Goal: Information Seeking & Learning: Learn about a topic

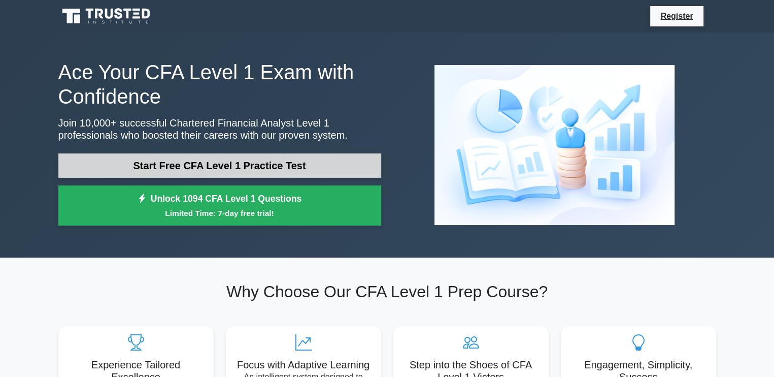
click at [171, 171] on link "Start Free CFA Level 1 Practice Test" at bounding box center [219, 165] width 323 height 24
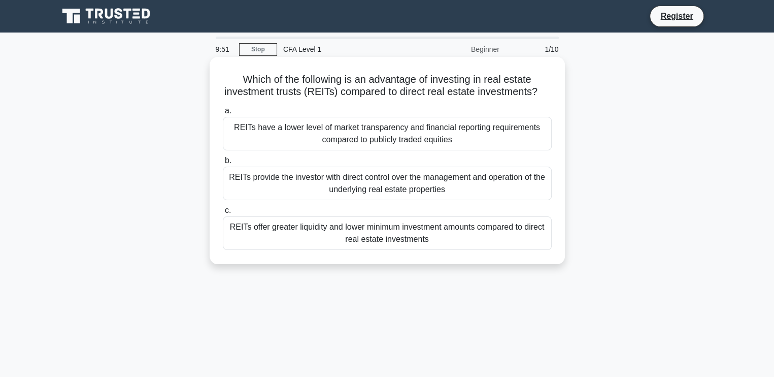
click at [259, 187] on div "REITs provide the investor with direct control over the management and operatio…" at bounding box center [387, 183] width 329 height 34
click at [223, 164] on input "b. REITs provide the investor with direct control over the management and opera…" at bounding box center [223, 160] width 0 height 7
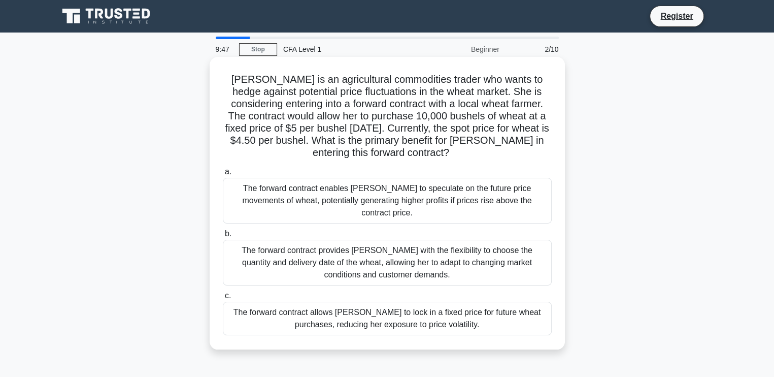
click at [307, 206] on div "The forward contract enables Sarah to speculate on the future price movements o…" at bounding box center [387, 201] width 329 height 46
click at [223, 175] on input "a. The forward contract enables Sarah to speculate on the future price movement…" at bounding box center [223, 172] width 0 height 7
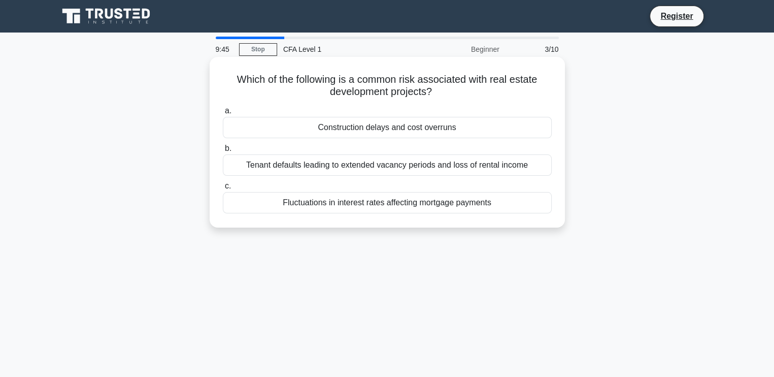
click at [287, 157] on div "Tenant defaults leading to extended vacancy periods and loss of rental income" at bounding box center [387, 164] width 329 height 21
click at [223, 152] on input "b. Tenant defaults leading to extended vacancy periods and loss of rental income" at bounding box center [223, 148] width 0 height 7
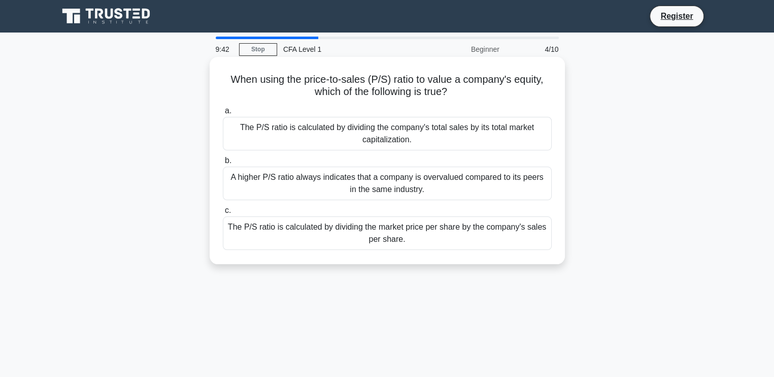
click at [254, 237] on div "The P/S ratio is calculated by dividing the market price per share by the compa…" at bounding box center [387, 233] width 329 height 34
click at [223, 214] on input "c. The P/S ratio is calculated by dividing the market price per share by the co…" at bounding box center [223, 210] width 0 height 7
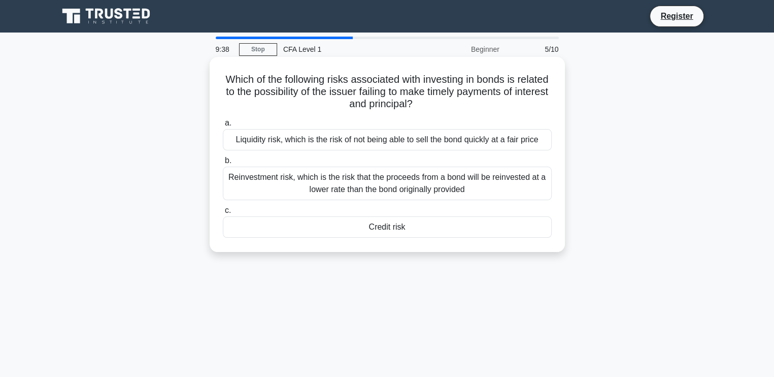
click at [347, 229] on div "Credit risk" at bounding box center [387, 226] width 329 height 21
click at [223, 214] on input "c. Credit risk" at bounding box center [223, 210] width 0 height 7
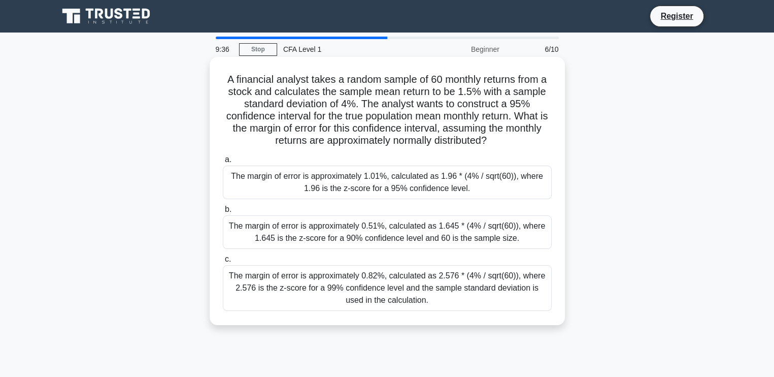
click at [437, 153] on div "a. The margin of error is approximately 1.01%, calculated as 1.96 * (4% / sqrt(…" at bounding box center [387, 231] width 341 height 161
click at [434, 191] on div "The margin of error is approximately 1.01%, calculated as 1.96 * (4% / sqrt(60)…" at bounding box center [387, 182] width 329 height 34
click at [223, 163] on input "a. The margin of error is approximately 1.01%, calculated as 1.96 * (4% / sqrt(…" at bounding box center [223, 159] width 0 height 7
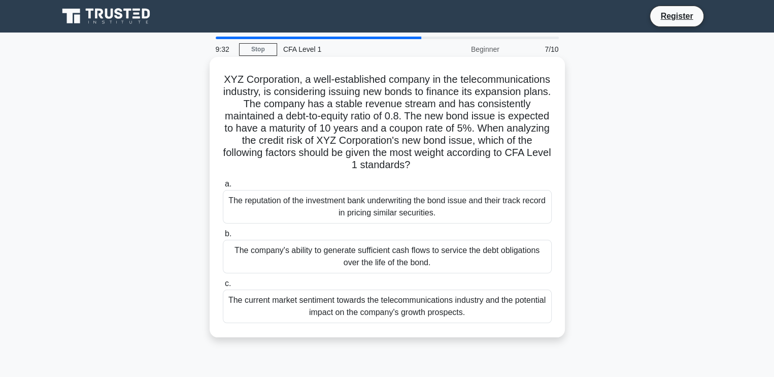
click at [371, 305] on div "The current market sentiment towards the telecommunications industry and the po…" at bounding box center [387, 306] width 329 height 34
click at [223, 287] on input "c. The current market sentiment towards the telecommunications industry and the…" at bounding box center [223, 283] width 0 height 7
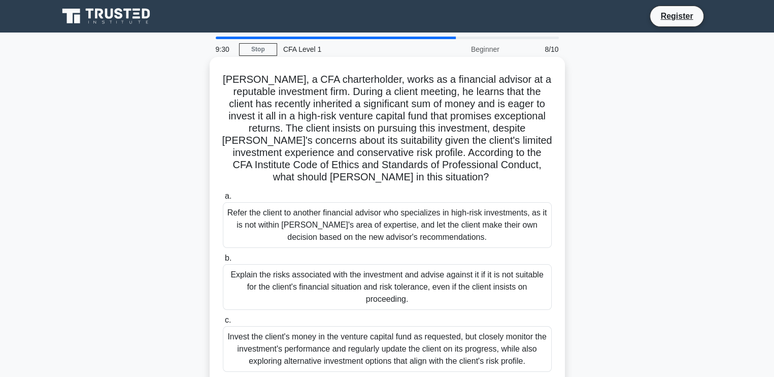
click at [368, 287] on div "Explain the risks associated with the investment and advise against it if it is…" at bounding box center [387, 287] width 329 height 46
click at [223, 261] on input "b. Explain the risks associated with the investment and advise against it if it…" at bounding box center [223, 258] width 0 height 7
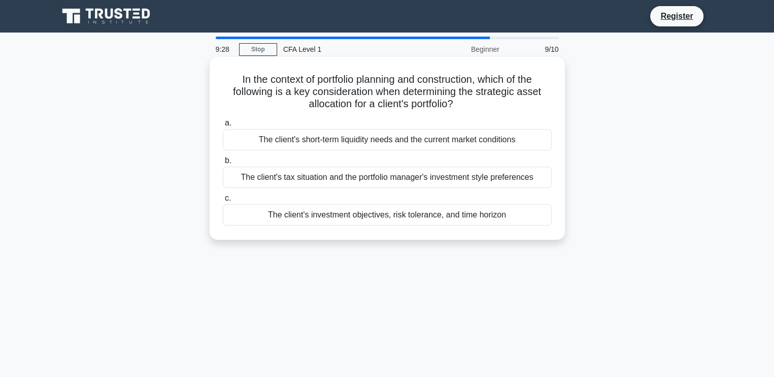
click at [392, 215] on div "The client's investment objectives, risk tolerance, and time horizon" at bounding box center [387, 214] width 329 height 21
click at [223, 202] on input "c. The client's investment objectives, risk tolerance, and time horizon" at bounding box center [223, 198] width 0 height 7
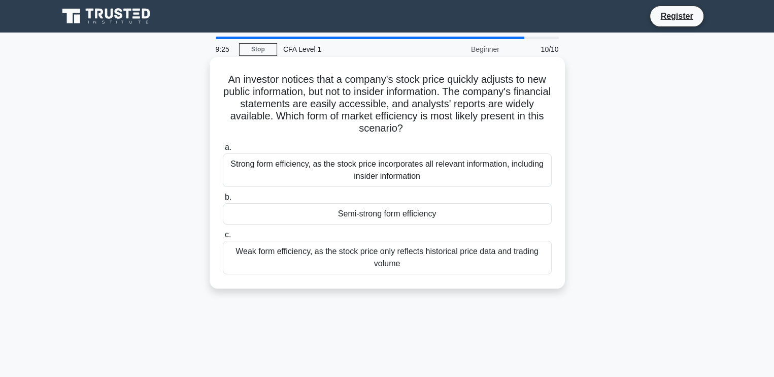
click at [342, 212] on div "Semi-strong form efficiency" at bounding box center [387, 213] width 329 height 21
click at [223, 201] on input "b. Semi-strong form efficiency" at bounding box center [223, 197] width 0 height 7
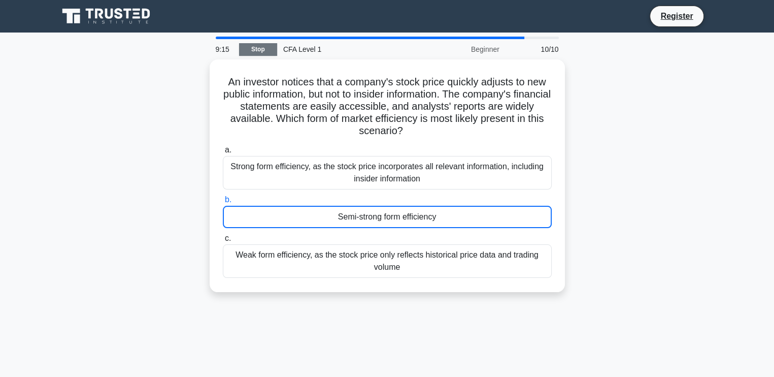
click at [264, 46] on link "Stop" at bounding box center [258, 49] width 38 height 13
click at [323, 36] on main "8:41 Stop CFA Level 1 Beginner 10/10 An investor notices that a company's stock…" at bounding box center [387, 290] width 774 height 516
click at [261, 38] on div at bounding box center [370, 38] width 309 height 3
drag, startPoint x: 261, startPoint y: 38, endPoint x: 499, endPoint y: 55, distance: 238.7
click at [499, 55] on div "8:40 Stop CFA Level 1 Beginner 10/10" at bounding box center [387, 48] width 355 height 23
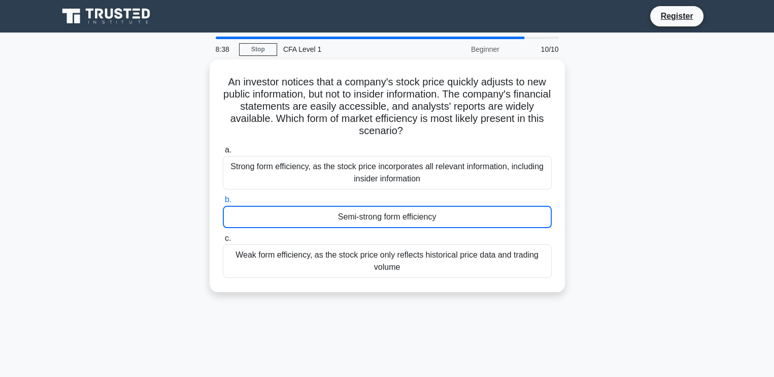
click at [536, 50] on div "10/10" at bounding box center [535, 49] width 59 height 20
drag, startPoint x: 536, startPoint y: 50, endPoint x: 552, endPoint y: 49, distance: 15.7
click at [552, 49] on div "10/10" at bounding box center [535, 49] width 59 height 20
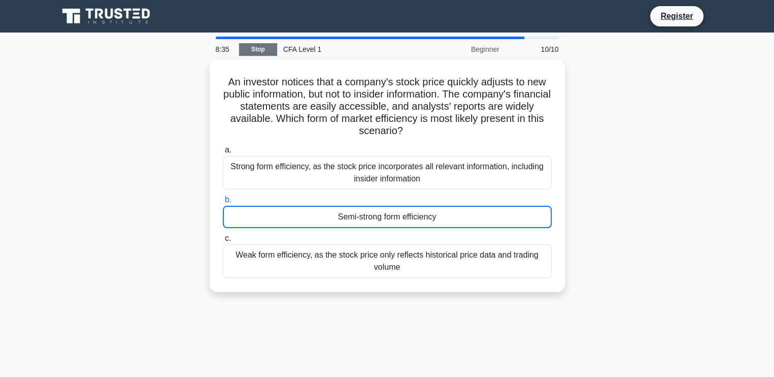
click at [256, 52] on link "Stop" at bounding box center [258, 49] width 38 height 13
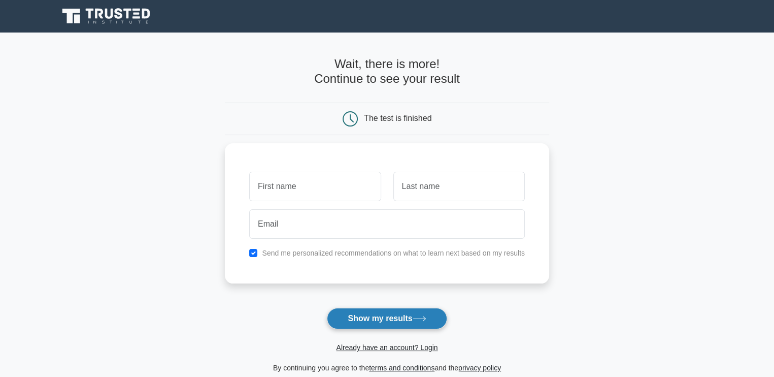
click at [368, 323] on button "Show my results" at bounding box center [387, 318] width 120 height 21
type input "MOHAMED"
click at [360, 317] on button "Show my results" at bounding box center [387, 318] width 120 height 21
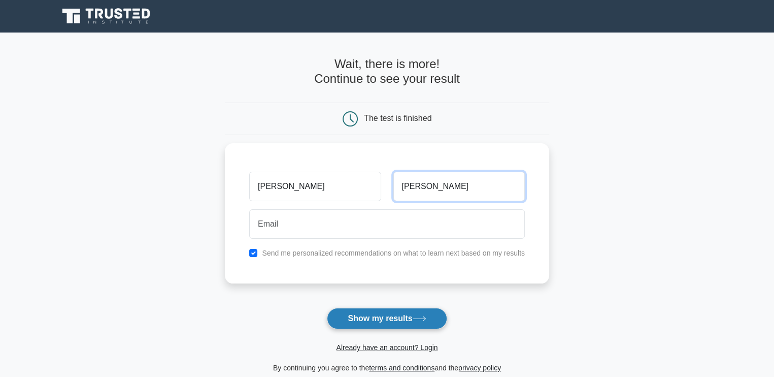
type input "HASSAN"
click at [364, 322] on button "Show my results" at bounding box center [387, 318] width 120 height 21
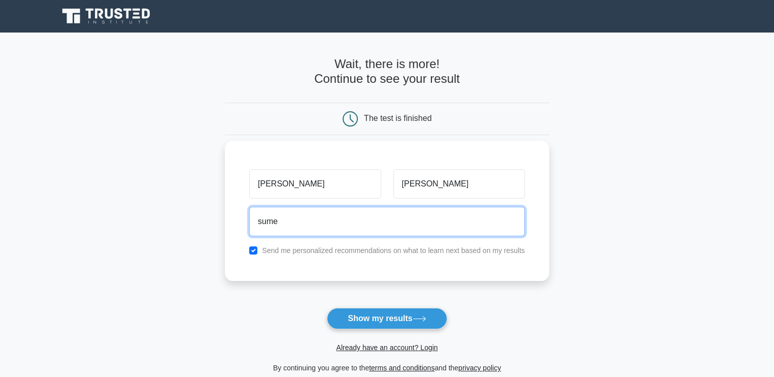
type input "sumeyahasan6@gmail.com"
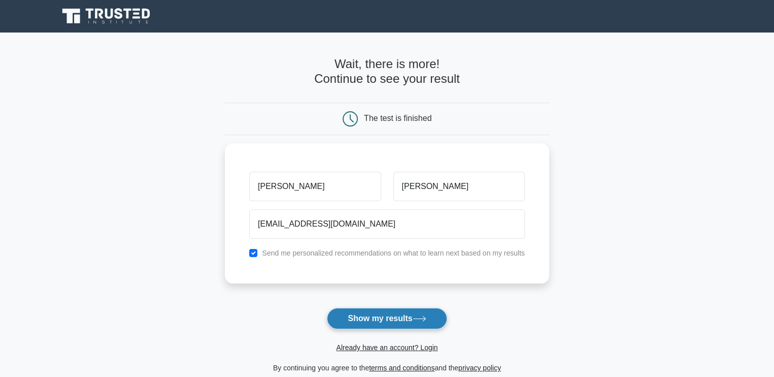
click at [343, 313] on button "Show my results" at bounding box center [387, 318] width 120 height 21
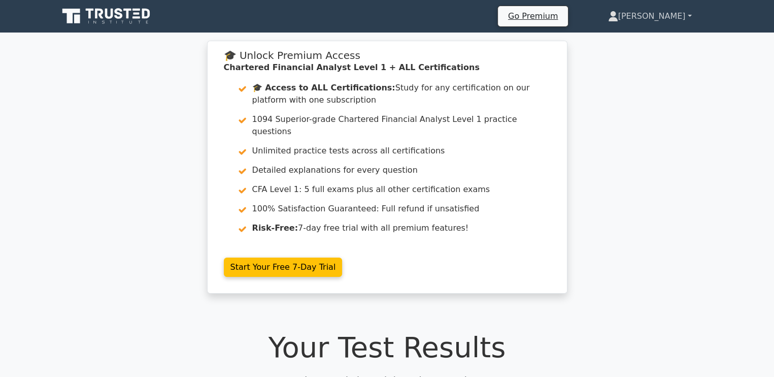
click at [699, 20] on link "Mohamed" at bounding box center [650, 16] width 132 height 20
click at [688, 11] on link "Mohamed" at bounding box center [650, 16] width 132 height 20
click at [649, 69] on div "🎓 Unlock Premium Access Chartered Financial Analyst Level 1 + ALL Certification…" at bounding box center [387, 173] width 774 height 265
click at [569, 24] on li "Go Premium" at bounding box center [532, 16] width 71 height 21
click at [653, 19] on link "Mohamed" at bounding box center [650, 16] width 132 height 20
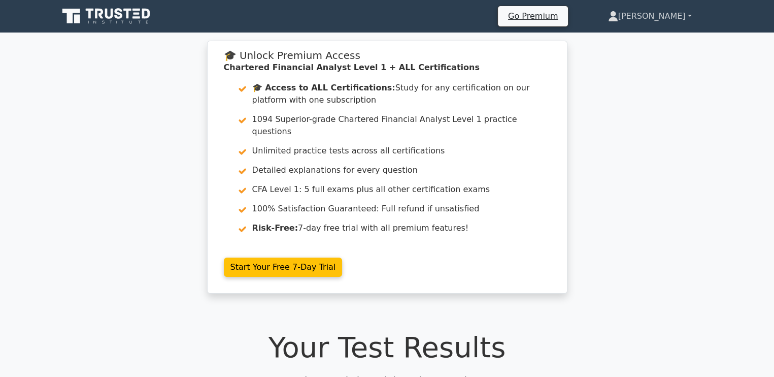
click at [653, 19] on link "Mohamed" at bounding box center [650, 16] width 132 height 20
drag, startPoint x: 653, startPoint y: 19, endPoint x: 658, endPoint y: 19, distance: 5.6
click at [658, 19] on link "[PERSON_NAME]" at bounding box center [650, 16] width 132 height 20
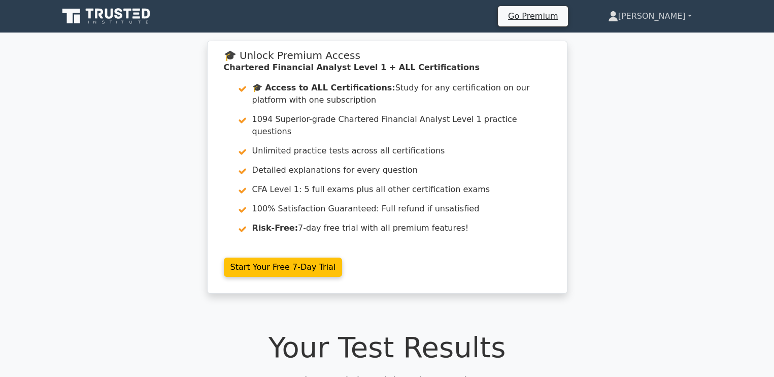
click at [658, 19] on link "[PERSON_NAME]" at bounding box center [650, 16] width 132 height 20
click at [660, 10] on link "[PERSON_NAME]" at bounding box center [650, 16] width 132 height 20
click at [104, 181] on div "🎓 Unlock Premium Access Chartered Financial Analyst Level 1 + ALL Certification…" at bounding box center [387, 173] width 774 height 265
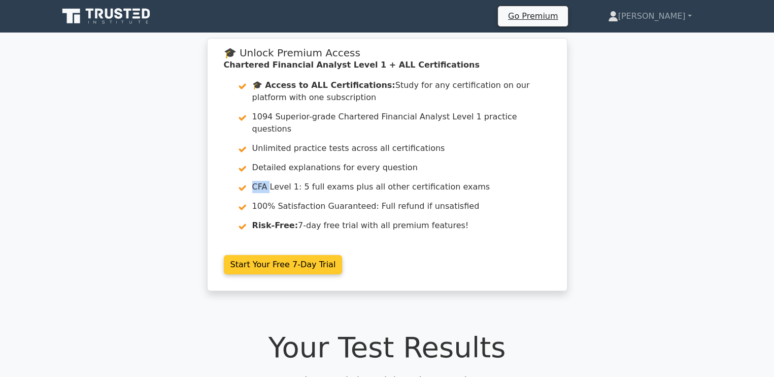
click at [256, 255] on link "Start Your Free 7-Day Trial" at bounding box center [283, 264] width 119 height 19
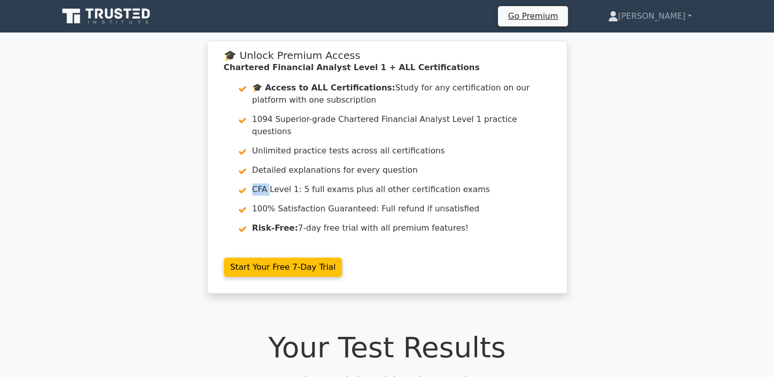
scroll to position [329, 0]
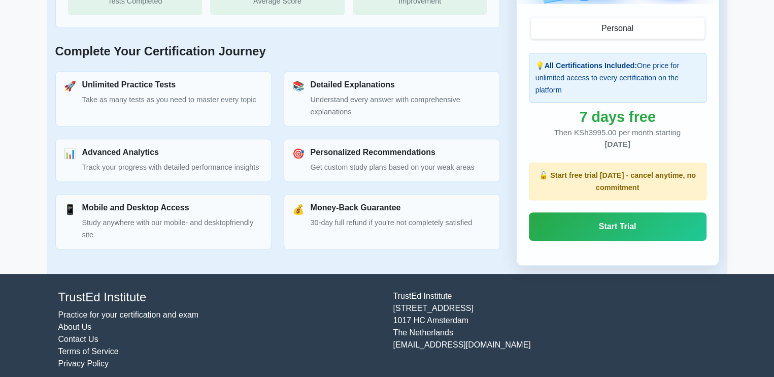
scroll to position [457, 0]
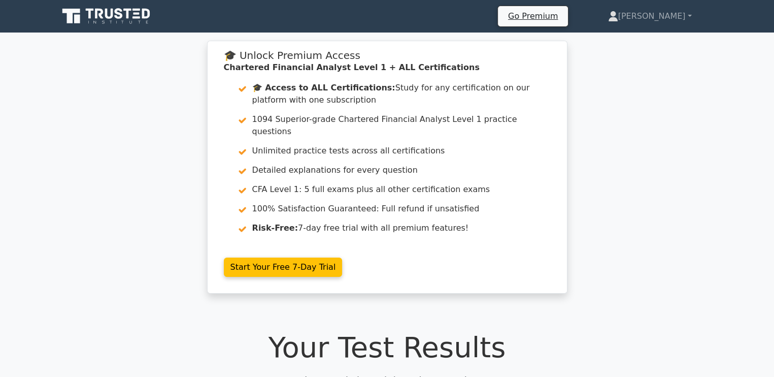
scroll to position [329, 0]
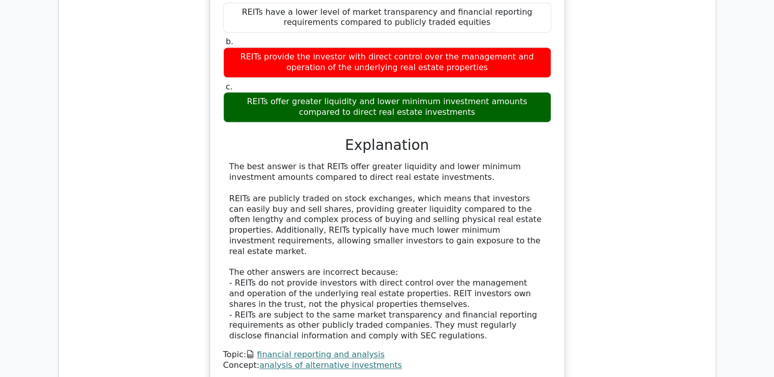
scroll to position [1319, 0]
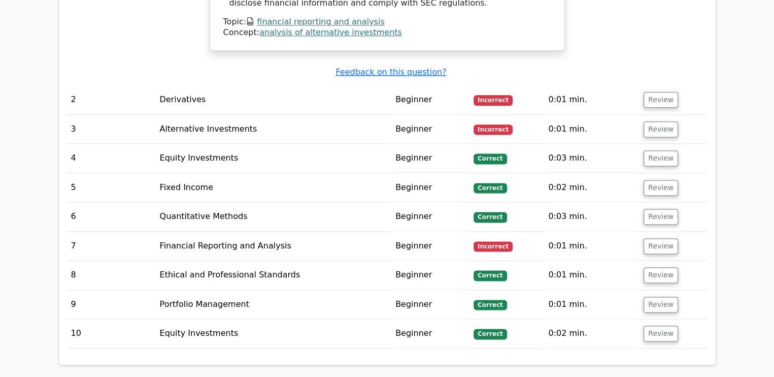
click at [320, 231] on td "Financial Reporting and Analysis" at bounding box center [274, 245] width 236 height 29
click at [246, 231] on td "Financial Reporting and Analysis" at bounding box center [274, 245] width 236 height 29
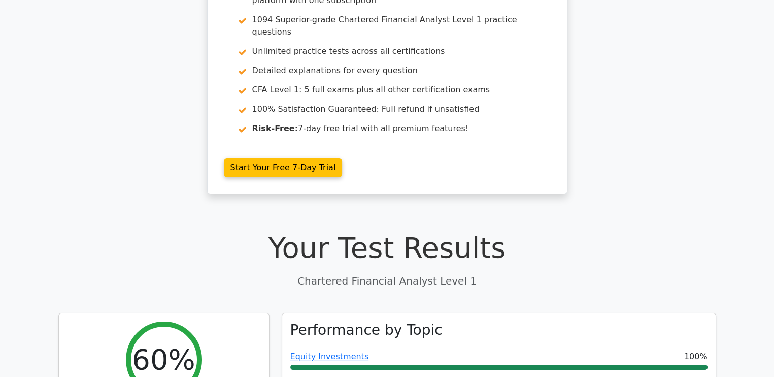
scroll to position [95, 0]
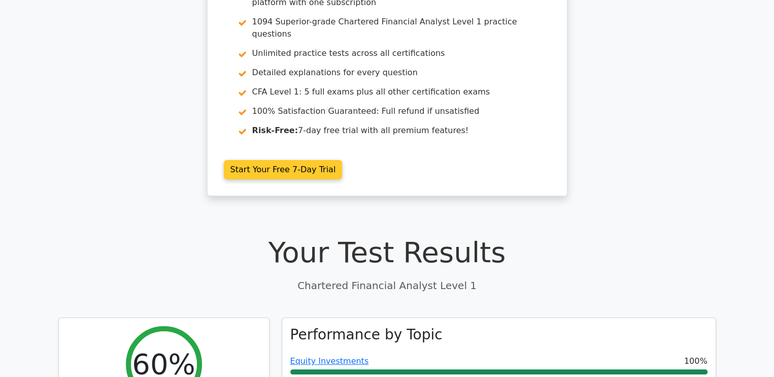
click at [255, 163] on link "Start Your Free 7-Day Trial" at bounding box center [283, 169] width 119 height 19
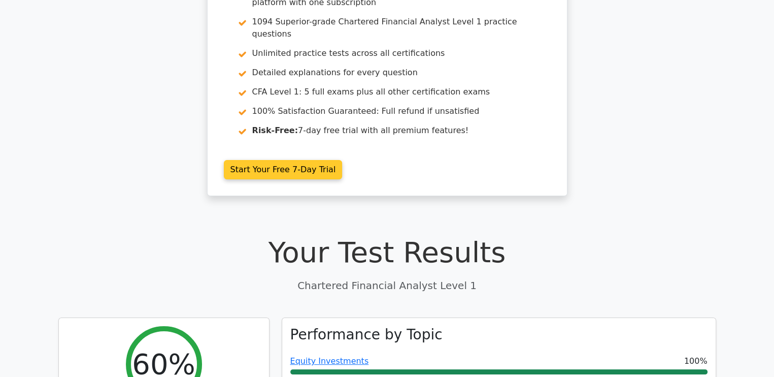
click at [315, 160] on link "Start Your Free 7-Day Trial" at bounding box center [283, 169] width 119 height 19
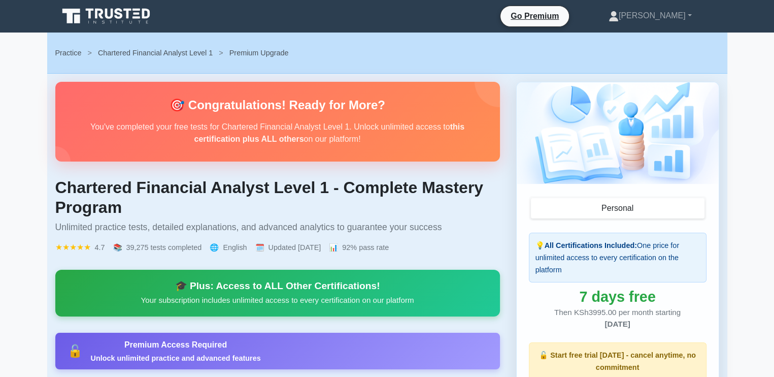
click at [201, 299] on p "Your subscription includes unlimited access to every certification on our platf…" at bounding box center [278, 300] width 420 height 12
click at [205, 287] on div "🎓 Plus: Access to ALL Other Certifications!" at bounding box center [278, 286] width 420 height 12
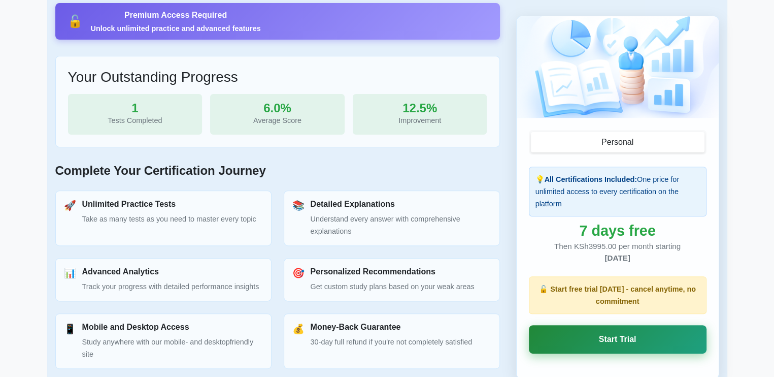
click at [627, 338] on link "Start Trial" at bounding box center [618, 339] width 178 height 28
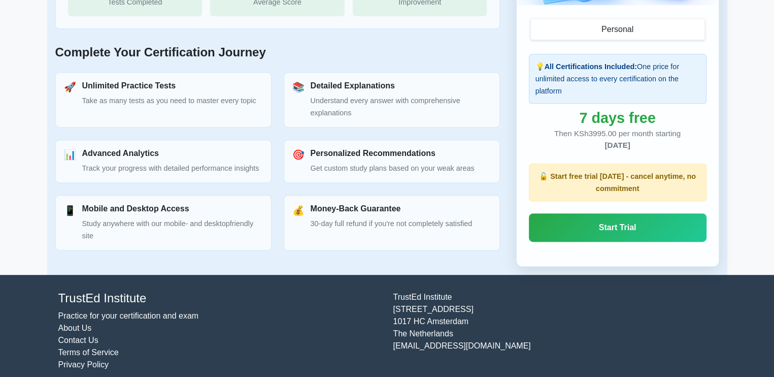
scroll to position [457, 0]
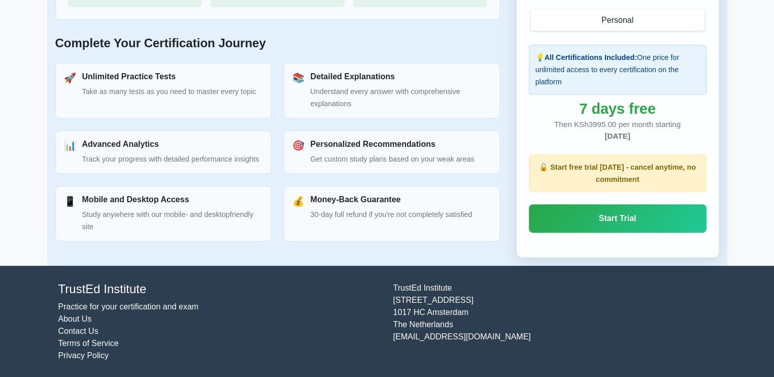
click at [123, 72] on h3 "Unlimited Practice Tests" at bounding box center [169, 77] width 174 height 10
drag, startPoint x: 123, startPoint y: 71, endPoint x: 120, endPoint y: 86, distance: 15.0
click at [120, 86] on div "Unlimited Practice Tests Take as many tests as you need to master every topic" at bounding box center [169, 85] width 174 height 26
click at [126, 100] on div "🚀 Unlimited Practice Tests Take as many tests as you need to master every topic" at bounding box center [163, 90] width 216 height 55
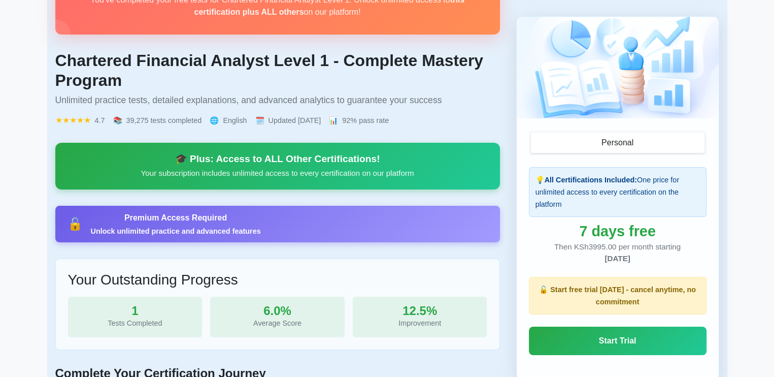
click at [772, 47] on main "Practice > Chartered Financial Analyst Level 1 > Premium Upgrade 🎯 Congratulati…" at bounding box center [387, 251] width 774 height 690
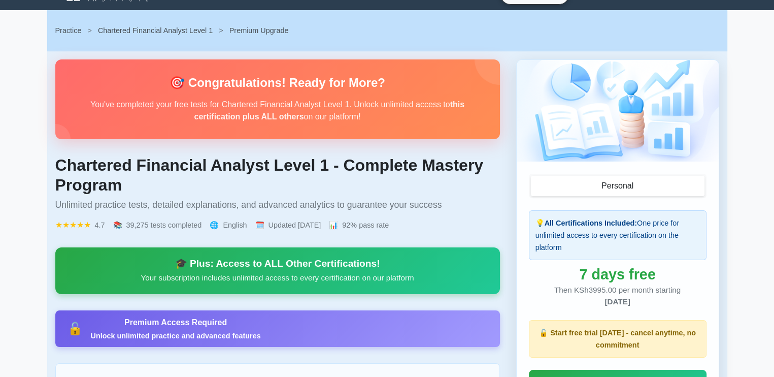
scroll to position [0, 0]
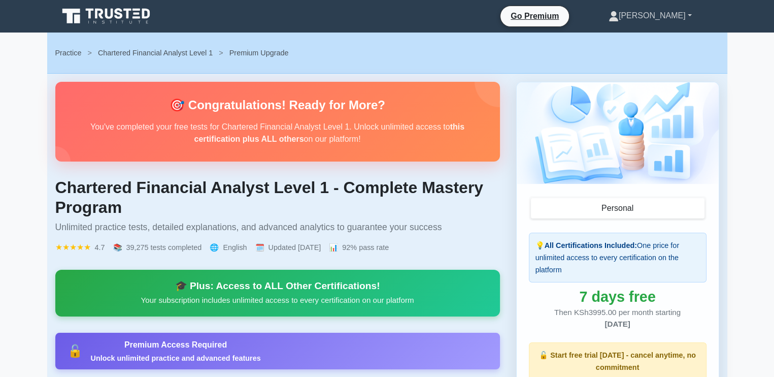
click at [663, 6] on link "[PERSON_NAME]" at bounding box center [650, 16] width 132 height 20
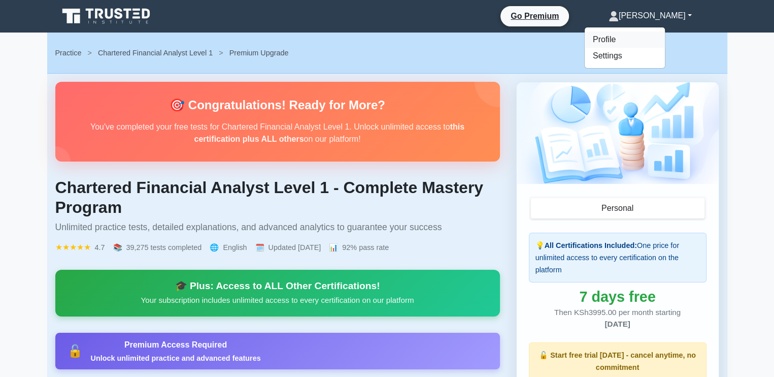
click at [627, 35] on link "Profile" at bounding box center [625, 39] width 80 height 16
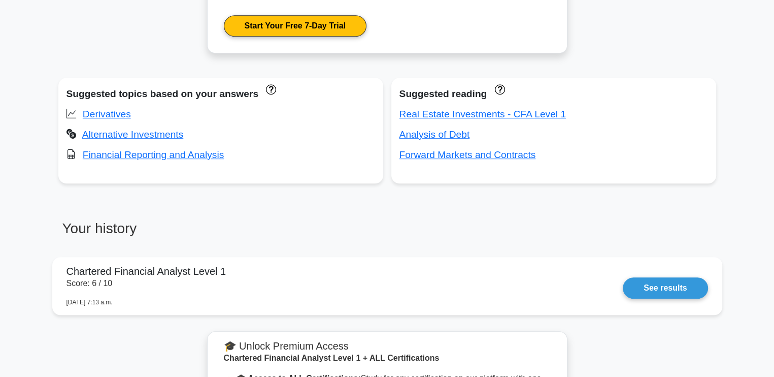
scroll to position [989, 0]
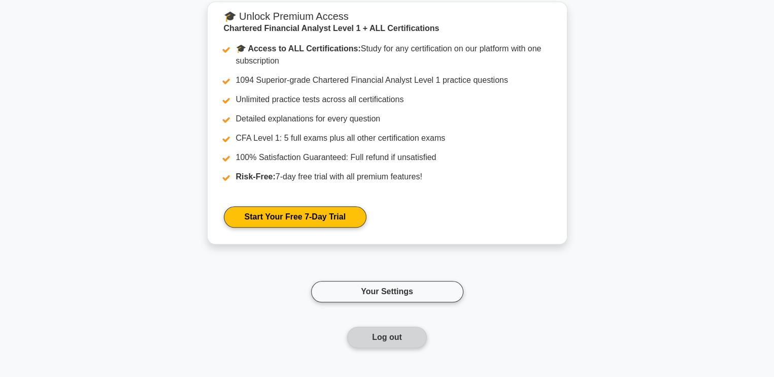
click at [400, 334] on button "Log out" at bounding box center [387, 336] width 80 height 21
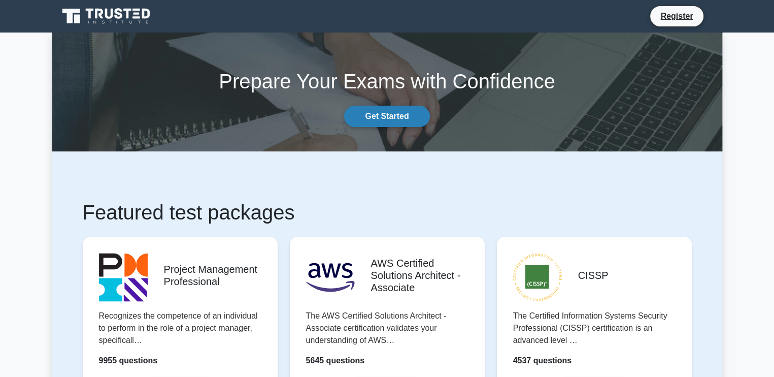
click at [382, 117] on link "Get Started" at bounding box center [386, 116] width 85 height 21
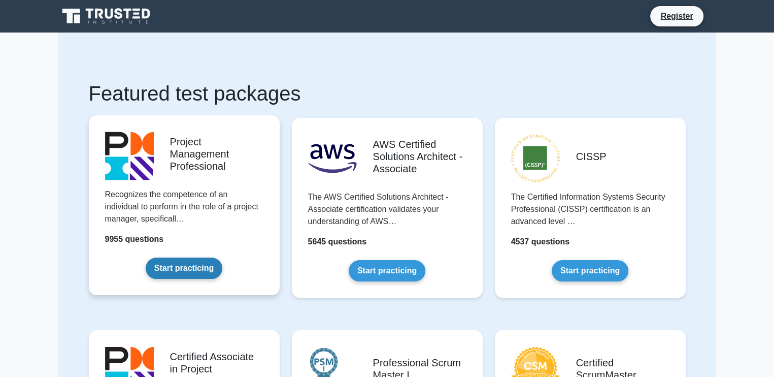
click at [182, 268] on link "Start practicing" at bounding box center [184, 267] width 77 height 21
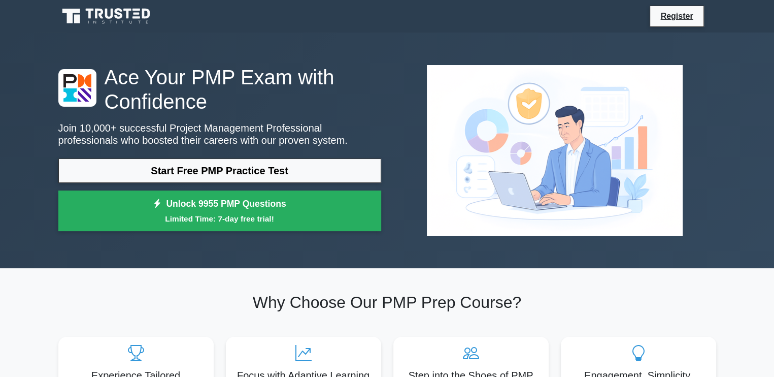
scroll to position [329, 0]
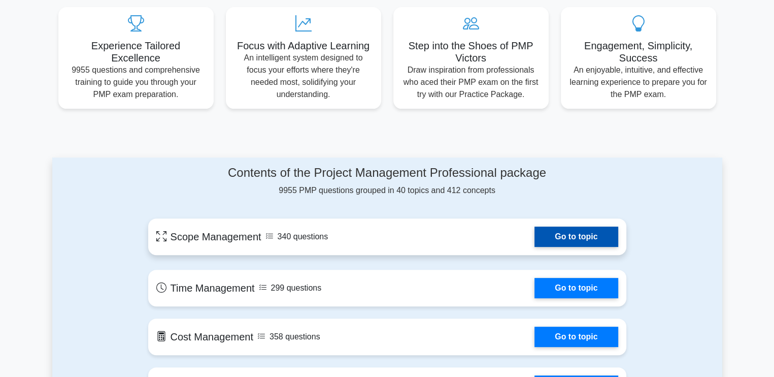
click at [581, 236] on link "Go to topic" at bounding box center [576, 236] width 83 height 20
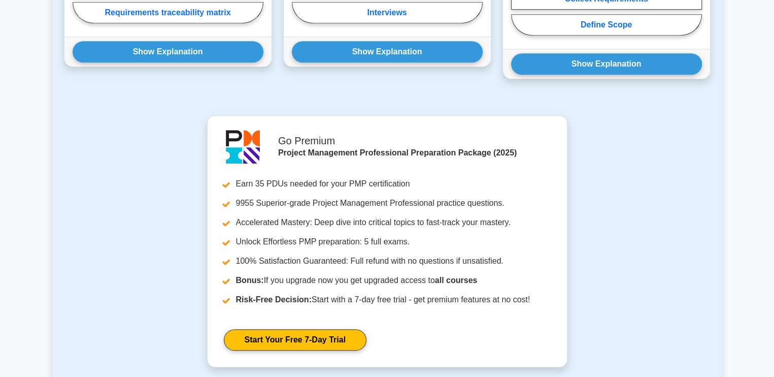
scroll to position [329, 0]
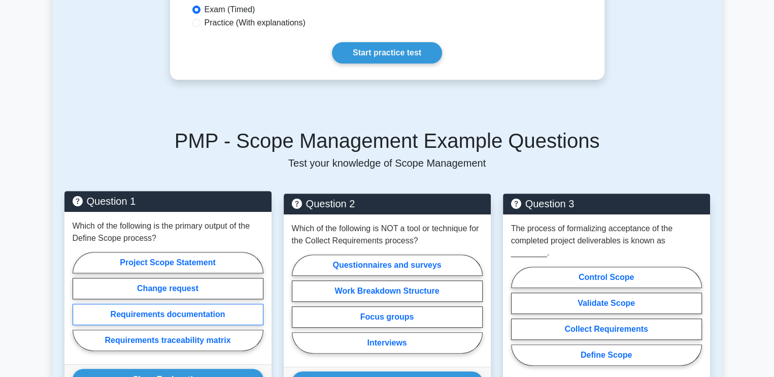
click at [158, 304] on label "Requirements documentation" at bounding box center [168, 314] width 191 height 21
click at [79, 301] on input "Requirements documentation" at bounding box center [76, 304] width 7 height 7
radio input "true"
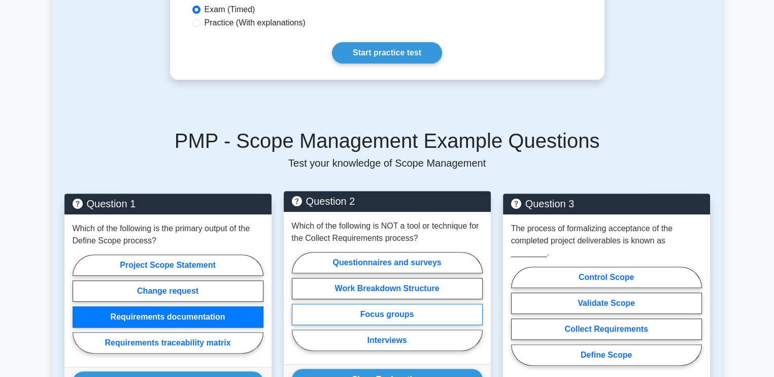
click at [368, 304] on label "Focus groups" at bounding box center [387, 314] width 191 height 21
click at [298, 303] on input "Focus groups" at bounding box center [295, 304] width 7 height 7
radio input "true"
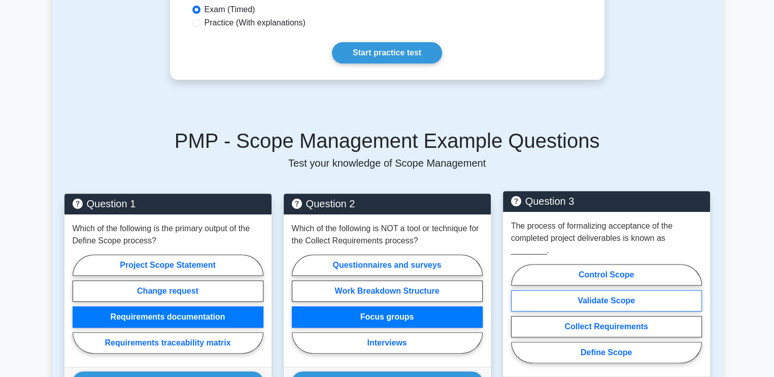
click at [603, 290] on label "Validate Scope" at bounding box center [606, 300] width 191 height 21
click at [518, 313] on input "Validate Scope" at bounding box center [514, 316] width 7 height 7
radio input "true"
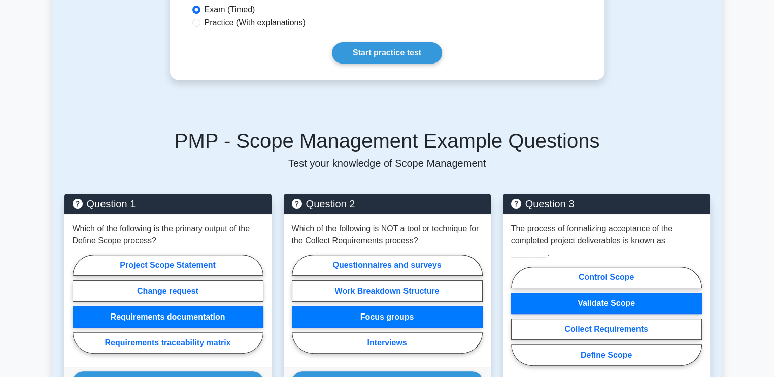
scroll to position [659, 0]
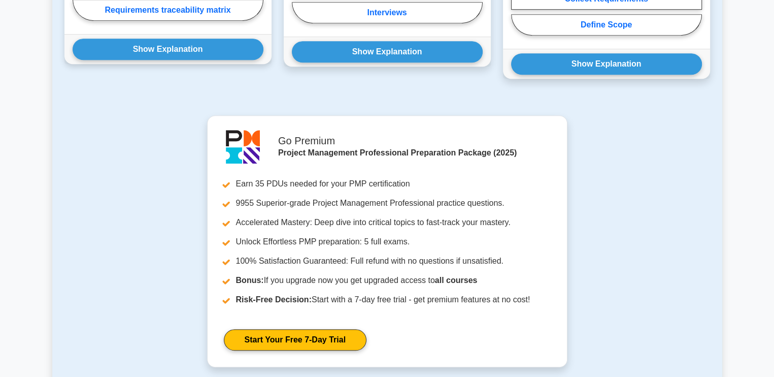
click at [152, 47] on div "Show Explanation Correct Answer: Project Scope Statement" at bounding box center [167, 49] width 207 height 30
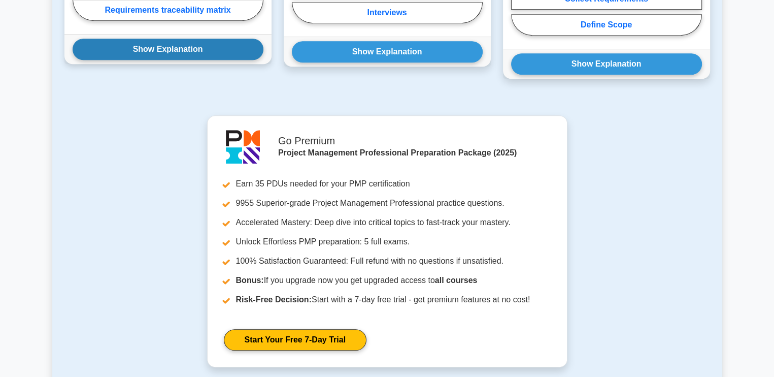
click at [151, 39] on button "Show Explanation" at bounding box center [168, 49] width 191 height 21
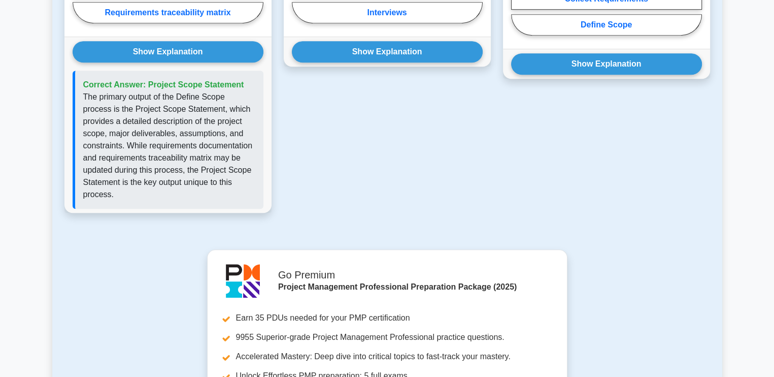
scroll to position [329, 0]
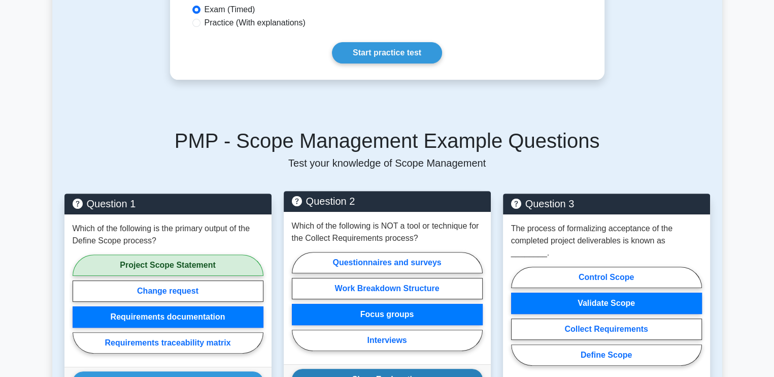
click at [429, 369] on button "Show Explanation" at bounding box center [387, 379] width 191 height 21
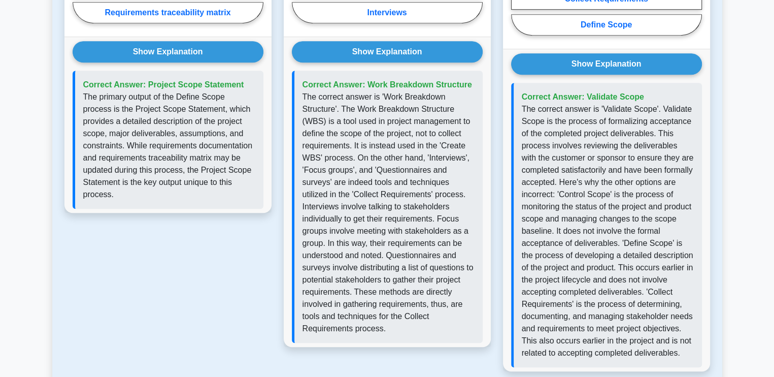
scroll to position [989, 0]
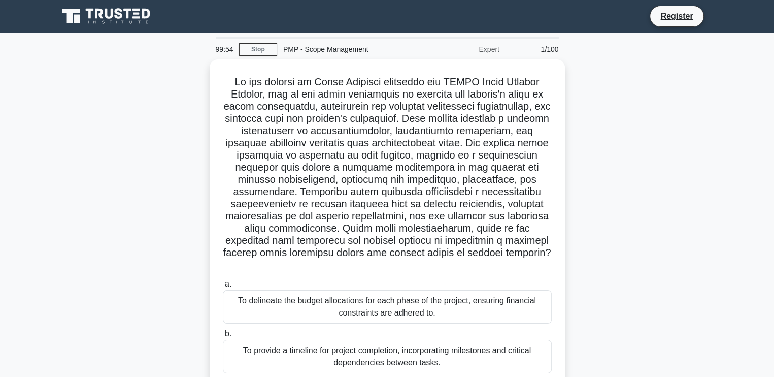
scroll to position [172, 0]
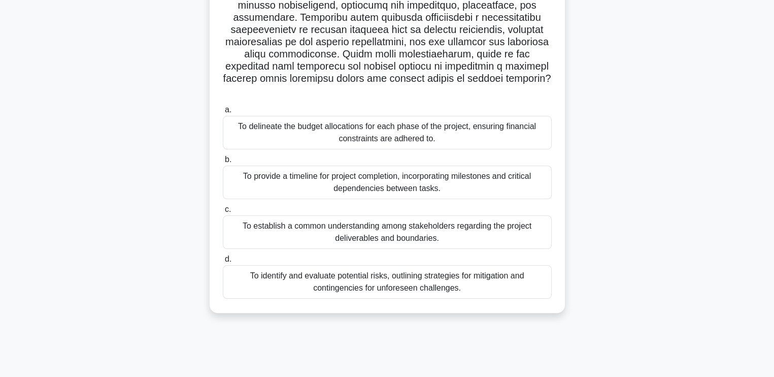
click at [478, 178] on div "To provide a timeline for project completion, incorporating milestones and crit…" at bounding box center [387, 182] width 329 height 34
click at [223, 163] on input "b. To provide a timeline for project completion, incorporating milestones and c…" at bounding box center [223, 159] width 0 height 7
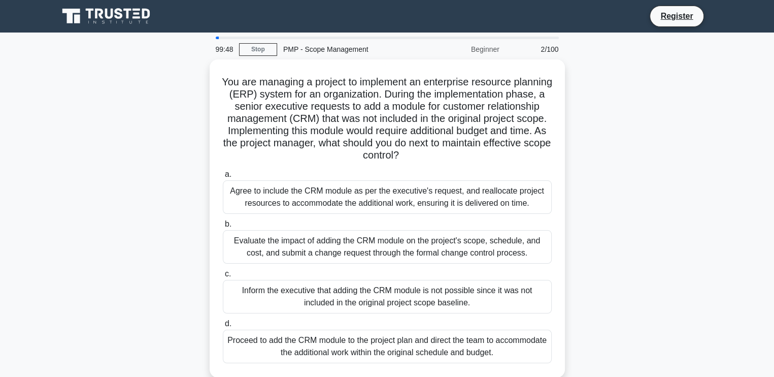
scroll to position [0, 0]
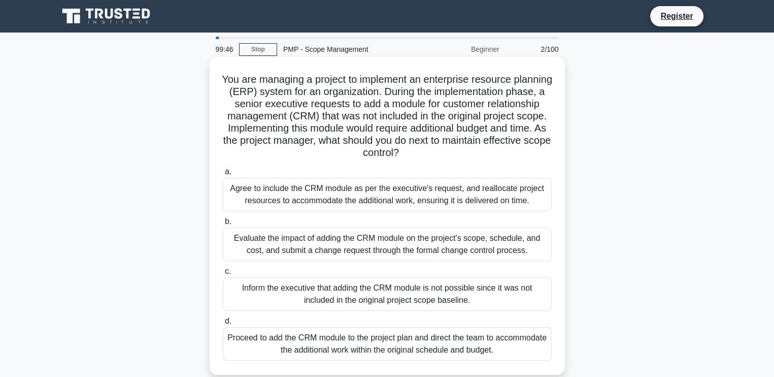
click at [332, 291] on div "Inform the executive that adding the CRM module is not possible since it was no…" at bounding box center [387, 294] width 329 height 34
click at [223, 275] on input "c. Inform the executive that adding the CRM module is not possible since it was…" at bounding box center [223, 271] width 0 height 7
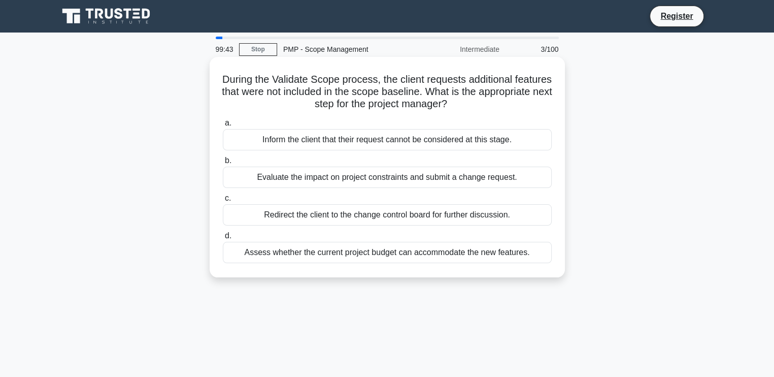
click at [314, 143] on div "Inform the client that their request cannot be considered at this stage." at bounding box center [387, 139] width 329 height 21
click at [223, 126] on input "a. Inform the client that their request cannot be considered at this stage." at bounding box center [223, 123] width 0 height 7
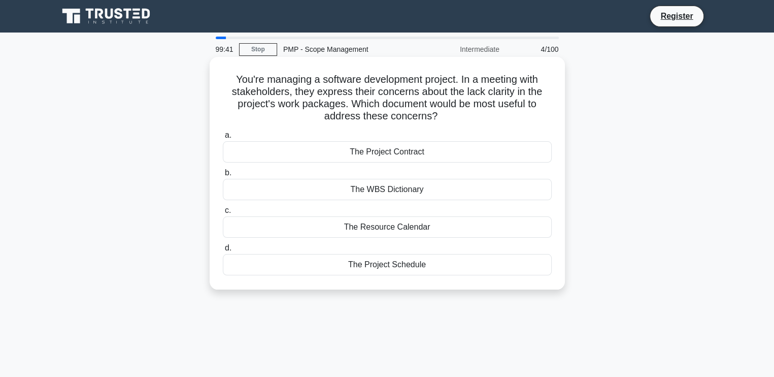
click at [307, 265] on div "The Project Schedule" at bounding box center [387, 264] width 329 height 21
click at [223, 251] on input "d. The Project Schedule" at bounding box center [223, 248] width 0 height 7
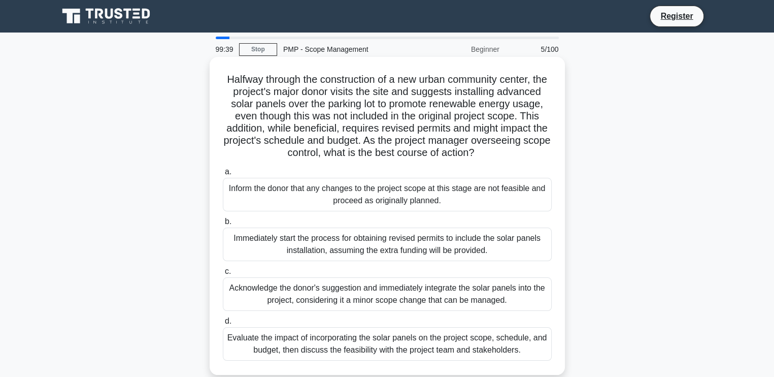
click at [301, 211] on div "Inform the donor that any changes to the project scope at this stage are not fe…" at bounding box center [387, 195] width 329 height 34
click at [223, 175] on input "a. Inform the donor that any changes to the project scope at this stage are not…" at bounding box center [223, 172] width 0 height 7
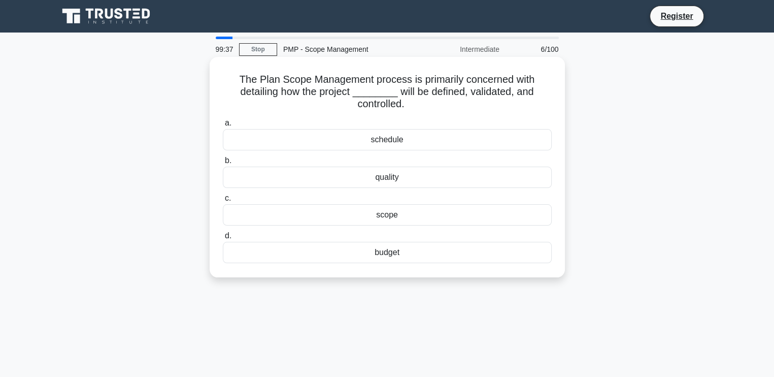
click at [335, 225] on div "scope" at bounding box center [387, 214] width 329 height 21
click at [223, 202] on input "c. scope" at bounding box center [223, 198] width 0 height 7
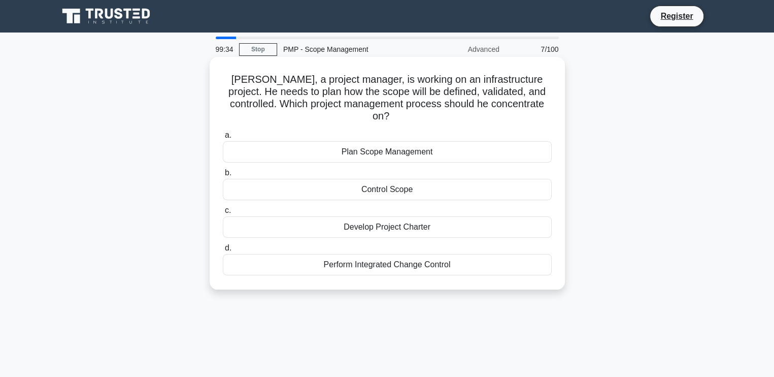
click at [344, 179] on div "Control Scope" at bounding box center [387, 189] width 329 height 21
click at [223, 176] on input "b. Control Scope" at bounding box center [223, 173] width 0 height 7
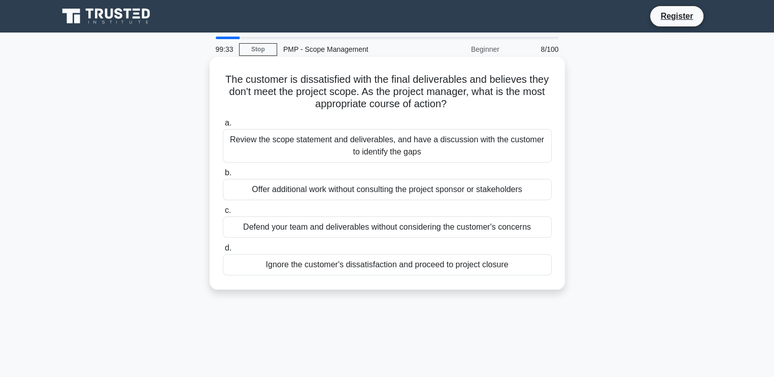
click at [236, 259] on div "Ignore the customer's dissatisfaction and proceed to project closure" at bounding box center [387, 264] width 329 height 21
click at [223, 251] on input "d. Ignore the customer's dissatisfaction and proceed to project closure" at bounding box center [223, 248] width 0 height 7
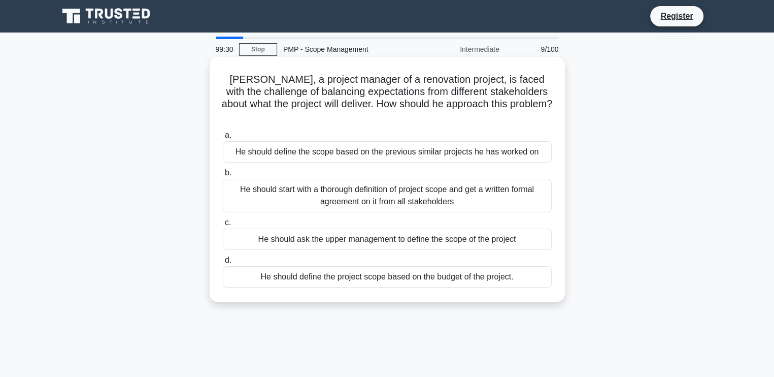
click at [246, 266] on div "He should define the project scope based on the budget of the project." at bounding box center [387, 276] width 329 height 21
click at [223, 257] on input "d. He should define the project scope based on the budget of the project." at bounding box center [223, 260] width 0 height 7
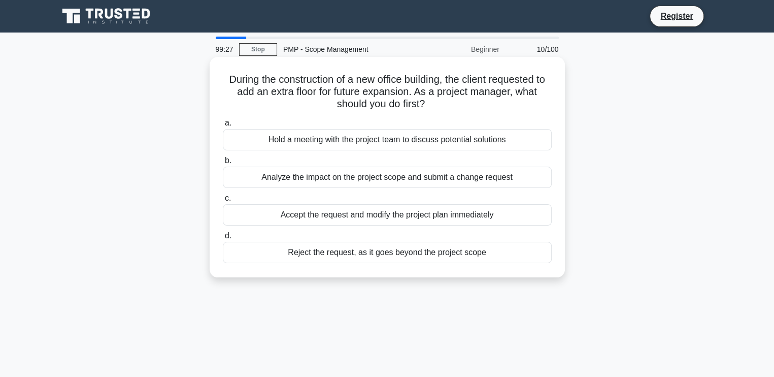
click at [269, 143] on div "Hold a meeting with the project team to discuss potential solutions" at bounding box center [387, 139] width 329 height 21
click at [223, 126] on input "a. Hold a meeting with the project team to discuss potential solutions" at bounding box center [223, 123] width 0 height 7
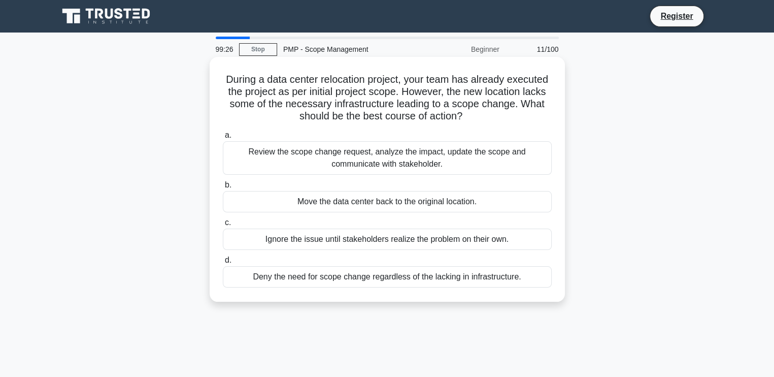
click at [322, 202] on div "Move the data center back to the original location." at bounding box center [387, 201] width 329 height 21
click at [223, 188] on input "b. Move the data center back to the original location." at bounding box center [223, 185] width 0 height 7
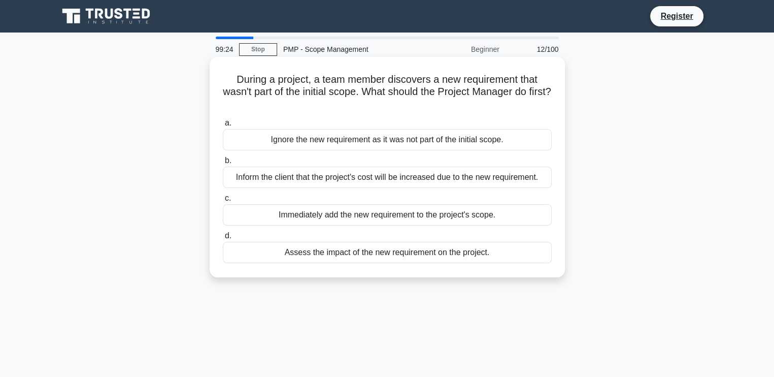
click at [250, 256] on div "Assess the impact of the new requirement on the project." at bounding box center [387, 252] width 329 height 21
click at [223, 239] on input "d. Assess the impact of the new requirement on the project." at bounding box center [223, 235] width 0 height 7
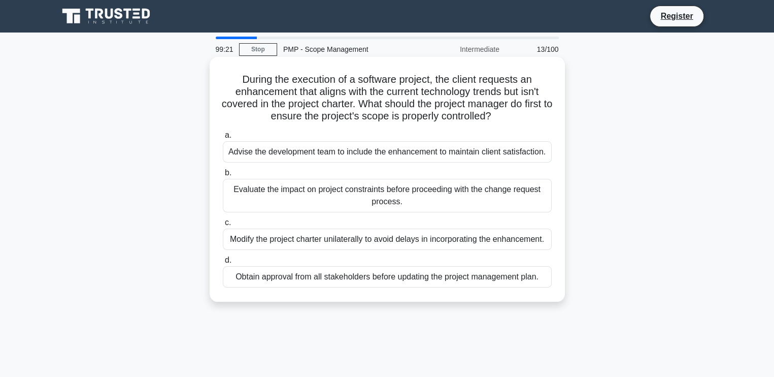
click at [319, 244] on div "Modify the project charter unilaterally to avoid delays in incorporating the en…" at bounding box center [387, 238] width 329 height 21
click at [223, 226] on input "c. Modify the project charter unilaterally to avoid delays in incorporating the…" at bounding box center [223, 222] width 0 height 7
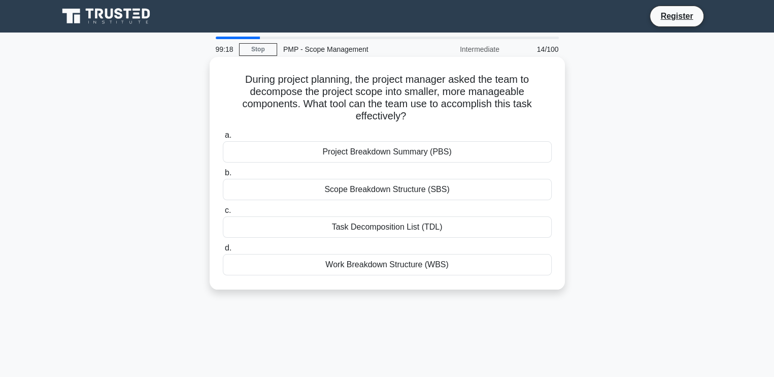
click at [406, 156] on div "Project Breakdown Summary (PBS)" at bounding box center [387, 151] width 329 height 21
click at [223, 139] on input "a. Project Breakdown Summary (PBS)" at bounding box center [223, 135] width 0 height 7
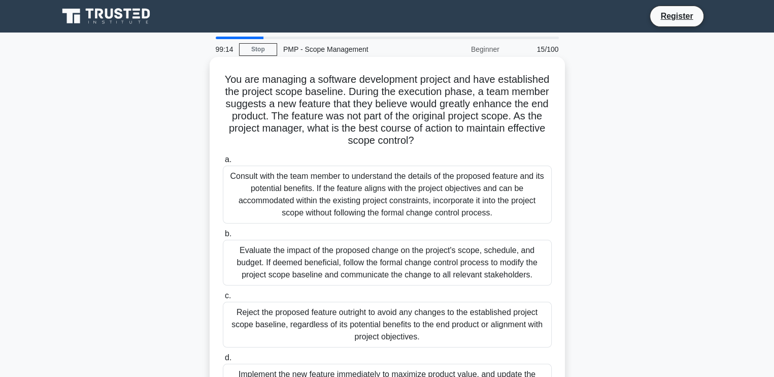
click at [303, 269] on div "Evaluate the impact of the proposed change on the project's scope, schedule, an…" at bounding box center [387, 263] width 329 height 46
click at [223, 237] on input "b. Evaluate the impact of the proposed change on the project's scope, schedule,…" at bounding box center [223, 233] width 0 height 7
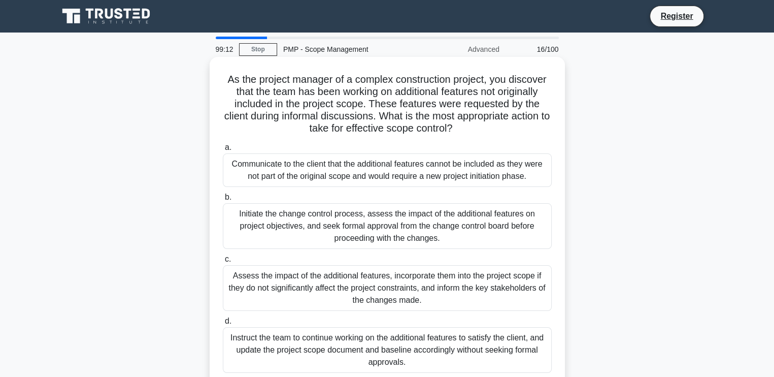
click at [311, 353] on div "Instruct the team to continue working on the additional features to satisfy the…" at bounding box center [387, 350] width 329 height 46
click at [223, 324] on input "d. Instruct the team to continue working on the additional features to satisfy …" at bounding box center [223, 321] width 0 height 7
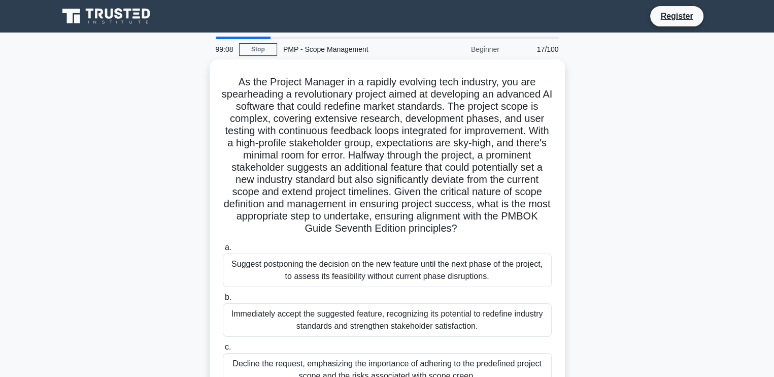
click at [773, 255] on main "99:08 Stop PMP - Scope Management Beginner 17/100 .spinner_0XTQ{transform-origi…" at bounding box center [387, 290] width 774 height 516
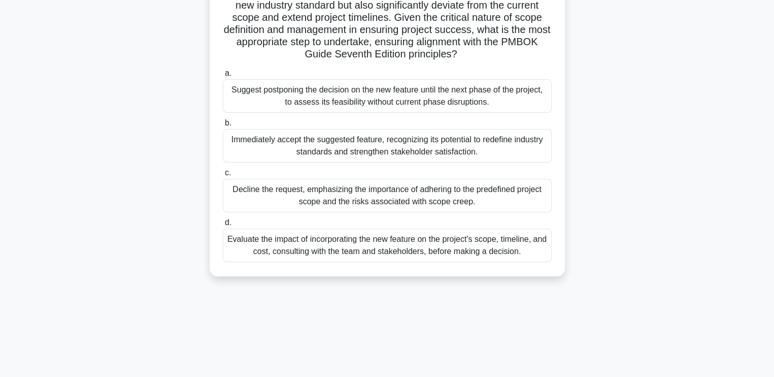
click at [357, 238] on div "Evaluate the impact of incorporating the new feature on the project's scope, ti…" at bounding box center [387, 245] width 329 height 34
click at [223, 226] on input "d. Evaluate the impact of incorporating the new feature on the project's scope,…" at bounding box center [223, 222] width 0 height 7
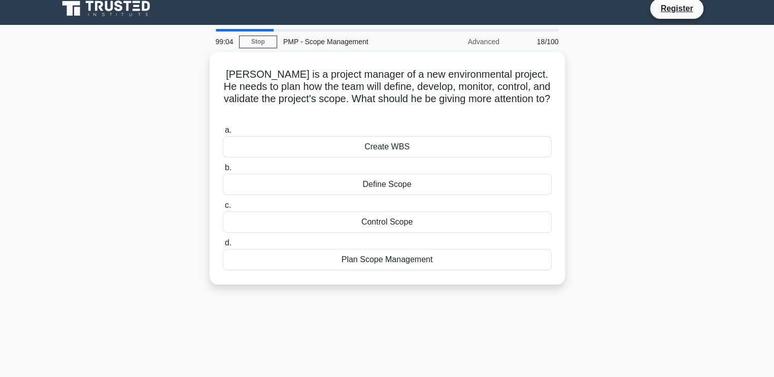
scroll to position [0, 0]
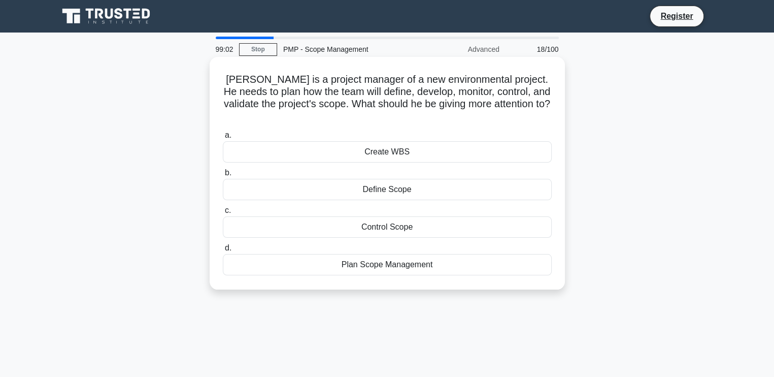
click at [420, 143] on div "Create WBS" at bounding box center [387, 151] width 329 height 21
click at [223, 139] on input "a. Create WBS" at bounding box center [223, 135] width 0 height 7
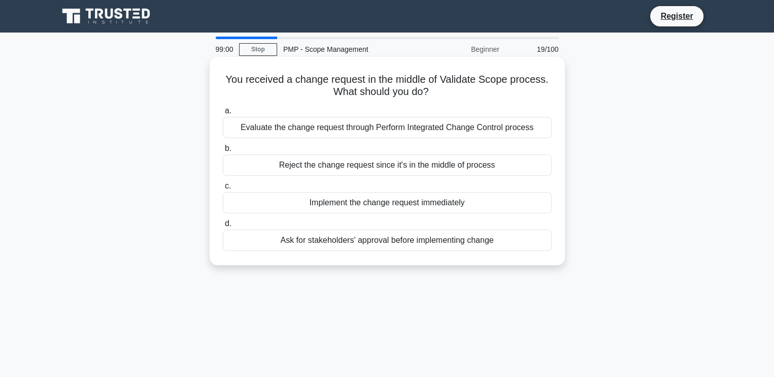
click at [338, 208] on div "Implement the change request immediately" at bounding box center [387, 202] width 329 height 21
click at [223, 189] on input "c. Implement the change request immediately" at bounding box center [223, 186] width 0 height 7
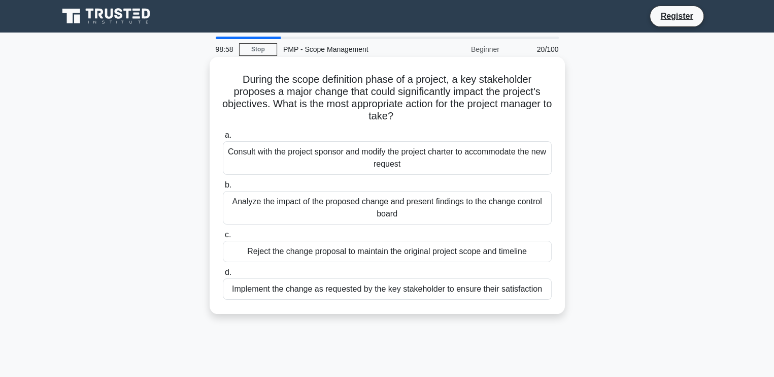
click at [303, 156] on div "Consult with the project sponsor and modify the project charter to accommodate …" at bounding box center [387, 158] width 329 height 34
click at [223, 139] on input "a. Consult with the project sponsor and modify the project charter to accommoda…" at bounding box center [223, 135] width 0 height 7
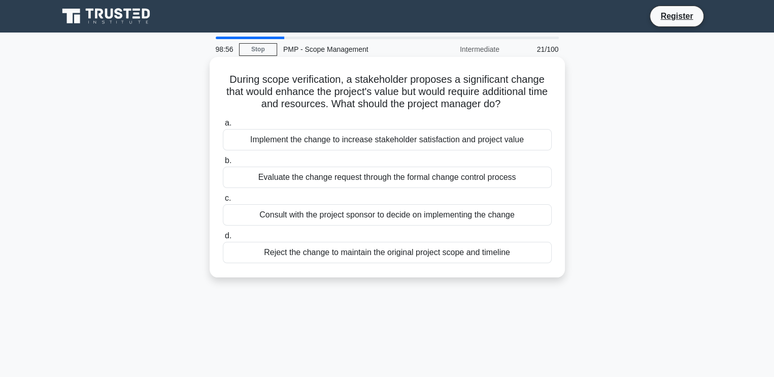
click at [293, 248] on div "Reject the change to maintain the original project scope and timeline" at bounding box center [387, 252] width 329 height 21
click at [223, 239] on input "d. Reject the change to maintain the original project scope and timeline" at bounding box center [223, 235] width 0 height 7
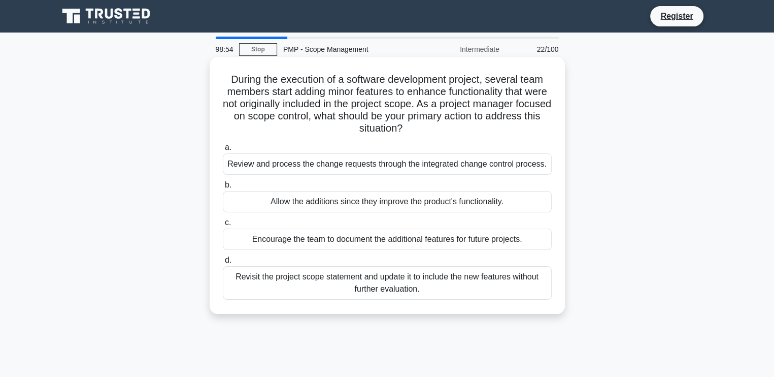
click at [311, 161] on div "Review and process the change requests through the integrated change control pr…" at bounding box center [387, 163] width 329 height 21
click at [223, 151] on input "a. Review and process the change requests through the integrated change control…" at bounding box center [223, 147] width 0 height 7
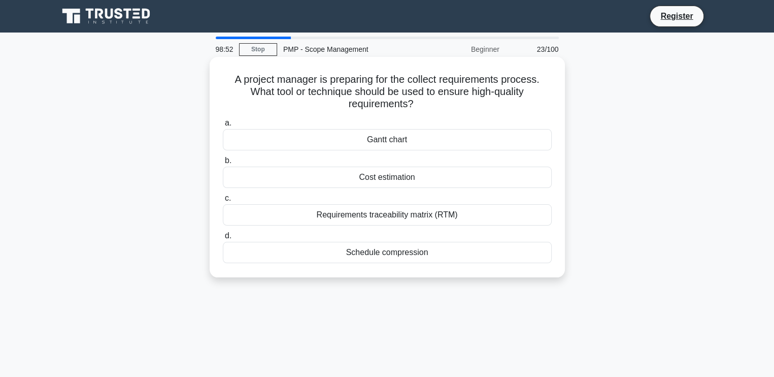
click at [396, 183] on div "Cost estimation" at bounding box center [387, 176] width 329 height 21
click at [223, 164] on input "b. Cost estimation" at bounding box center [223, 160] width 0 height 7
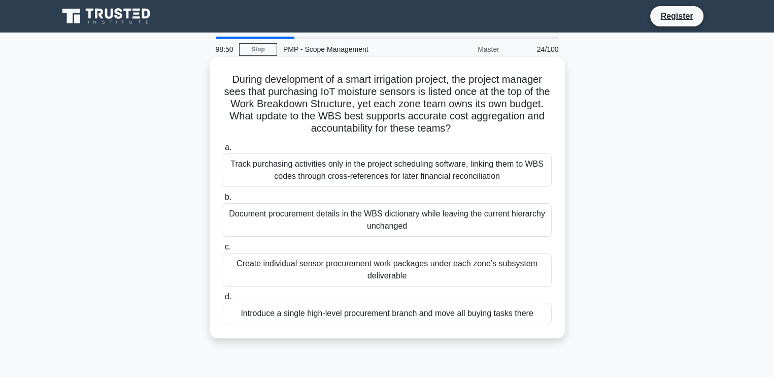
click at [291, 258] on div "Create individual sensor procurement work packages under each zone’s subsystem …" at bounding box center [387, 270] width 329 height 34
click at [223, 250] on input "c. Create individual sensor procurement work packages under each zone’s subsyst…" at bounding box center [223, 247] width 0 height 7
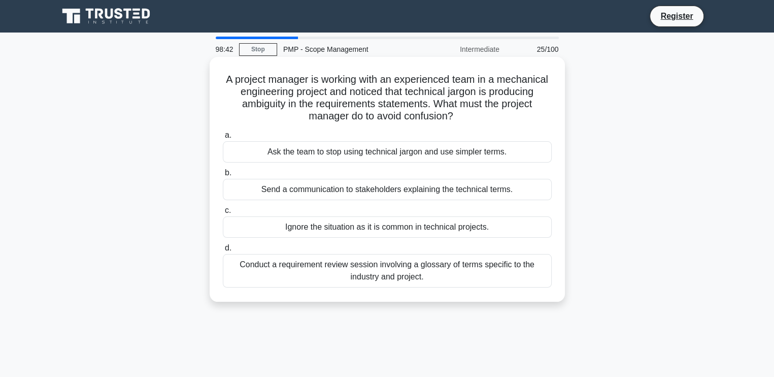
click at [255, 267] on div "Conduct a requirement review session involving a glossary of terms specific to …" at bounding box center [387, 271] width 329 height 34
click at [223, 251] on input "d. Conduct a requirement review session involving a glossary of terms specific …" at bounding box center [223, 248] width 0 height 7
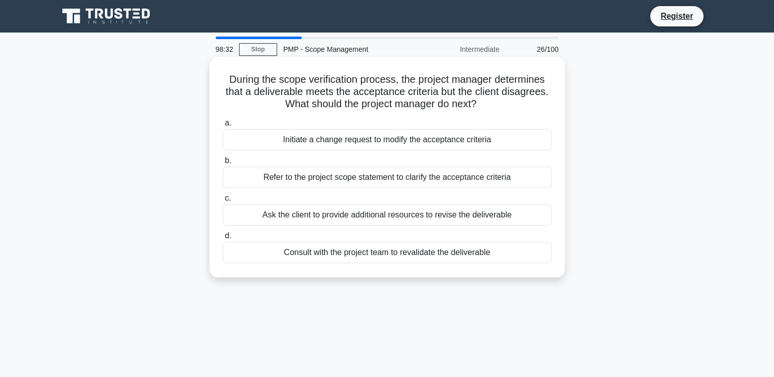
click at [327, 220] on div "Ask the client to provide additional resources to revise the deliverable" at bounding box center [387, 214] width 329 height 21
click at [223, 202] on input "c. Ask the client to provide additional resources to revise the deliverable" at bounding box center [223, 198] width 0 height 7
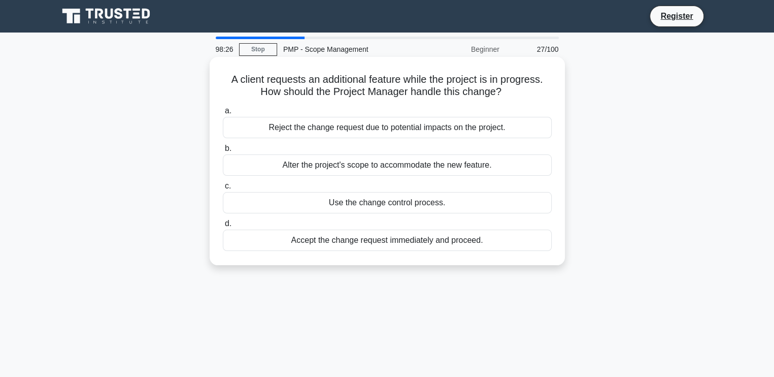
click at [292, 168] on div "Alter the project's scope to accommodate the new feature." at bounding box center [387, 164] width 329 height 21
click at [223, 152] on input "b. Alter the project's scope to accommodate the new feature." at bounding box center [223, 148] width 0 height 7
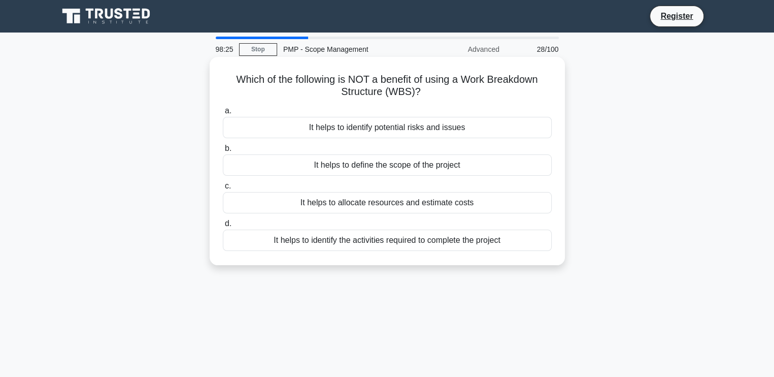
click at [295, 210] on div "It helps to allocate resources and estimate costs" at bounding box center [387, 202] width 329 height 21
click at [223, 189] on input "c. It helps to allocate resources and estimate costs" at bounding box center [223, 186] width 0 height 7
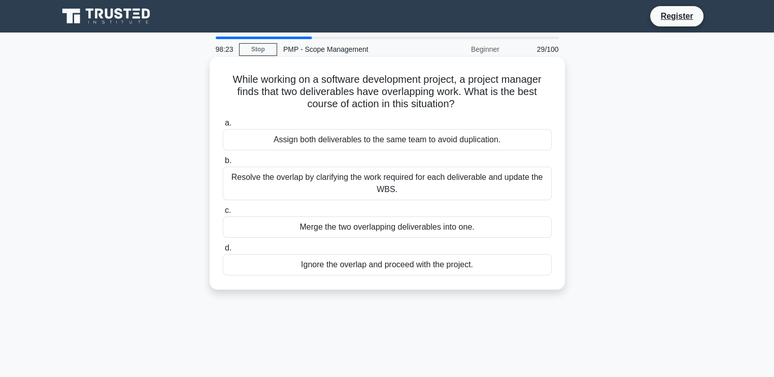
click at [310, 130] on div "Assign both deliverables to the same team to avoid duplication." at bounding box center [387, 139] width 329 height 21
click at [223, 126] on input "a. Assign both deliverables to the same team to avoid duplication." at bounding box center [223, 123] width 0 height 7
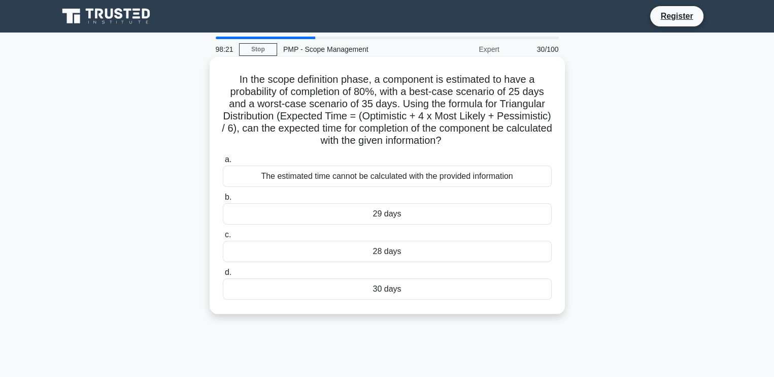
click at [297, 256] on div "28 days" at bounding box center [387, 251] width 329 height 21
click at [223, 238] on input "c. 28 days" at bounding box center [223, 234] width 0 height 7
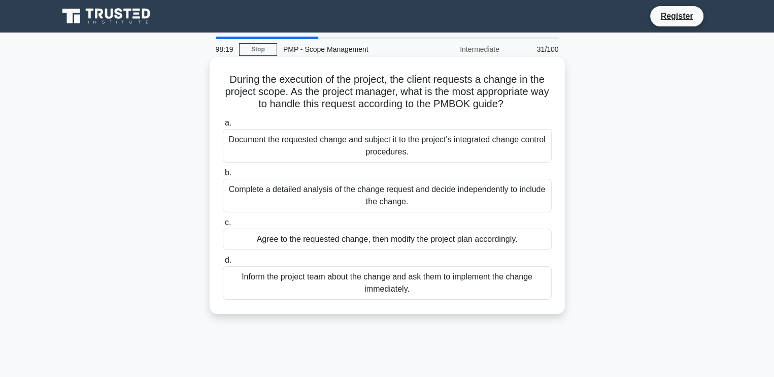
click at [320, 287] on div "Inform the project team about the change and ask them to implement the change i…" at bounding box center [387, 283] width 329 height 34
click at [223, 263] on input "d. Inform the project team about the change and ask them to implement the chang…" at bounding box center [223, 260] width 0 height 7
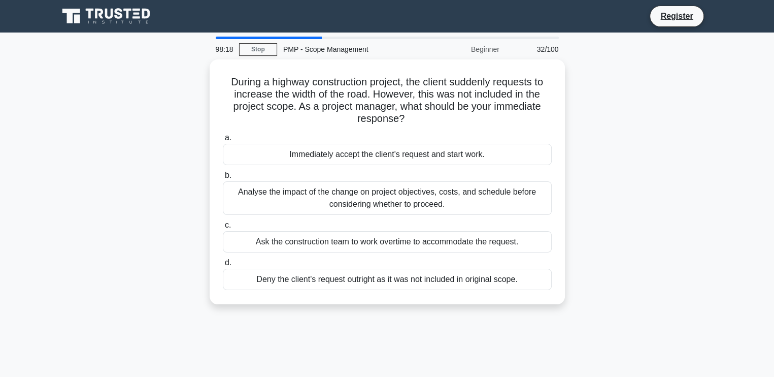
click at [320, 287] on div "Deny the client's request outright as it was not included in original scope." at bounding box center [387, 279] width 329 height 21
click at [223, 266] on input "d. Deny the client's request outright as it was not included in original scope." at bounding box center [223, 262] width 0 height 7
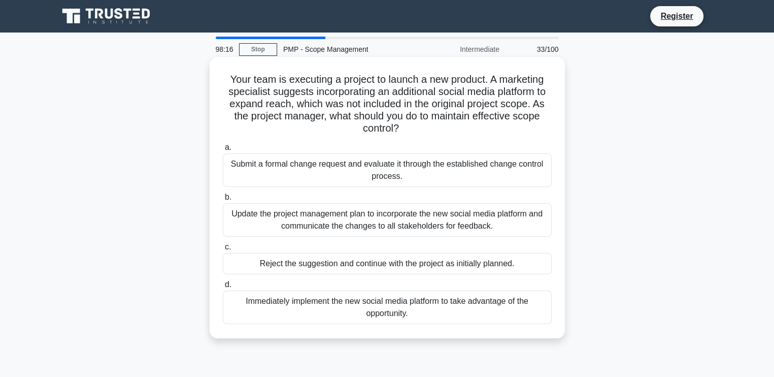
click at [338, 181] on div "Submit a formal change request and evaluate it through the established change c…" at bounding box center [387, 170] width 329 height 34
click at [223, 151] on input "a. Submit a formal change request and evaluate it through the established chang…" at bounding box center [223, 147] width 0 height 7
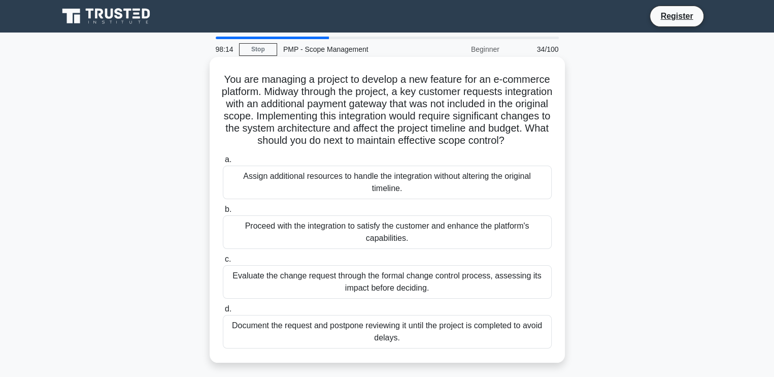
click at [290, 281] on div "Evaluate the change request through the formal change control process, assessin…" at bounding box center [387, 282] width 329 height 34
click at [223, 262] on input "c. Evaluate the change request through the formal change control process, asses…" at bounding box center [223, 259] width 0 height 7
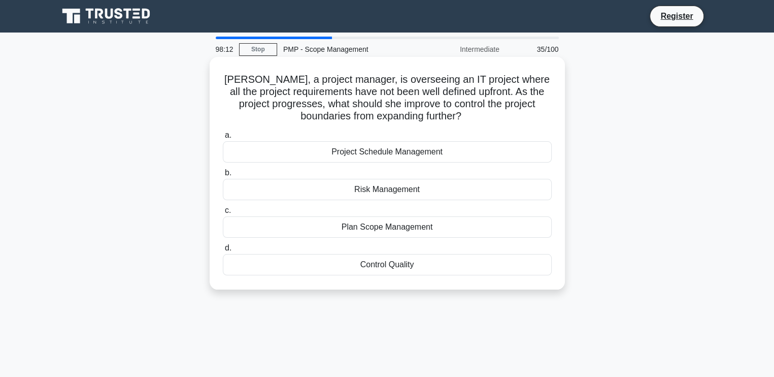
click at [365, 191] on div "Risk Management" at bounding box center [387, 189] width 329 height 21
click at [223, 176] on input "b. Risk Management" at bounding box center [223, 173] width 0 height 7
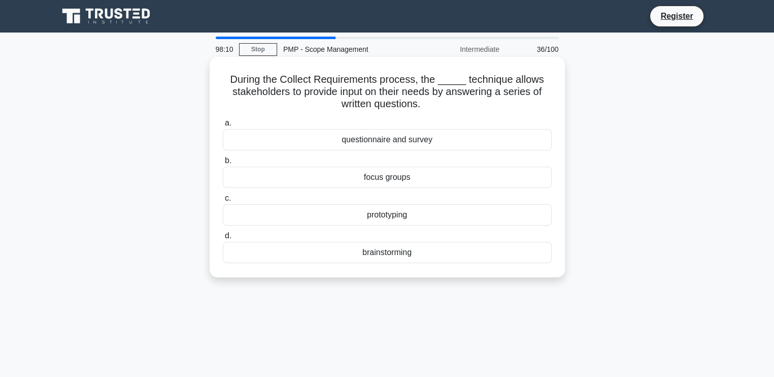
click at [351, 216] on div "prototyping" at bounding box center [387, 214] width 329 height 21
click at [223, 202] on input "c. prototyping" at bounding box center [223, 198] width 0 height 7
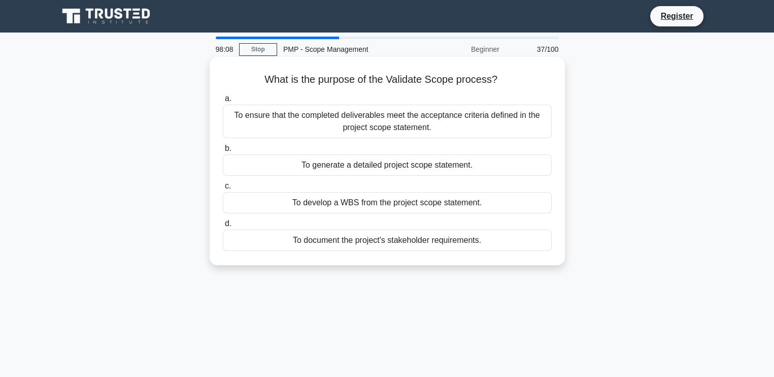
click at [267, 238] on div "To document the project's stakeholder requirements." at bounding box center [387, 239] width 329 height 21
click at [223, 227] on input "d. To document the project's stakeholder requirements." at bounding box center [223, 223] width 0 height 7
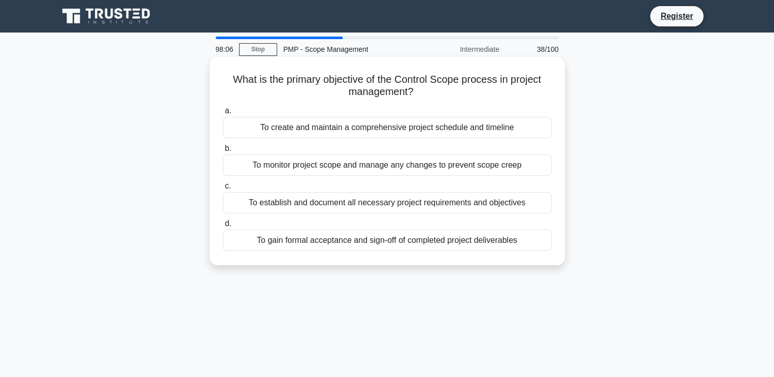
click at [303, 134] on div "To create and maintain a comprehensive project schedule and timeline" at bounding box center [387, 127] width 329 height 21
click at [223, 114] on input "a. To create and maintain a comprehensive project schedule and timeline" at bounding box center [223, 111] width 0 height 7
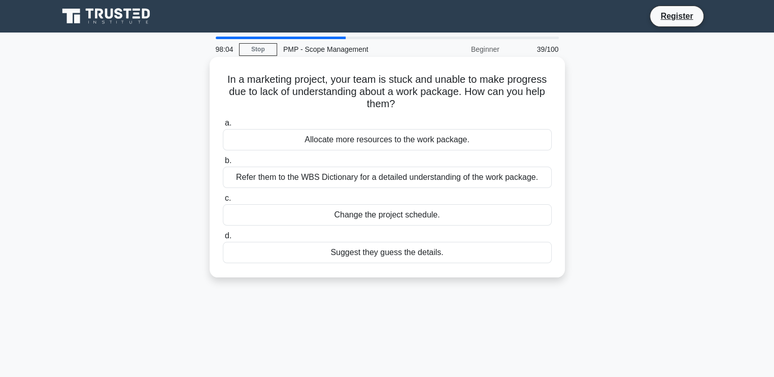
click at [330, 209] on div "Change the project schedule." at bounding box center [387, 214] width 329 height 21
click at [223, 202] on input "c. Change the project schedule." at bounding box center [223, 198] width 0 height 7
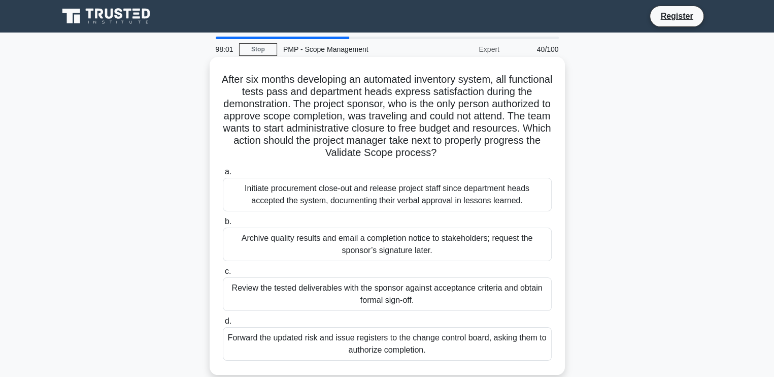
click at [293, 249] on div "Archive quality results and email a completion notice to stakeholders; request …" at bounding box center [387, 244] width 329 height 34
click at [223, 225] on input "b. Archive quality results and email a completion notice to stakeholders; reque…" at bounding box center [223, 221] width 0 height 7
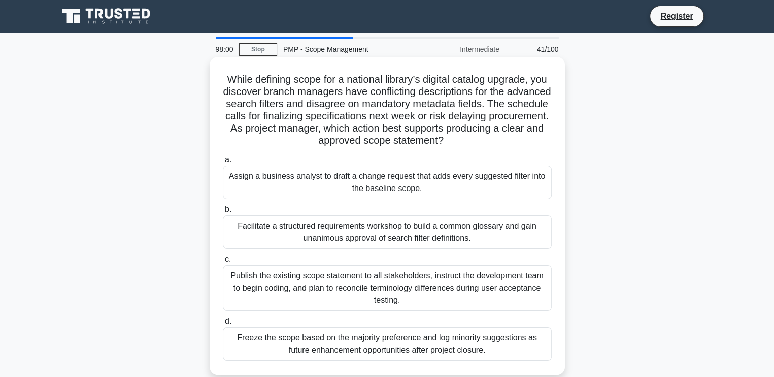
click at [313, 282] on div "Publish the existing scope statement to all stakeholders, instruct the developm…" at bounding box center [387, 288] width 329 height 46
click at [223, 262] on input "c. Publish the existing scope statement to all stakeholders, instruct the devel…" at bounding box center [223, 259] width 0 height 7
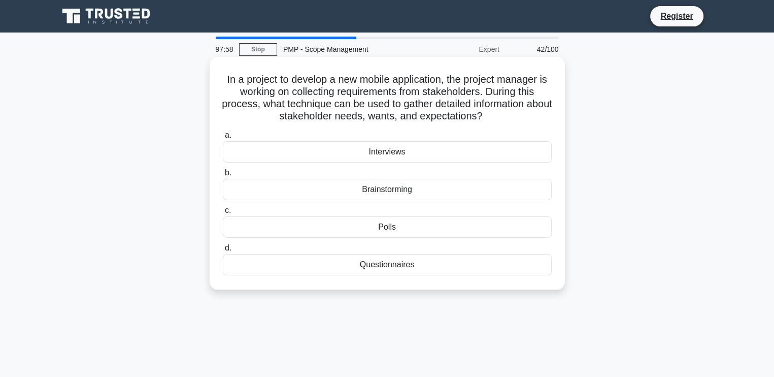
click at [377, 262] on div "Questionnaires" at bounding box center [387, 264] width 329 height 21
click at [223, 251] on input "d. Questionnaires" at bounding box center [223, 248] width 0 height 7
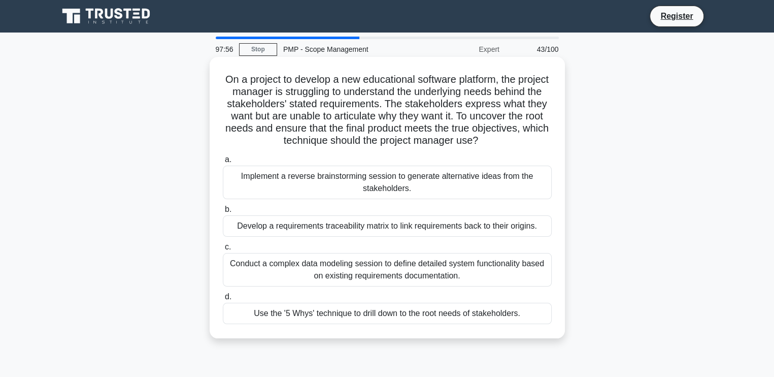
click at [376, 181] on div "Implement a reverse brainstorming session to generate alternative ideas from th…" at bounding box center [387, 182] width 329 height 34
click at [223, 163] on input "a. Implement a reverse brainstorming session to generate alternative ideas from…" at bounding box center [223, 159] width 0 height 7
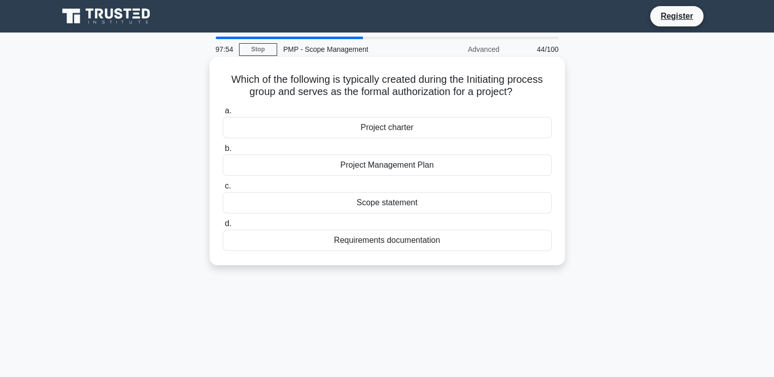
click at [376, 239] on div "Requirements documentation" at bounding box center [387, 239] width 329 height 21
click at [223, 227] on input "d. Requirements documentation" at bounding box center [223, 223] width 0 height 7
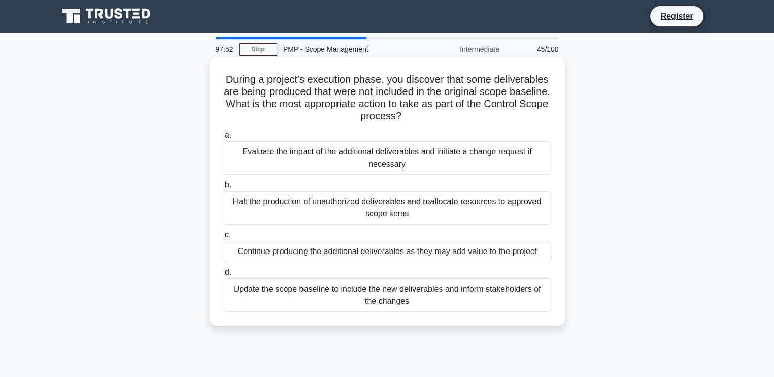
click at [363, 206] on div "Halt the production of unauthorized deliverables and reallocate resources to ap…" at bounding box center [387, 208] width 329 height 34
click at [223, 188] on input "b. Halt the production of unauthorized deliverables and reallocate resources to…" at bounding box center [223, 185] width 0 height 7
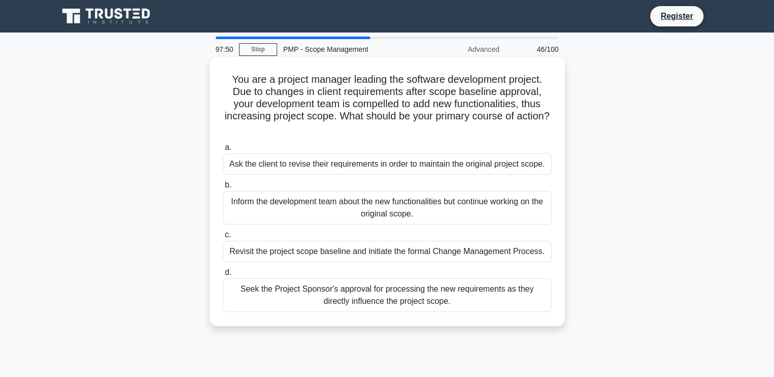
click at [302, 261] on div "Revisit the project scope baseline and initiate the formal Change Management Pr…" at bounding box center [387, 251] width 329 height 21
click at [223, 238] on input "c. Revisit the project scope baseline and initiate the formal Change Management…" at bounding box center [223, 234] width 0 height 7
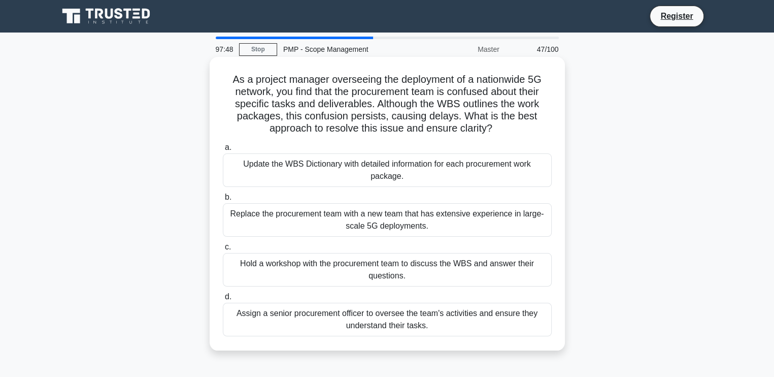
click at [300, 183] on div "Update the WBS Dictionary with detailed information for each procurement work p…" at bounding box center [387, 170] width 329 height 34
click at [223, 151] on input "a. Update the WBS Dictionary with detailed information for each procurement wor…" at bounding box center [223, 147] width 0 height 7
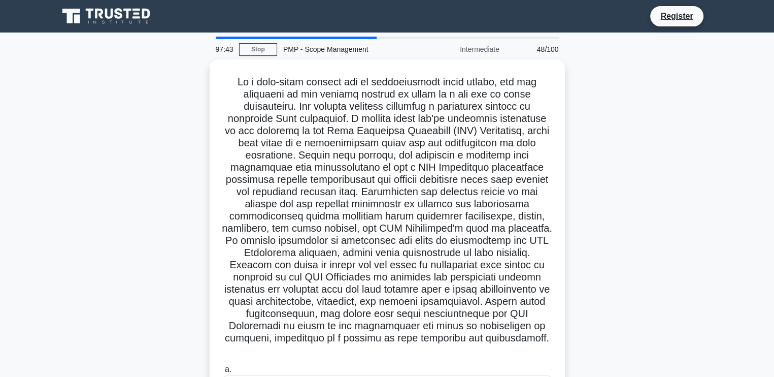
scroll to position [211, 0]
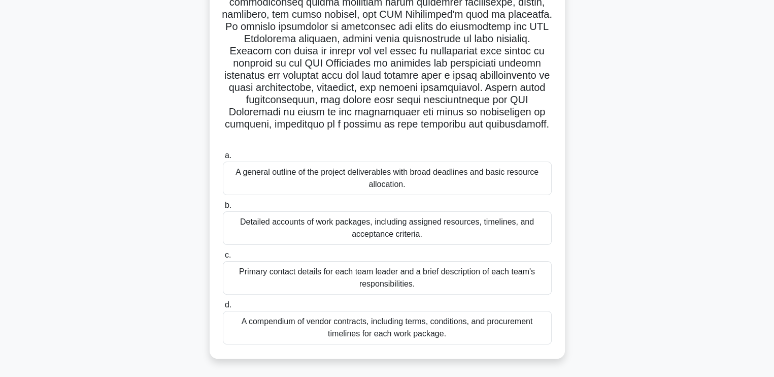
click at [359, 231] on div "Detailed accounts of work packages, including assigned resources, timelines, an…" at bounding box center [387, 228] width 329 height 34
click at [223, 209] on input "b. Detailed accounts of work packages, including assigned resources, timelines,…" at bounding box center [223, 205] width 0 height 7
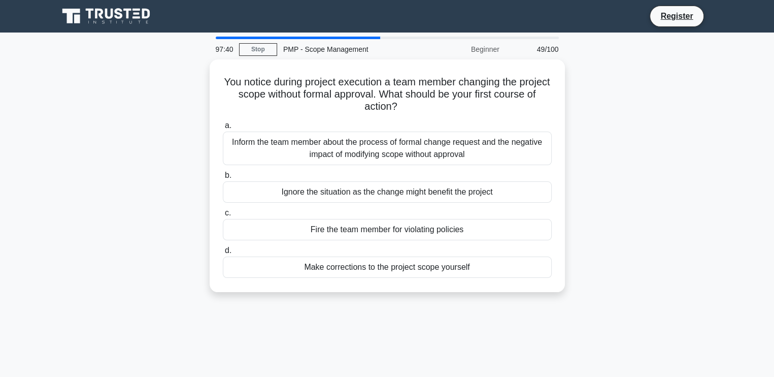
scroll to position [0, 0]
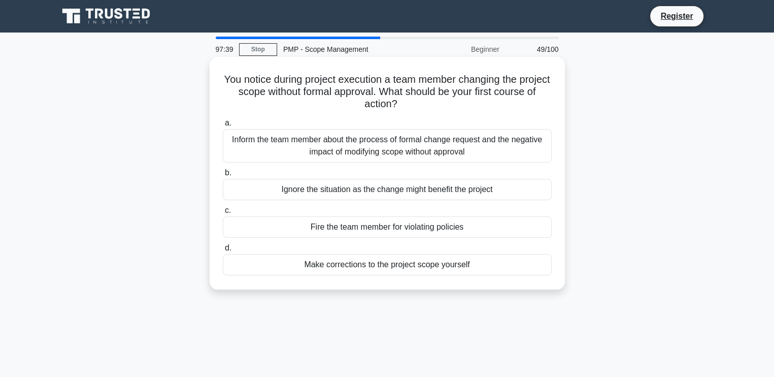
click at [351, 224] on div "Fire the team member for violating policies" at bounding box center [387, 226] width 329 height 21
click at [223, 214] on input "c. Fire the team member for violating policies" at bounding box center [223, 210] width 0 height 7
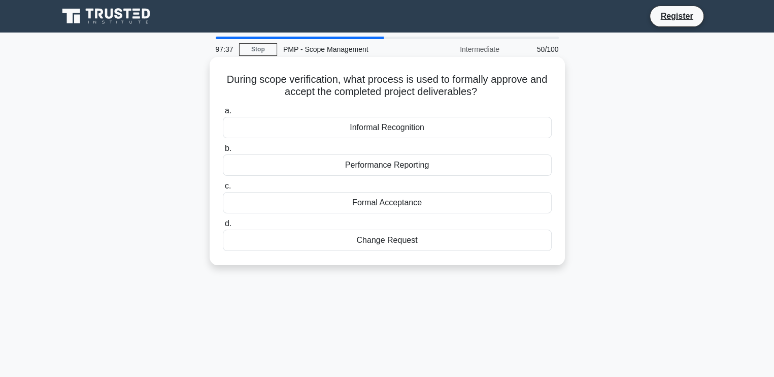
click at [290, 238] on div "Change Request" at bounding box center [387, 239] width 329 height 21
click at [223, 227] on input "d. Change Request" at bounding box center [223, 223] width 0 height 7
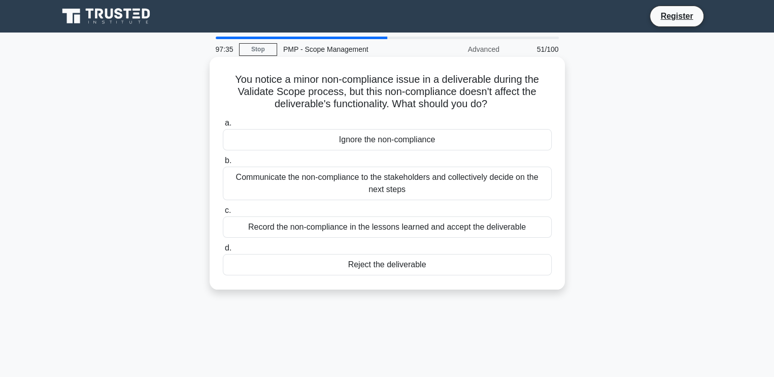
click at [311, 145] on div "Ignore the non-compliance" at bounding box center [387, 139] width 329 height 21
click at [223, 126] on input "a. Ignore the non-compliance" at bounding box center [223, 123] width 0 height 7
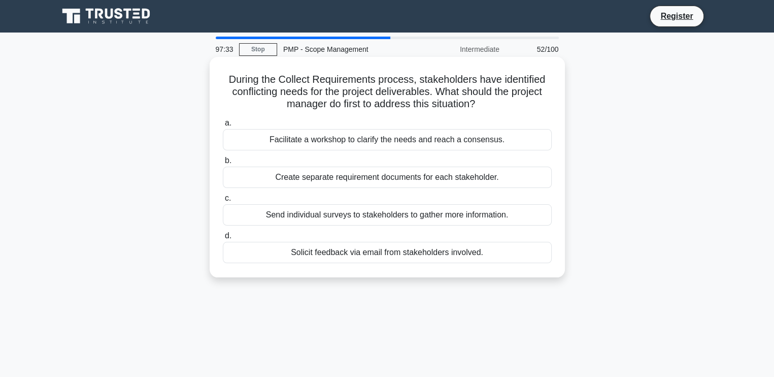
click at [293, 208] on div "Send individual surveys to stakeholders to gather more information." at bounding box center [387, 214] width 329 height 21
click at [223, 202] on input "c. Send individual surveys to stakeholders to gather more information." at bounding box center [223, 198] width 0 height 7
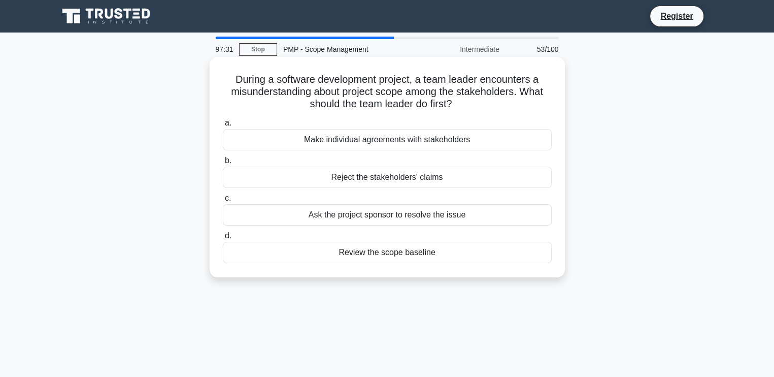
click at [286, 253] on div "Review the scope baseline" at bounding box center [387, 252] width 329 height 21
click at [223, 239] on input "d. Review the scope baseline" at bounding box center [223, 235] width 0 height 7
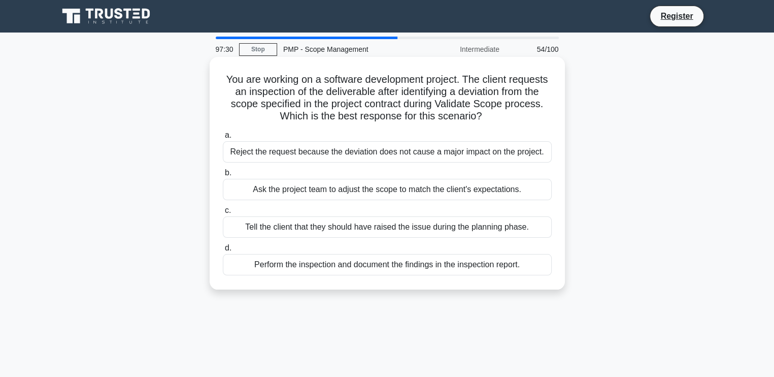
click at [294, 192] on div "Ask the project team to adjust the scope to match the client's expectations." at bounding box center [387, 189] width 329 height 21
click at [223, 176] on input "b. Ask the project team to adjust the scope to match the client's expectations." at bounding box center [223, 173] width 0 height 7
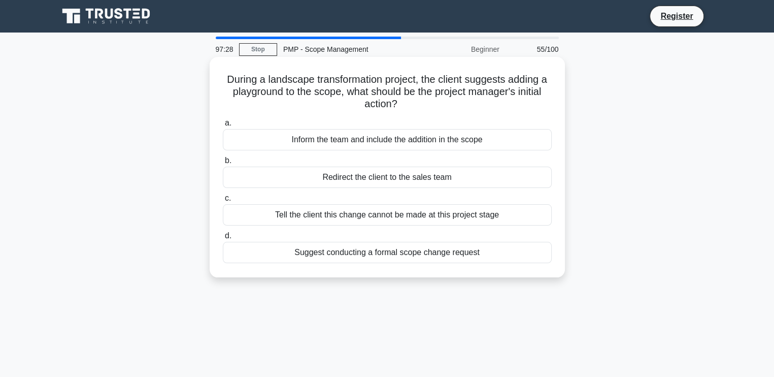
click at [284, 212] on div "Tell the client this change cannot be made at this project stage" at bounding box center [387, 214] width 329 height 21
click at [223, 202] on input "c. Tell the client this change cannot be made at this project stage" at bounding box center [223, 198] width 0 height 7
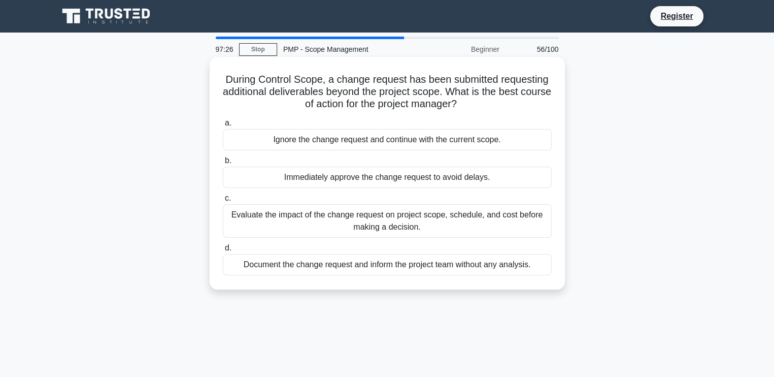
click at [292, 147] on div "Ignore the change request and continue with the current scope." at bounding box center [387, 139] width 329 height 21
click at [223, 126] on input "a. Ignore the change request and continue with the current scope." at bounding box center [223, 123] width 0 height 7
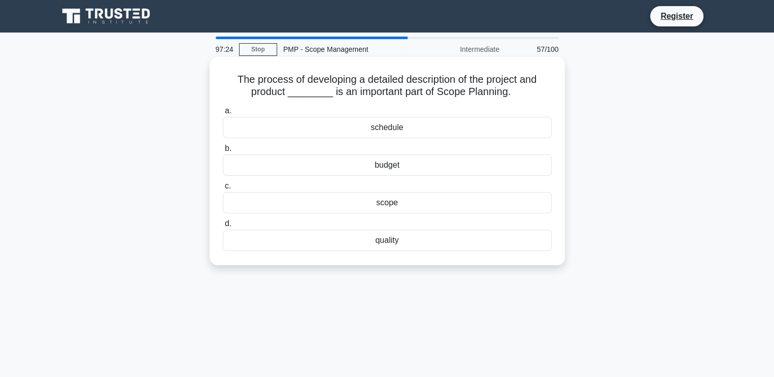
click at [309, 248] on div "quality" at bounding box center [387, 239] width 329 height 21
click at [223, 227] on input "d. quality" at bounding box center [223, 223] width 0 height 7
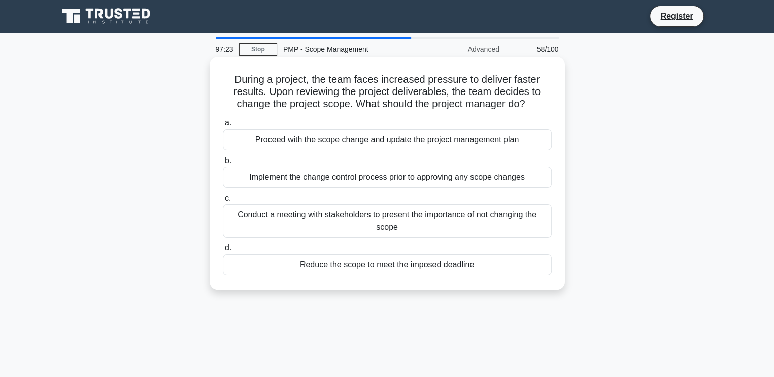
click at [308, 178] on div "Implement the change control process prior to approving any scope changes" at bounding box center [387, 176] width 329 height 21
click at [223, 164] on input "b. Implement the change control process prior to approving any scope changes" at bounding box center [223, 160] width 0 height 7
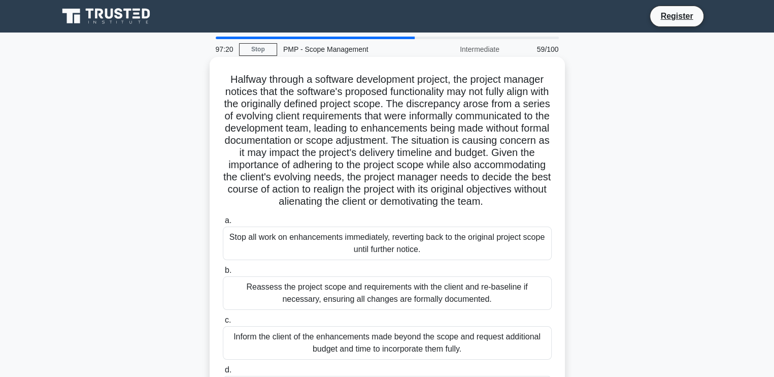
click at [245, 359] on div "Inform the client of the enhancements made beyond the scope and request additio…" at bounding box center [387, 343] width 329 height 34
click at [223, 323] on input "c. Inform the client of the enhancements made beyond the scope and request addi…" at bounding box center [223, 320] width 0 height 7
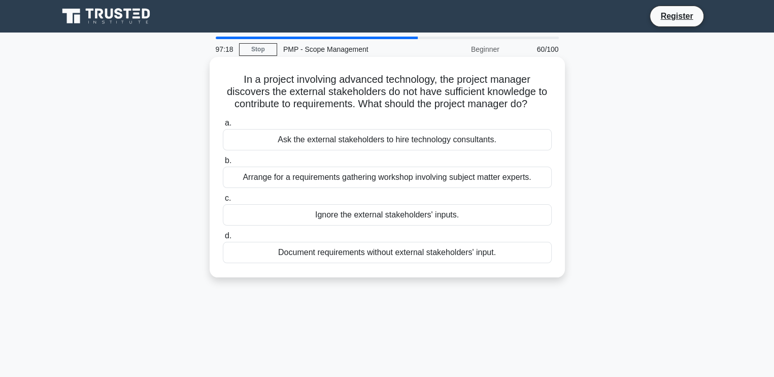
click at [241, 140] on div "Ask the external stakeholders to hire technology consultants." at bounding box center [387, 139] width 329 height 21
click at [223, 126] on input "a. Ask the external stakeholders to hire technology consultants." at bounding box center [223, 123] width 0 height 7
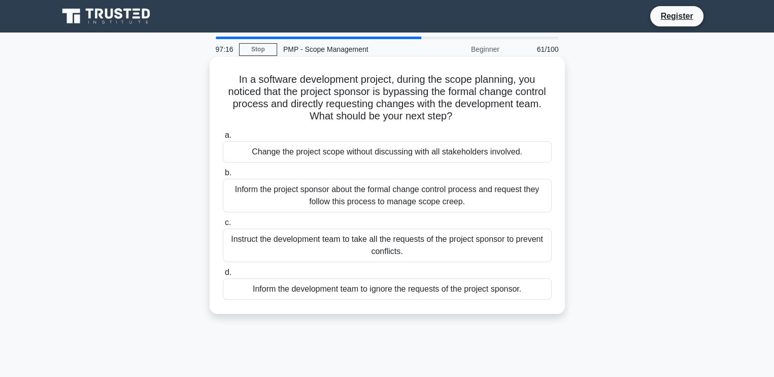
click at [327, 282] on div "Inform the development team to ignore the requests of the project sponsor." at bounding box center [387, 288] width 329 height 21
click at [223, 276] on input "d. Inform the development team to ignore the requests of the project sponsor." at bounding box center [223, 272] width 0 height 7
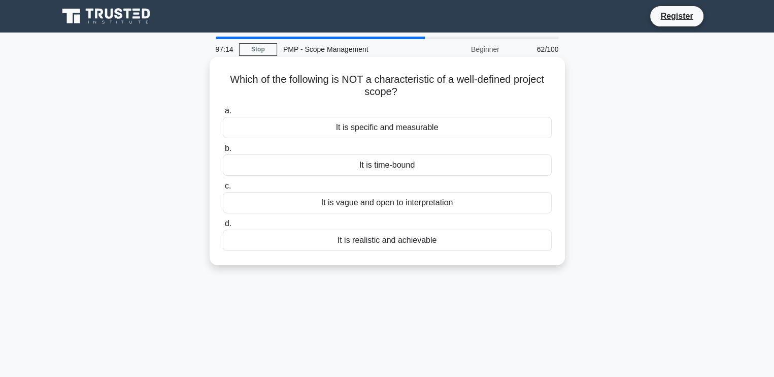
click at [315, 162] on div "It is time-bound" at bounding box center [387, 164] width 329 height 21
click at [223, 152] on input "b. It is time-bound" at bounding box center [223, 148] width 0 height 7
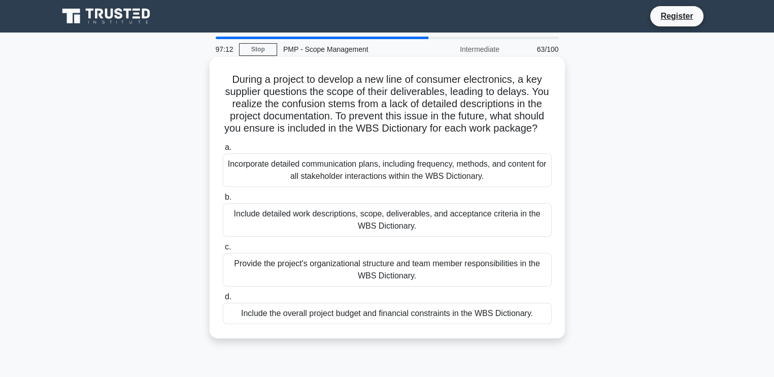
click at [276, 237] on div "Include detailed work descriptions, scope, deliverables, and acceptance criteri…" at bounding box center [387, 220] width 329 height 34
click at [223, 201] on input "b. Include detailed work descriptions, scope, deliverables, and acceptance crit…" at bounding box center [223, 197] width 0 height 7
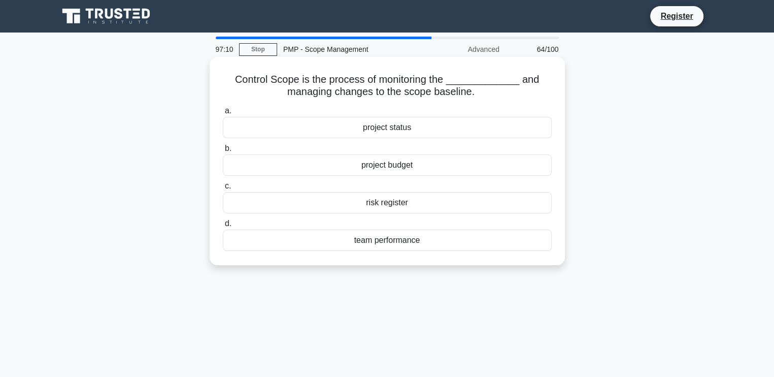
click at [361, 202] on div "risk register" at bounding box center [387, 202] width 329 height 21
click at [223, 189] on input "c. risk register" at bounding box center [223, 186] width 0 height 7
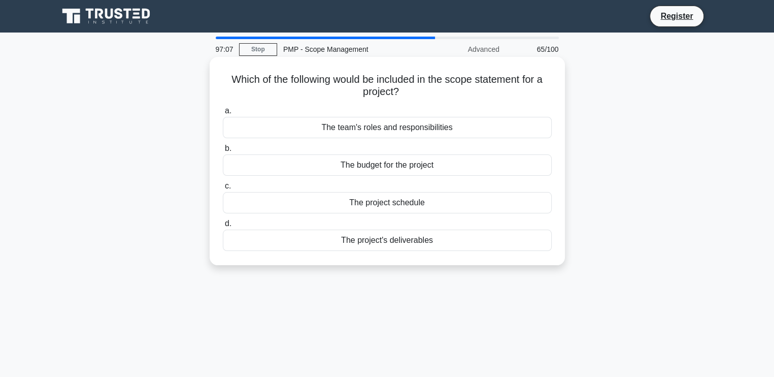
click at [337, 239] on div "The project's deliverables" at bounding box center [387, 239] width 329 height 21
click at [223, 227] on input "d. The project's deliverables" at bounding box center [223, 223] width 0 height 7
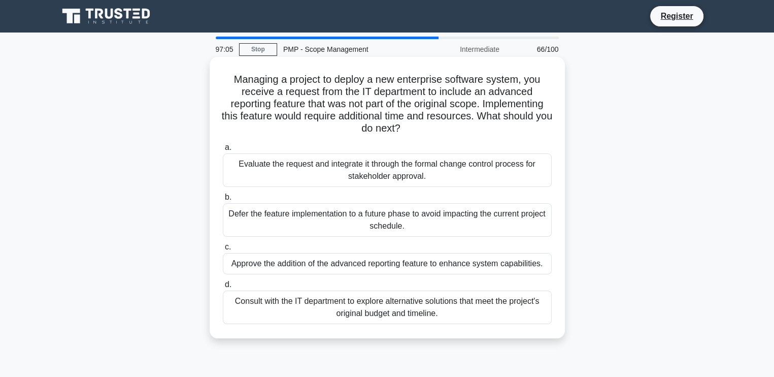
click at [291, 219] on div "Defer the feature implementation to a future phase to avoid impacting the curre…" at bounding box center [387, 220] width 329 height 34
click at [223, 201] on input "b. Defer the feature implementation to a future phase to avoid impacting the cu…" at bounding box center [223, 197] width 0 height 7
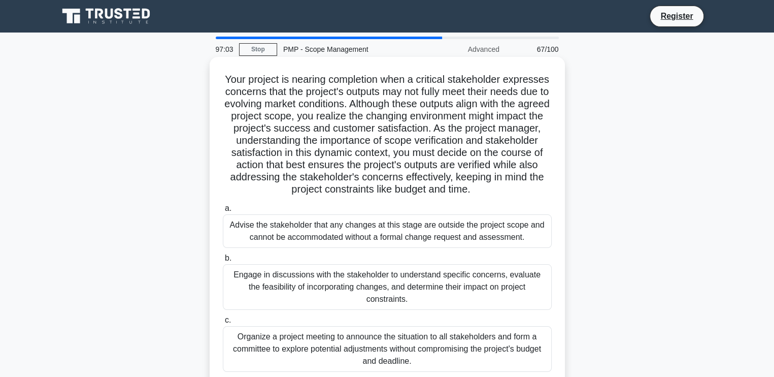
click at [298, 214] on label "a. Advise the stakeholder that any changes at this stage are outside the projec…" at bounding box center [387, 225] width 329 height 46
click at [223, 212] on input "a. Advise the stakeholder that any changes at this stage are outside the projec…" at bounding box center [223, 208] width 0 height 7
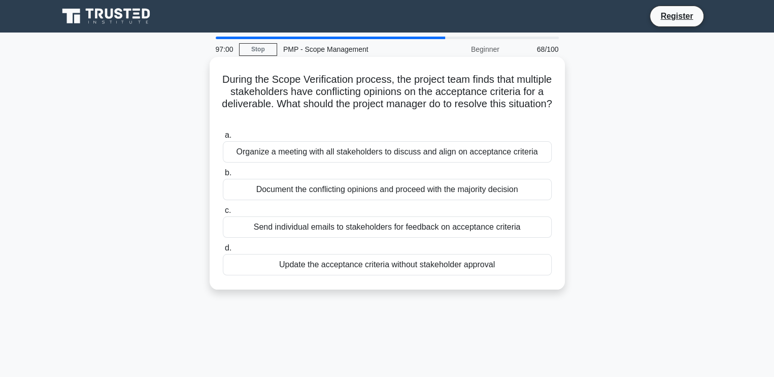
click at [318, 269] on div "Update the acceptance criteria without stakeholder approval" at bounding box center [387, 264] width 329 height 21
click at [223, 251] on input "d. Update the acceptance criteria without stakeholder approval" at bounding box center [223, 248] width 0 height 7
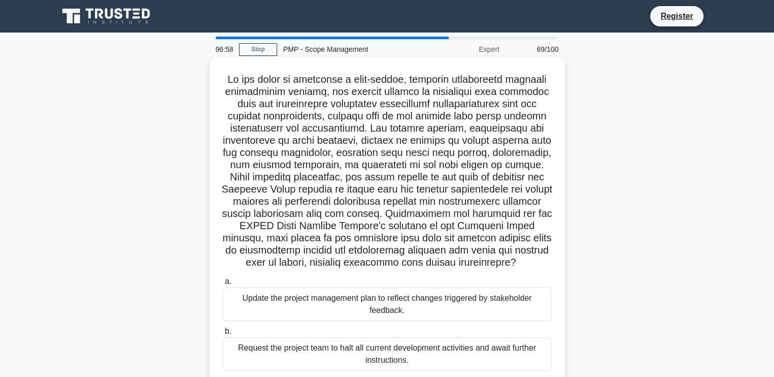
click at [256, 311] on div "Update the project management plan to reflect changes triggered by stakeholder …" at bounding box center [387, 304] width 329 height 34
click at [223, 285] on input "a. Update the project management plan to reflect changes triggered by stakehold…" at bounding box center [223, 281] width 0 height 7
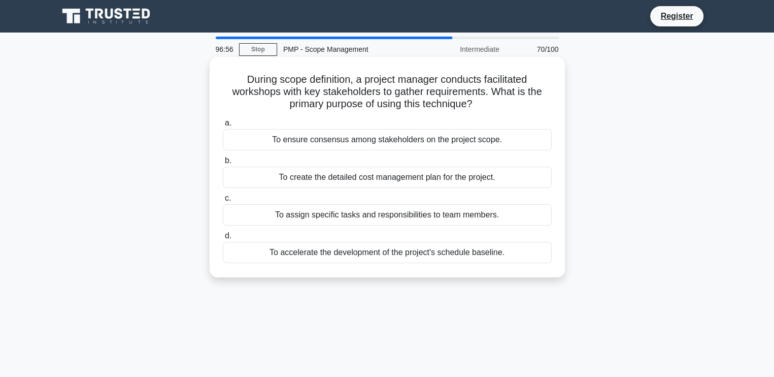
click at [283, 176] on div "To create the detailed cost management plan for the project." at bounding box center [387, 176] width 329 height 21
click at [223, 164] on input "b. To create the detailed cost management plan for the project." at bounding box center [223, 160] width 0 height 7
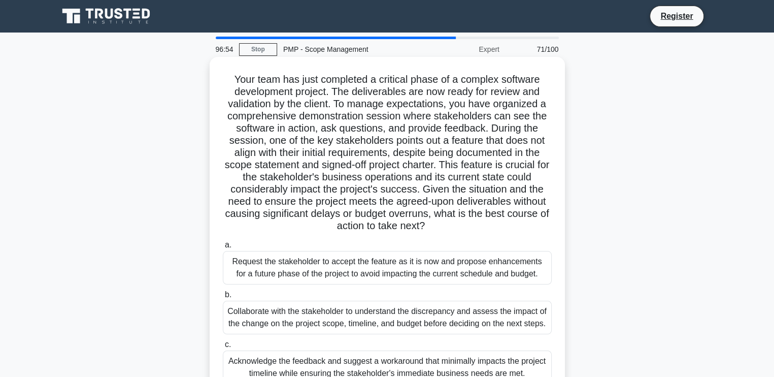
click at [323, 356] on div "Acknowledge the feedback and suggest a workaround that minimally impacts the pr…" at bounding box center [387, 367] width 329 height 34
click at [223, 348] on input "c. Acknowledge the feedback and suggest a workaround that minimally impacts the…" at bounding box center [223, 344] width 0 height 7
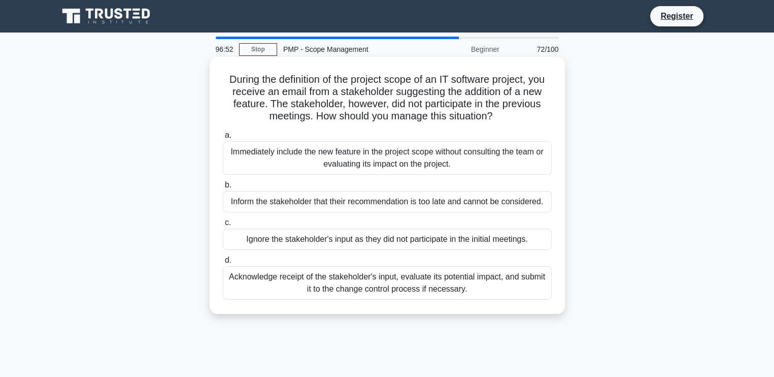
click at [285, 284] on div "Acknowledge receipt of the stakeholder's input, evaluate its potential impact, …" at bounding box center [387, 283] width 329 height 34
click at [223, 263] on input "d. Acknowledge receipt of the stakeholder's input, evaluate its potential impac…" at bounding box center [223, 260] width 0 height 7
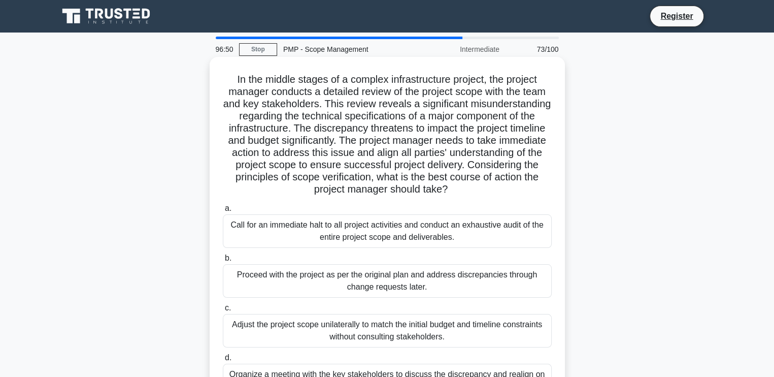
click at [313, 228] on div "Call for an immediate halt to all project activities and conduct an exhaustive …" at bounding box center [387, 231] width 329 height 34
click at [223, 212] on input "a. Call for an immediate halt to all project activities and conduct an exhausti…" at bounding box center [223, 208] width 0 height 7
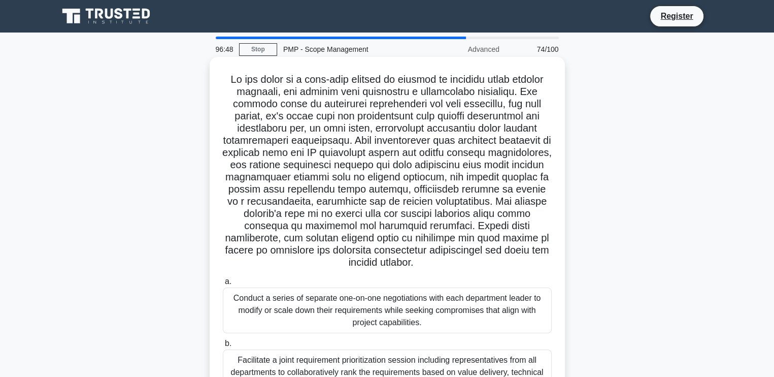
click at [386, 357] on div "Facilitate a joint requirement prioritization session including representatives…" at bounding box center [387, 372] width 329 height 46
click at [223, 347] on input "b. Facilitate a joint requirement prioritization session including representati…" at bounding box center [223, 343] width 0 height 7
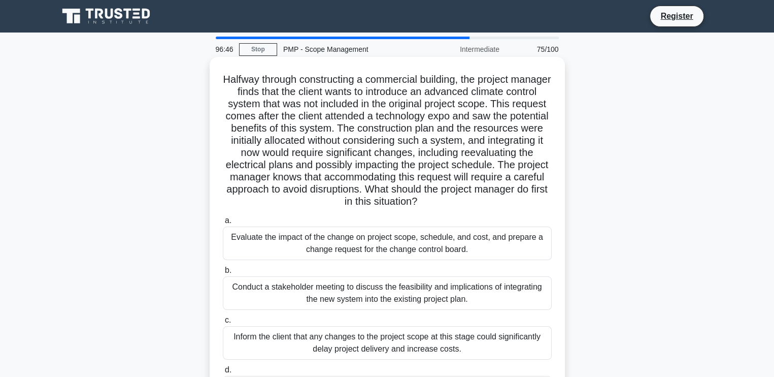
click at [274, 352] on div "Inform the client that any changes to the project scope at this stage could sig…" at bounding box center [387, 343] width 329 height 34
click at [223, 323] on input "c. Inform the client that any changes to the project scope at this stage could …" at bounding box center [223, 320] width 0 height 7
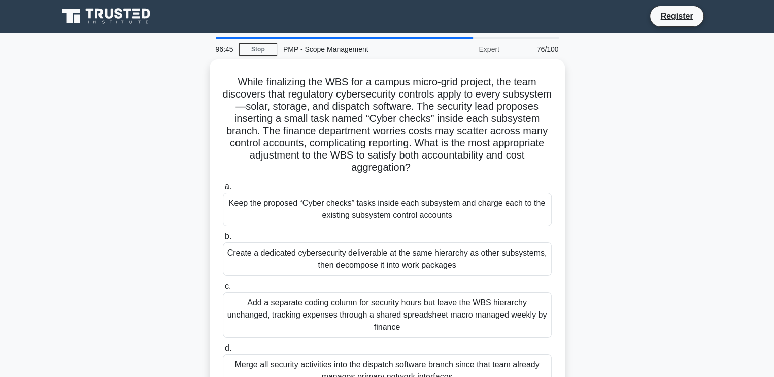
click at [274, 354] on div "Merge all security activities into the dispatch software branch since that team…" at bounding box center [387, 371] width 329 height 34
click at [223, 351] on input "d. Merge all security activities into the dispatch software branch since that t…" at bounding box center [223, 348] width 0 height 7
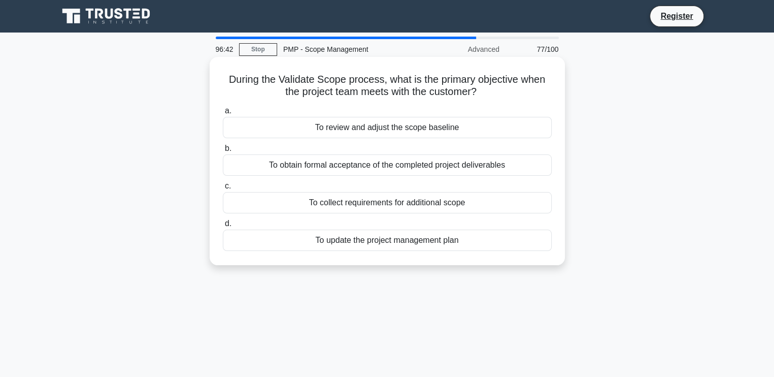
click at [304, 166] on div "To obtain formal acceptance of the completed project deliverables" at bounding box center [387, 164] width 329 height 21
click at [223, 152] on input "b. To obtain formal acceptance of the completed project deliverables" at bounding box center [223, 148] width 0 height 7
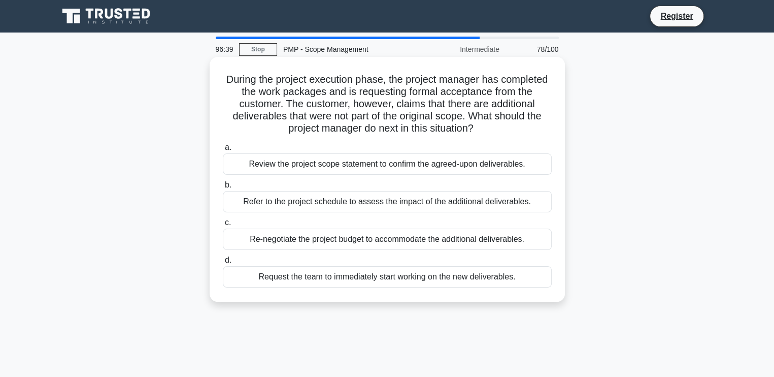
click at [257, 286] on div "Request the team to immediately start working on the new deliverables." at bounding box center [387, 276] width 329 height 21
click at [223, 263] on input "d. Request the team to immediately start working on the new deliverables." at bounding box center [223, 260] width 0 height 7
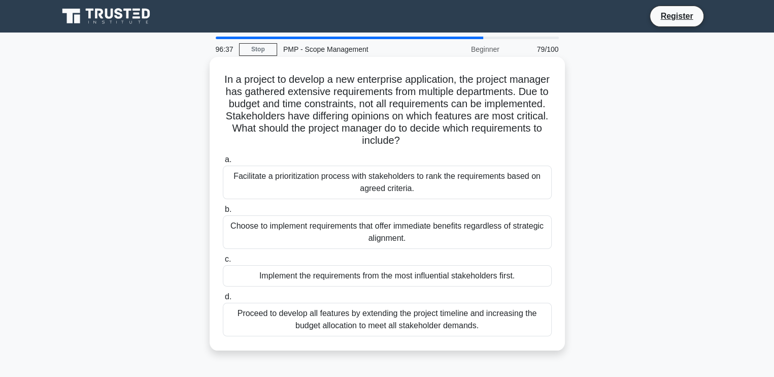
click at [250, 268] on div "Implement the requirements from the most influential stakeholders first." at bounding box center [387, 275] width 329 height 21
click at [223, 262] on input "c. Implement the requirements from the most influential stakeholders first." at bounding box center [223, 259] width 0 height 7
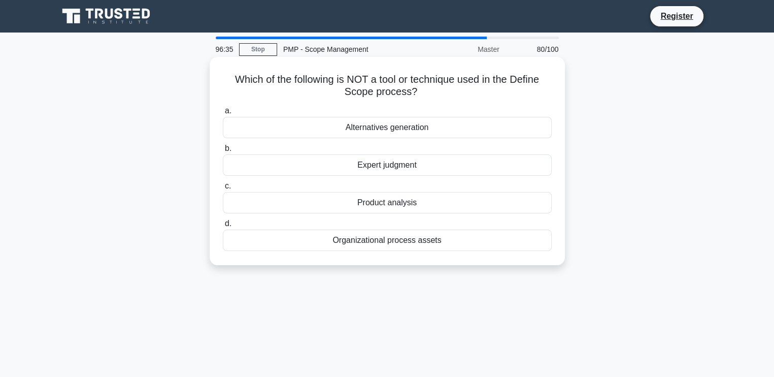
click at [274, 135] on div "Alternatives generation" at bounding box center [387, 127] width 329 height 21
click at [223, 114] on input "a. Alternatives generation" at bounding box center [223, 111] width 0 height 7
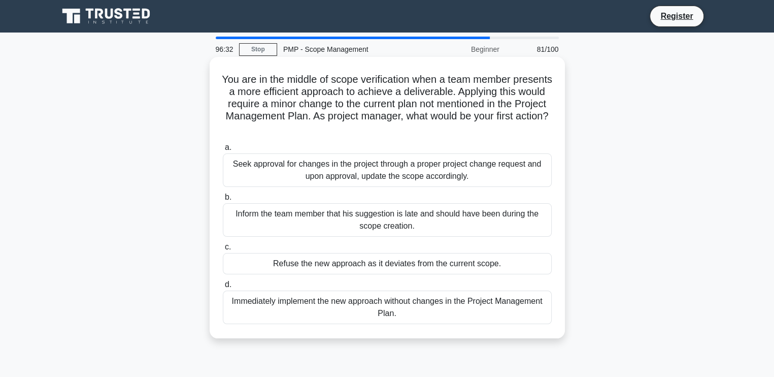
click at [317, 265] on div "Refuse the new approach as it deviates from the current scope." at bounding box center [387, 263] width 329 height 21
click at [223, 250] on input "c. Refuse the new approach as it deviates from the current scope." at bounding box center [223, 247] width 0 height 7
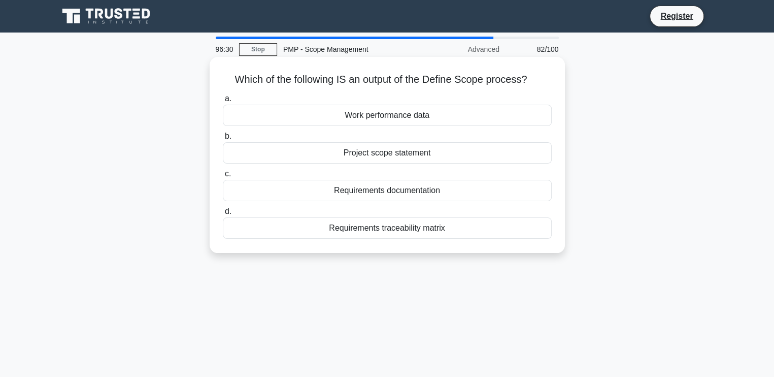
click at [312, 165] on div "a. Work performance data b. Project scope statement" at bounding box center [387, 165] width 341 height 150
click at [313, 154] on div "Project scope statement" at bounding box center [387, 152] width 329 height 21
click at [223, 140] on input "b. Project scope statement" at bounding box center [223, 136] width 0 height 7
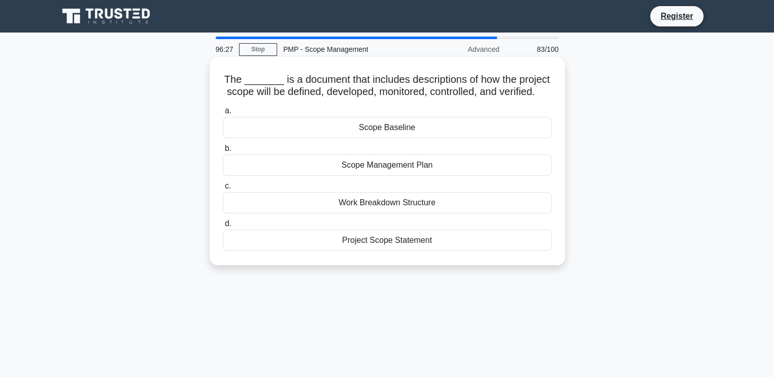
click at [309, 137] on div "Scope Baseline" at bounding box center [387, 127] width 329 height 21
click at [223, 114] on input "a. Scope Baseline" at bounding box center [223, 111] width 0 height 7
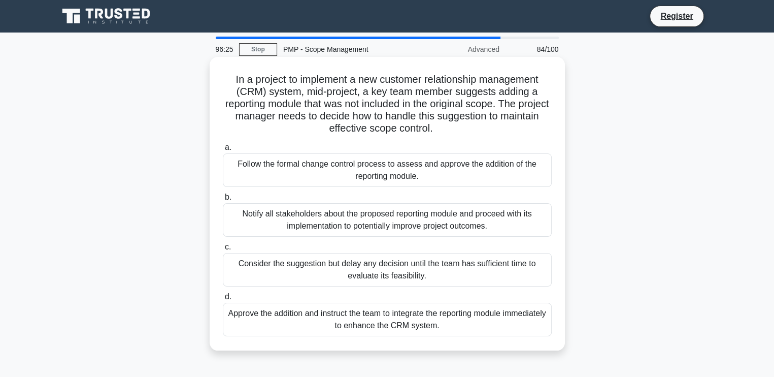
click at [282, 325] on div "Approve the addition and instruct the team to integrate the reporting module im…" at bounding box center [387, 320] width 329 height 34
click at [223, 300] on input "d. Approve the addition and instruct the team to integrate the reporting module…" at bounding box center [223, 296] width 0 height 7
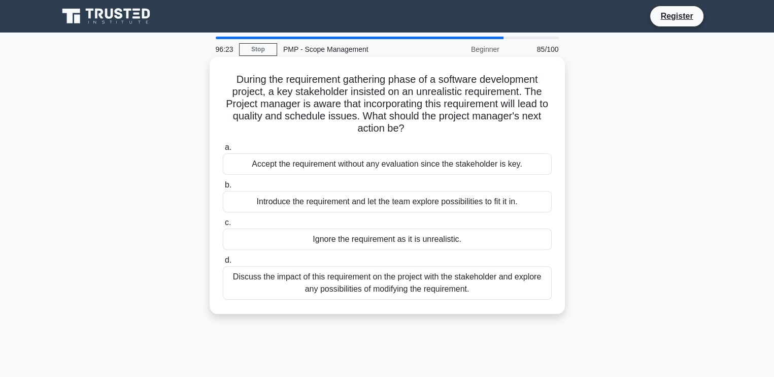
click at [295, 206] on div "Introduce the requirement and let the team explore possibilities to fit it in." at bounding box center [387, 201] width 329 height 21
click at [223, 188] on input "b. Introduce the requirement and let the team explore possibilities to fit it i…" at bounding box center [223, 185] width 0 height 7
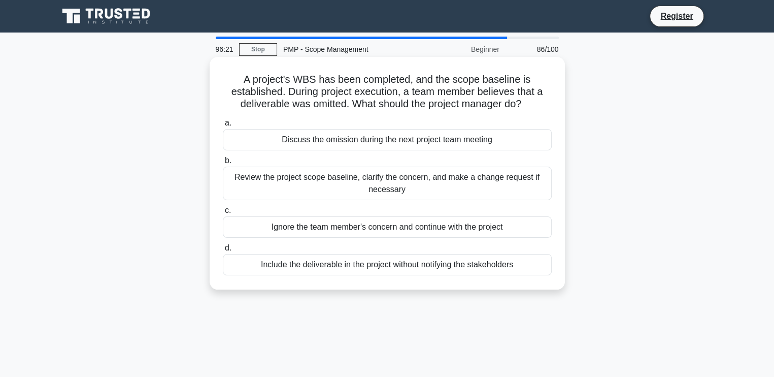
click at [307, 187] on div "Review the project scope baseline, clarify the concern, and make a change reque…" at bounding box center [387, 183] width 329 height 34
click at [223, 164] on input "b. Review the project scope baseline, clarify the concern, and make a change re…" at bounding box center [223, 160] width 0 height 7
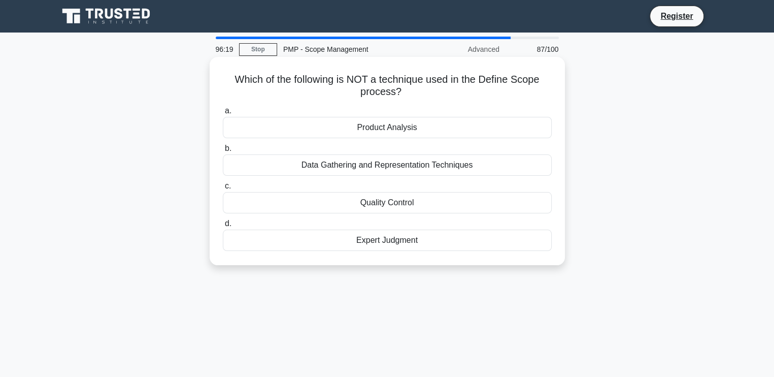
click at [361, 210] on div "Quality Control" at bounding box center [387, 202] width 329 height 21
click at [223, 189] on input "c. Quality Control" at bounding box center [223, 186] width 0 height 7
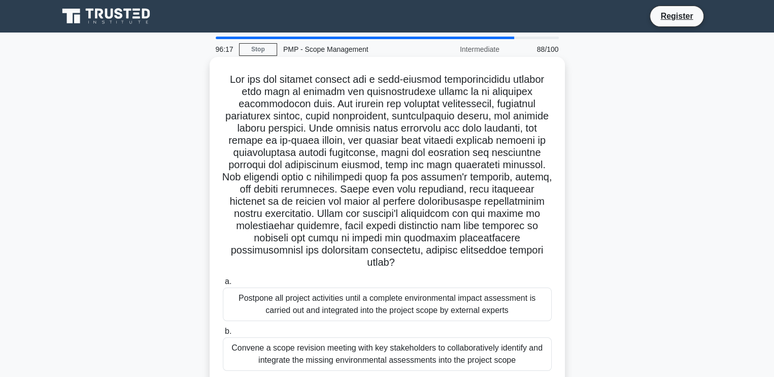
click at [333, 368] on div "Convene a scope revision meeting with key stakeholders to collaboratively ident…" at bounding box center [387, 354] width 329 height 34
click at [223, 335] on input "b. Convene a scope revision meeting with key stakeholders to collaboratively id…" at bounding box center [223, 331] width 0 height 7
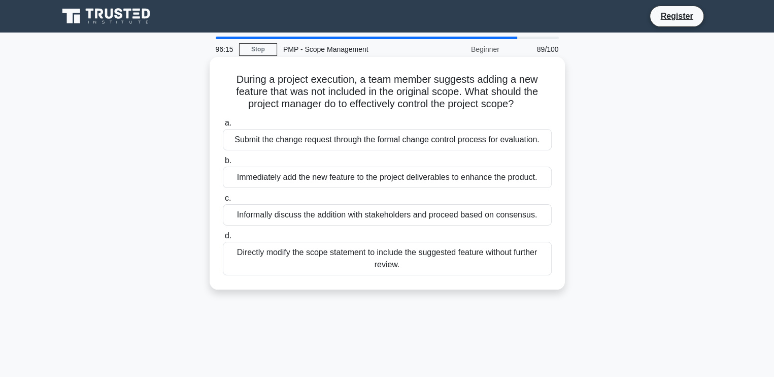
click at [302, 260] on div "Directly modify the scope statement to include the suggested feature without fu…" at bounding box center [387, 259] width 329 height 34
click at [223, 239] on input "d. Directly modify the scope statement to include the suggested feature without…" at bounding box center [223, 235] width 0 height 7
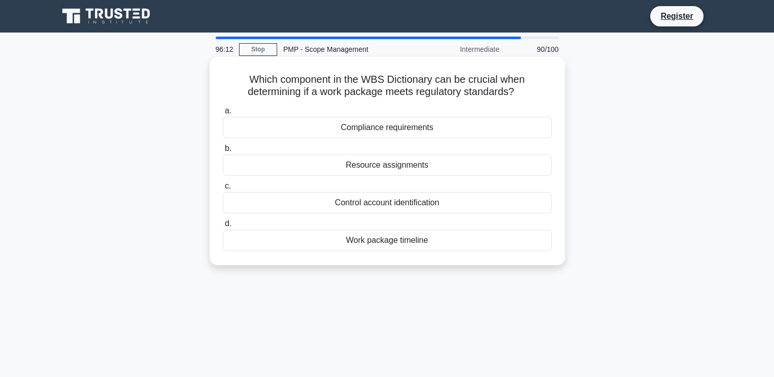
click at [295, 130] on div "Compliance requirements" at bounding box center [387, 127] width 329 height 21
click at [223, 114] on input "a. Compliance requirements" at bounding box center [223, 111] width 0 height 7
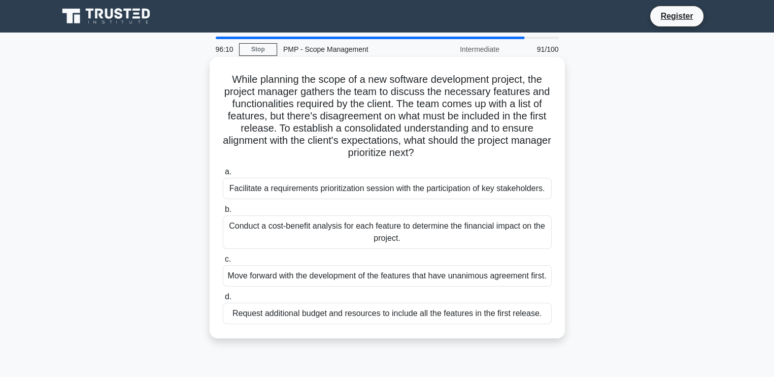
click at [421, 222] on div "Conduct a cost-benefit analysis for each feature to determine the financial imp…" at bounding box center [387, 232] width 329 height 34
click at [223, 213] on input "b. Conduct a cost-benefit analysis for each feature to determine the financial …" at bounding box center [223, 209] width 0 height 7
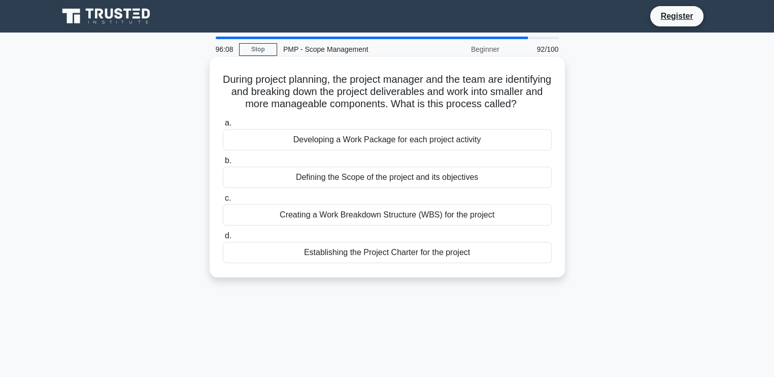
click at [320, 262] on div "Establishing the Project Charter for the project" at bounding box center [387, 252] width 329 height 21
click at [223, 239] on input "d. Establishing the Project Charter for the project" at bounding box center [223, 235] width 0 height 7
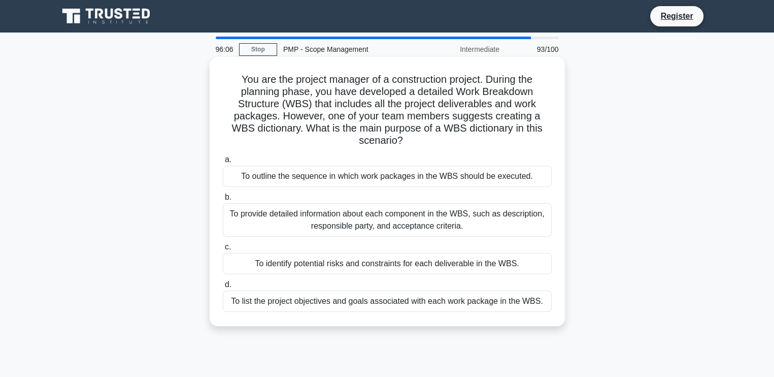
click at [265, 181] on div "To outline the sequence in which work packages in the WBS should be executed." at bounding box center [387, 175] width 329 height 21
click at [223, 163] on input "a. To outline the sequence in which work packages in the WBS should be executed." at bounding box center [223, 159] width 0 height 7
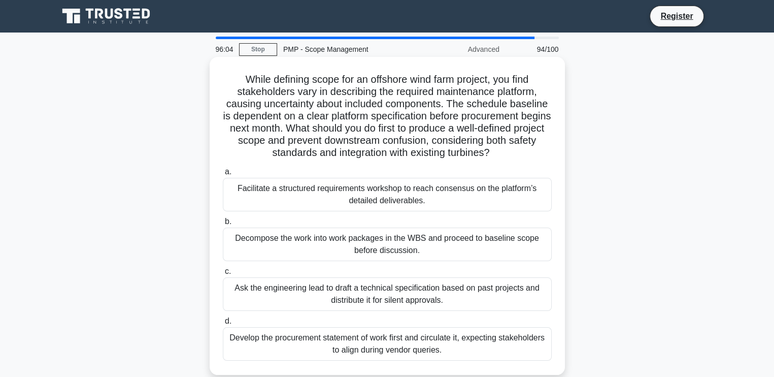
click at [239, 332] on div "Develop the procurement statement of work first and circulate it, expecting sta…" at bounding box center [387, 344] width 329 height 34
click at [223, 324] on input "d. Develop the procurement statement of work first and circulate it, expecting …" at bounding box center [223, 321] width 0 height 7
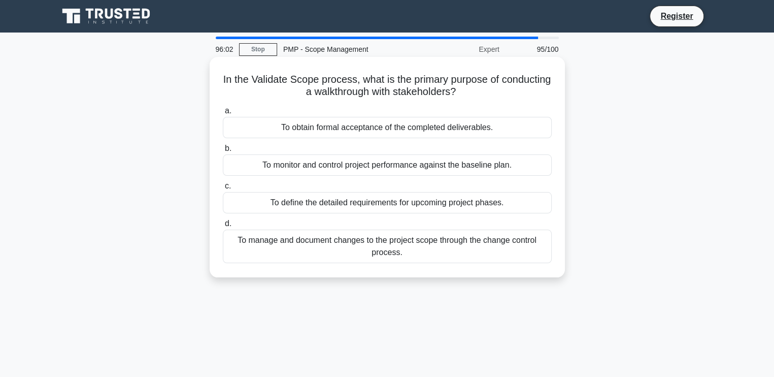
click at [303, 204] on div "To define the detailed requirements for upcoming project phases." at bounding box center [387, 202] width 329 height 21
click at [223, 189] on input "c. To define the detailed requirements for upcoming project phases." at bounding box center [223, 186] width 0 height 7
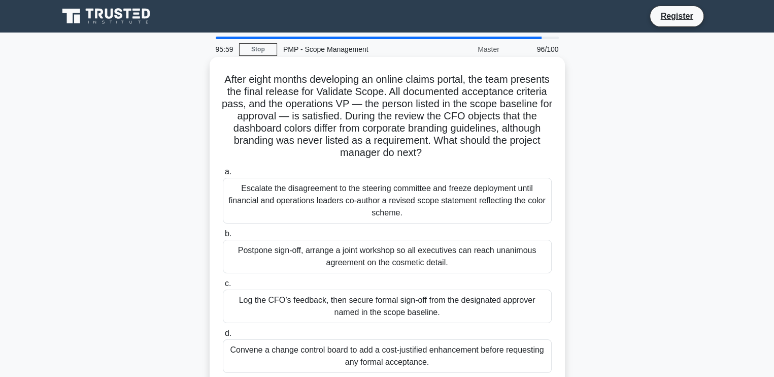
click at [252, 307] on div "Log the CFO’s feedback, then secure formal sign-off from the designated approve…" at bounding box center [387, 306] width 329 height 34
click at [223, 287] on input "c. Log the CFO’s feedback, then secure formal sign-off from the designated appr…" at bounding box center [223, 283] width 0 height 7
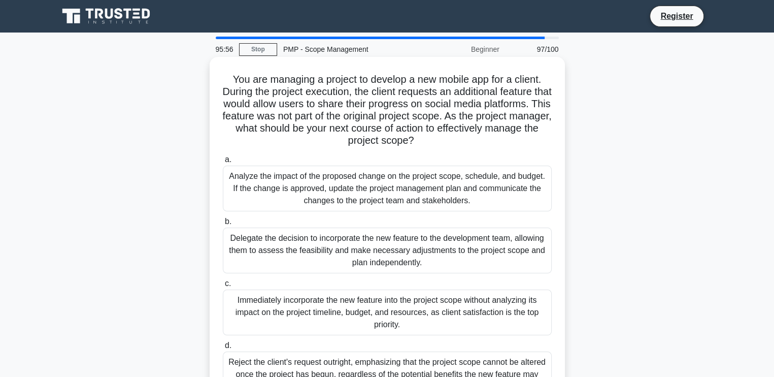
click at [298, 362] on div "Reject the client's request outright, emphasizing that the project scope cannot…" at bounding box center [387, 374] width 329 height 46
click at [223, 349] on input "d. Reject the client's request outright, emphasizing that the project scope can…" at bounding box center [223, 345] width 0 height 7
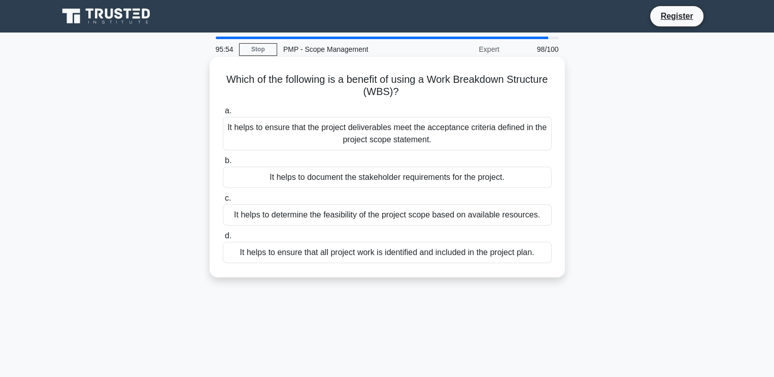
click at [318, 179] on div "It helps to document the stakeholder requirements for the project." at bounding box center [387, 176] width 329 height 21
click at [223, 164] on input "b. It helps to document the stakeholder requirements for the project." at bounding box center [223, 160] width 0 height 7
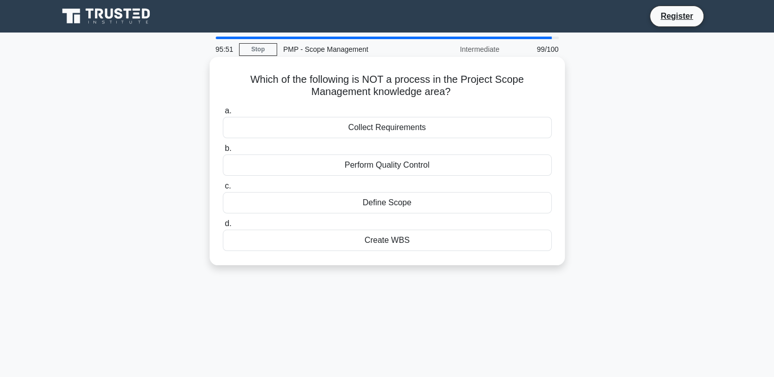
click at [370, 246] on div "Create WBS" at bounding box center [387, 239] width 329 height 21
click at [223, 227] on input "d. Create WBS" at bounding box center [223, 223] width 0 height 7
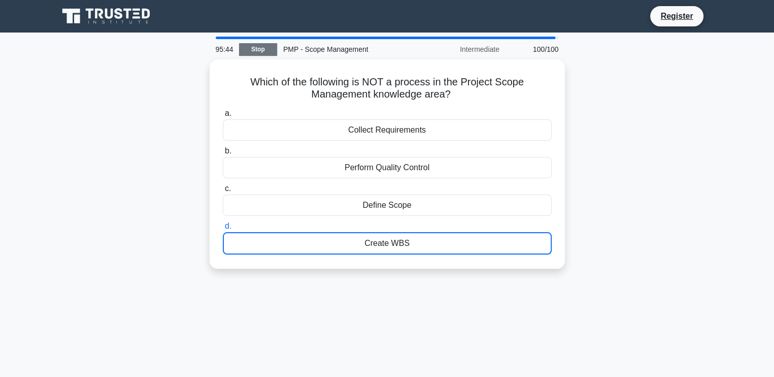
click at [259, 46] on link "Stop" at bounding box center [258, 49] width 38 height 13
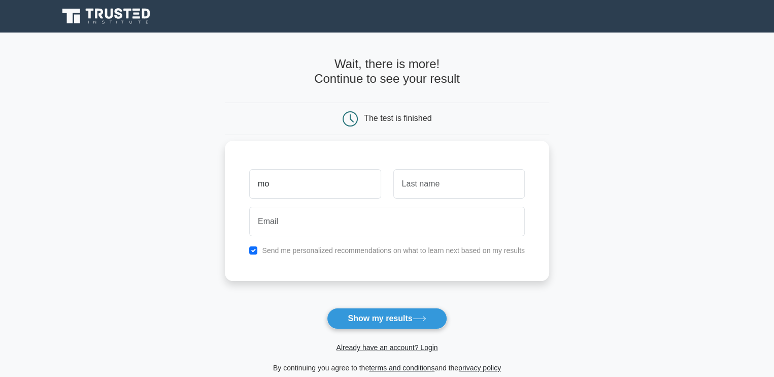
type input "[PERSON_NAME]"
click at [443, 189] on input "text" at bounding box center [458, 183] width 131 height 29
type input "[PERSON_NAME]"
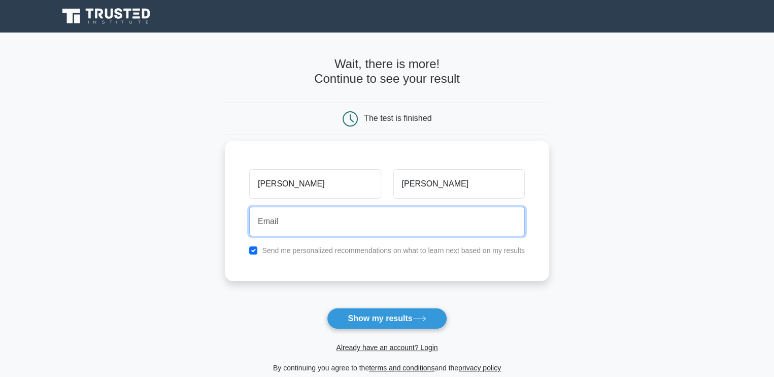
click at [307, 231] on input "email" at bounding box center [387, 221] width 276 height 29
type input "[EMAIL_ADDRESS][DOMAIN_NAME]"
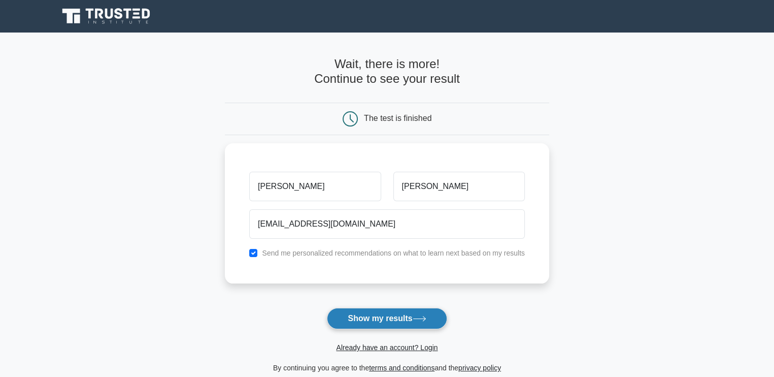
click at [357, 323] on button "Show my results" at bounding box center [387, 318] width 120 height 21
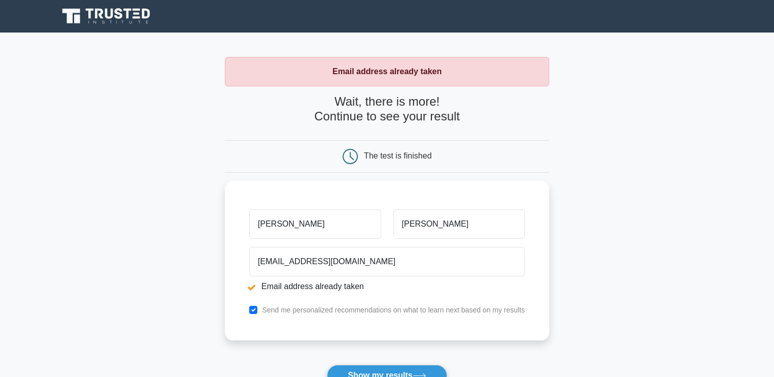
scroll to position [189, 0]
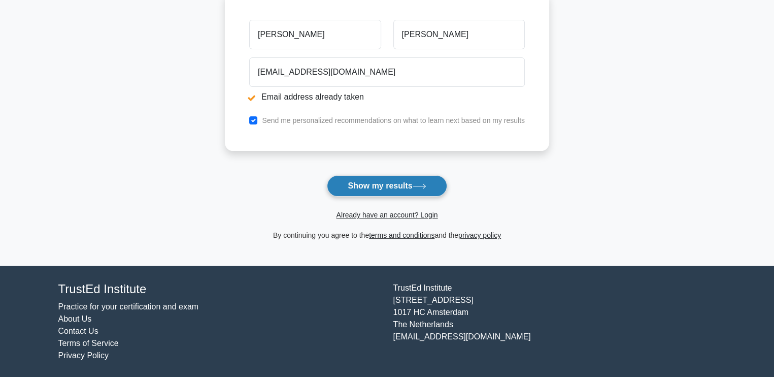
click at [422, 185] on icon at bounding box center [419, 186] width 12 height 5
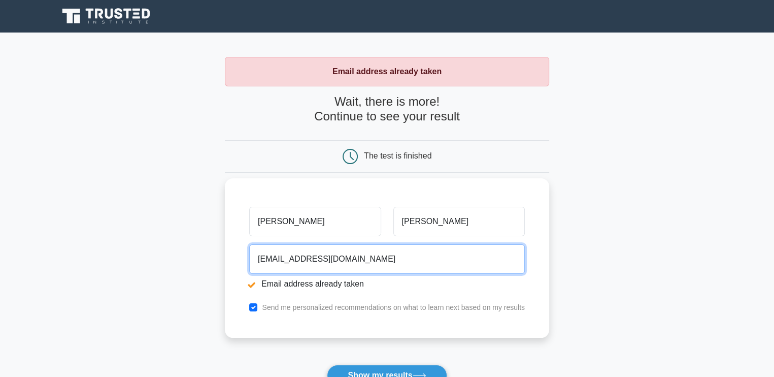
click at [375, 261] on input "[EMAIL_ADDRESS][DOMAIN_NAME]" at bounding box center [387, 258] width 276 height 29
click at [375, 261] on input "sumeyahasan" at bounding box center [387, 258] width 276 height 29
type input "sumeiyahassan99@gmail.com"
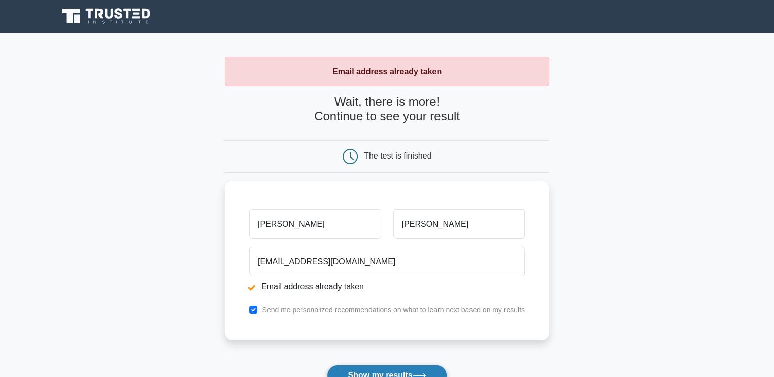
click at [426, 366] on button "Show my results" at bounding box center [387, 374] width 120 height 21
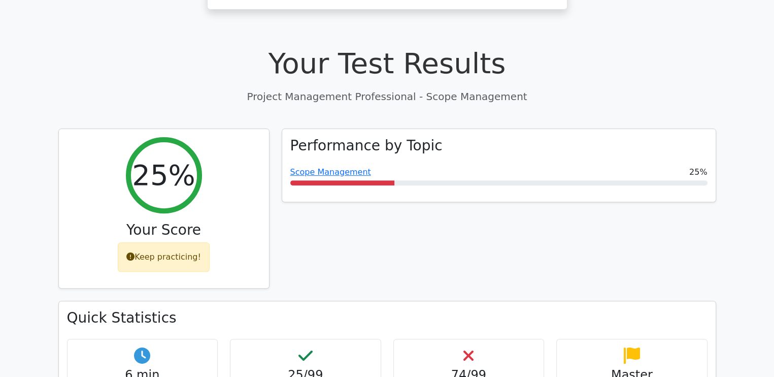
scroll to position [659, 0]
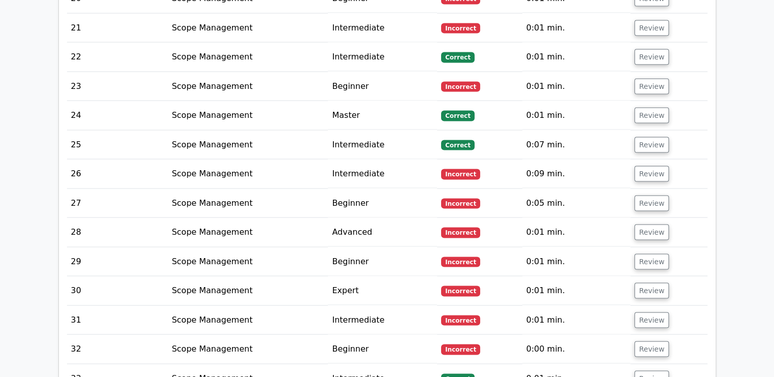
scroll to position [2308, 0]
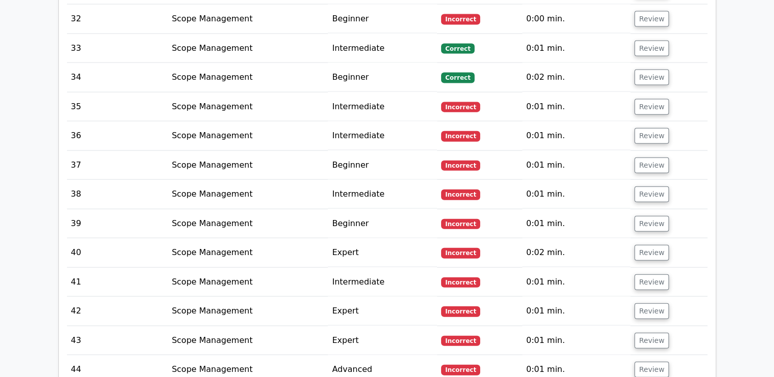
click at [774, 273] on main "Go Premium Project Management Professional Preparation Package (2025) Earn 35 P…" at bounding box center [387, 72] width 774 height 4697
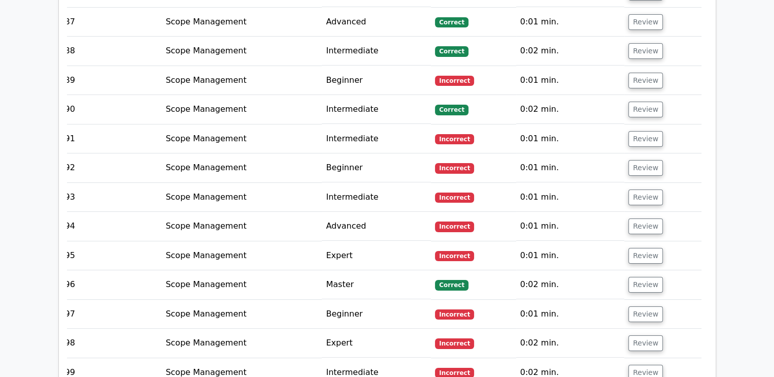
scroll to position [4241, 0]
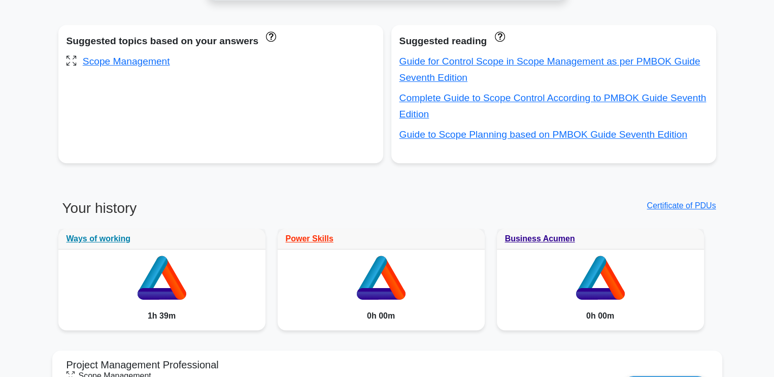
scroll to position [989, 0]
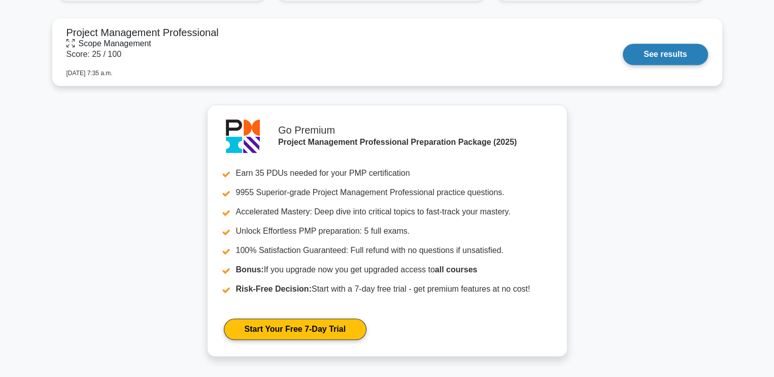
click at [682, 56] on link "See results" at bounding box center [665, 54] width 85 height 21
click at [688, 53] on link "See results" at bounding box center [665, 54] width 85 height 21
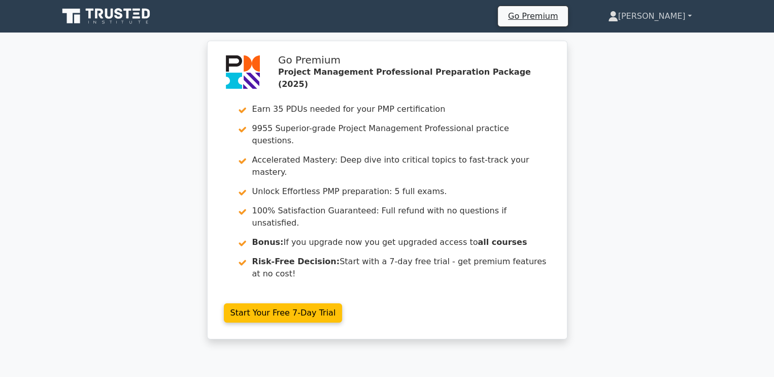
click at [679, 18] on link "[PERSON_NAME]" at bounding box center [650, 16] width 132 height 20
click at [691, 13] on link "[PERSON_NAME]" at bounding box center [650, 16] width 132 height 20
click at [629, 15] on link "[PERSON_NAME]" at bounding box center [650, 16] width 132 height 20
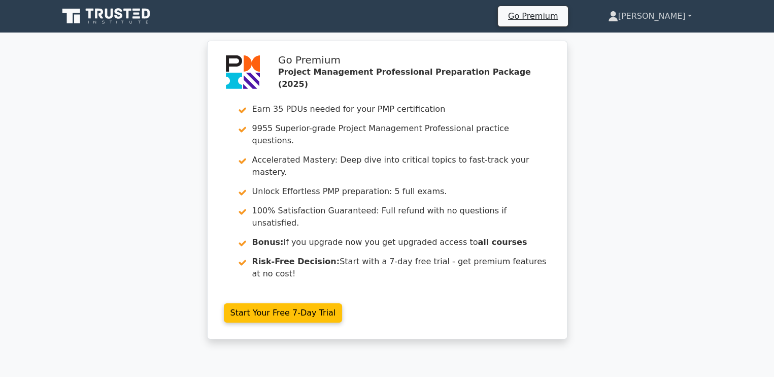
drag, startPoint x: 629, startPoint y: 15, endPoint x: 668, endPoint y: 16, distance: 38.6
click at [668, 16] on link "[PERSON_NAME]" at bounding box center [650, 16] width 132 height 20
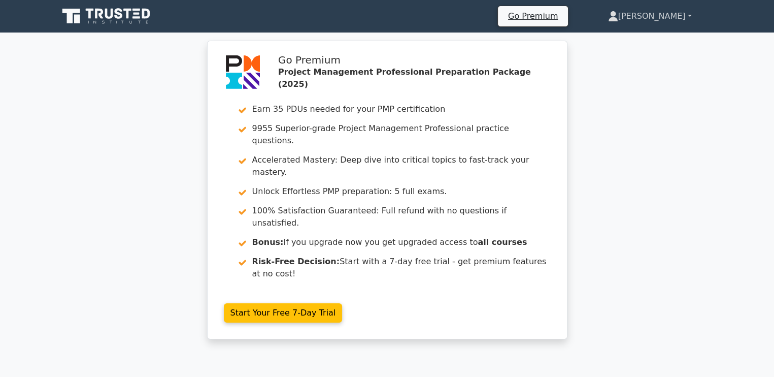
click at [668, 16] on link "[PERSON_NAME]" at bounding box center [650, 16] width 132 height 20
drag, startPoint x: 668, startPoint y: 16, endPoint x: 676, endPoint y: 15, distance: 8.2
click at [676, 15] on link "[PERSON_NAME]" at bounding box center [650, 16] width 132 height 20
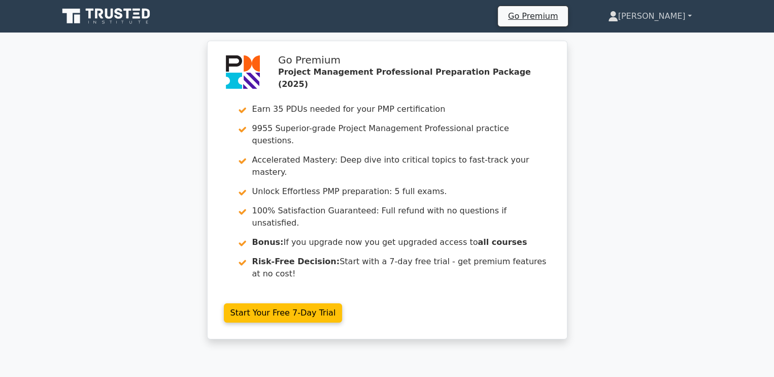
click at [676, 15] on link "[PERSON_NAME]" at bounding box center [650, 16] width 132 height 20
click at [677, 16] on link "[PERSON_NAME]" at bounding box center [650, 16] width 132 height 20
drag, startPoint x: 677, startPoint y: 16, endPoint x: 689, endPoint y: 11, distance: 13.2
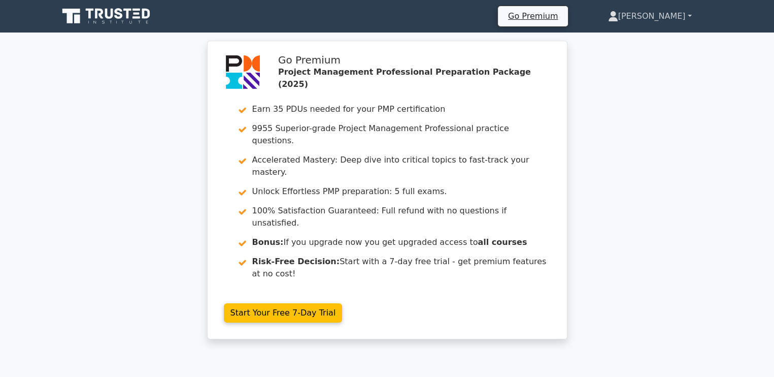
click at [689, 11] on link "[PERSON_NAME]" at bounding box center [650, 16] width 132 height 20
drag, startPoint x: 689, startPoint y: 11, endPoint x: 753, endPoint y: 78, distance: 92.6
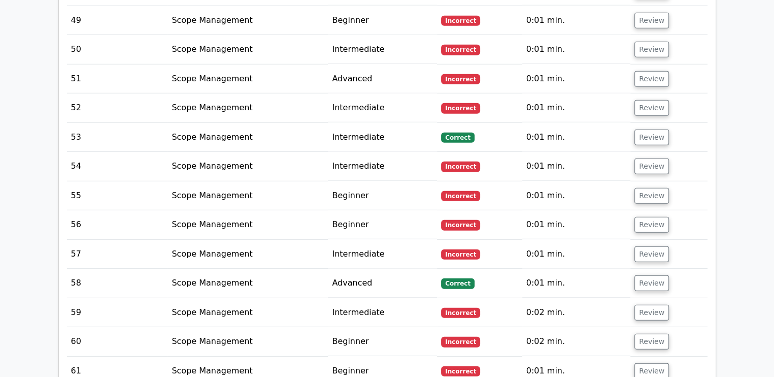
scroll to position [3689, 0]
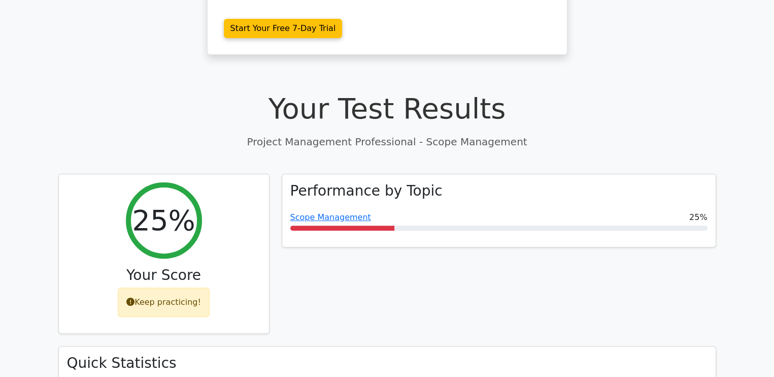
scroll to position [0, 0]
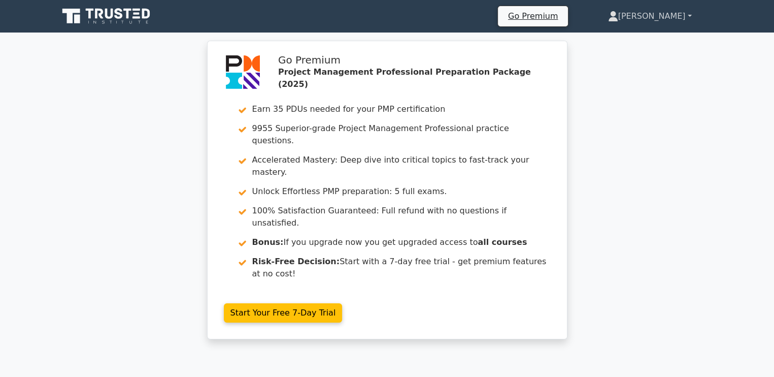
click at [637, 11] on link "Mohamed" at bounding box center [650, 16] width 132 height 20
click at [686, 15] on link "Mohamed" at bounding box center [650, 16] width 132 height 20
click at [689, 15] on link "Mohamed" at bounding box center [650, 16] width 132 height 20
drag, startPoint x: 689, startPoint y: 15, endPoint x: 668, endPoint y: 7, distance: 22.6
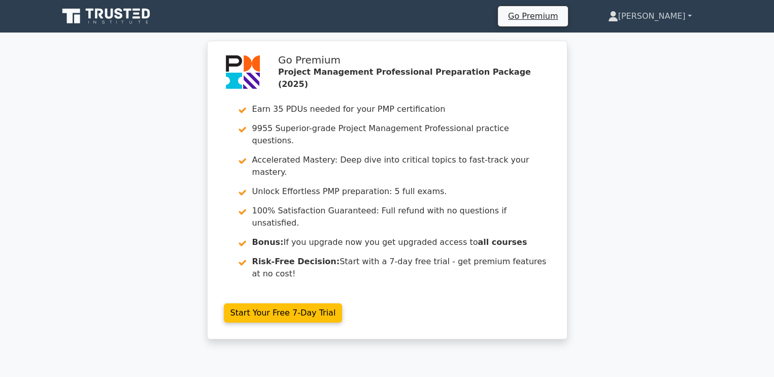
click at [668, 7] on link "Mohamed" at bounding box center [650, 16] width 132 height 20
click at [667, 10] on link "Mohamed" at bounding box center [650, 16] width 132 height 20
click at [654, 28] on div "Go Premium Mohamed Profile" at bounding box center [387, 16] width 670 height 24
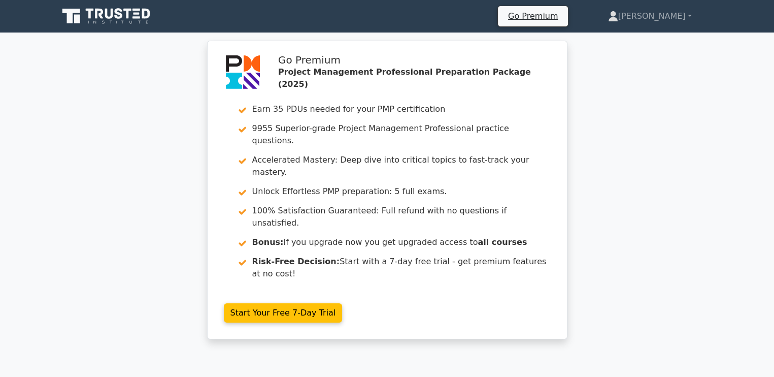
click at [654, 28] on div "Go Premium Mohamed Profile" at bounding box center [387, 16] width 670 height 24
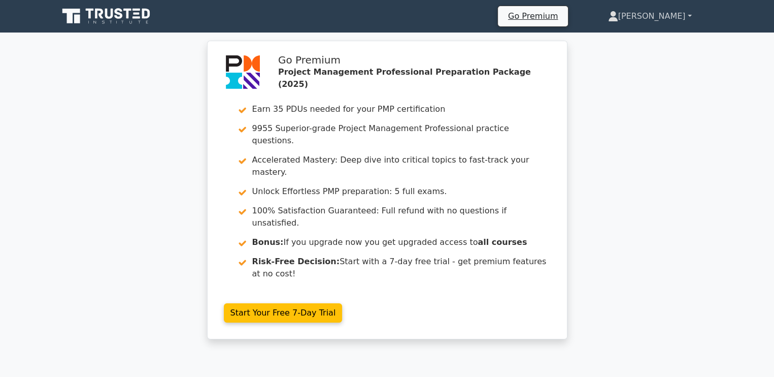
click at [662, 13] on link "Mohamed" at bounding box center [650, 16] width 132 height 20
click at [687, 11] on link "Mohamed" at bounding box center [650, 16] width 132 height 20
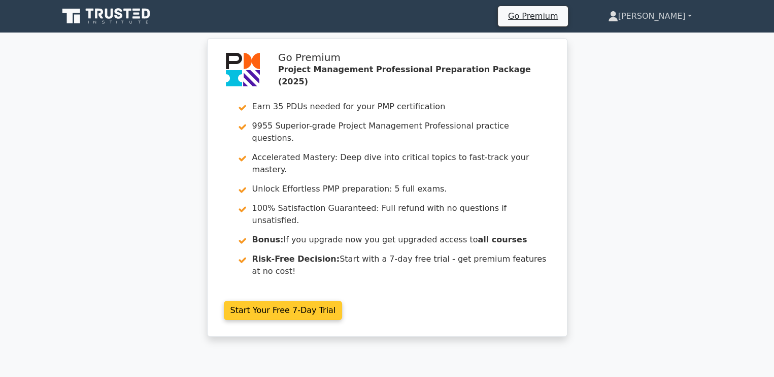
drag, startPoint x: 687, startPoint y: 11, endPoint x: 384, endPoint y: 162, distance: 338.9
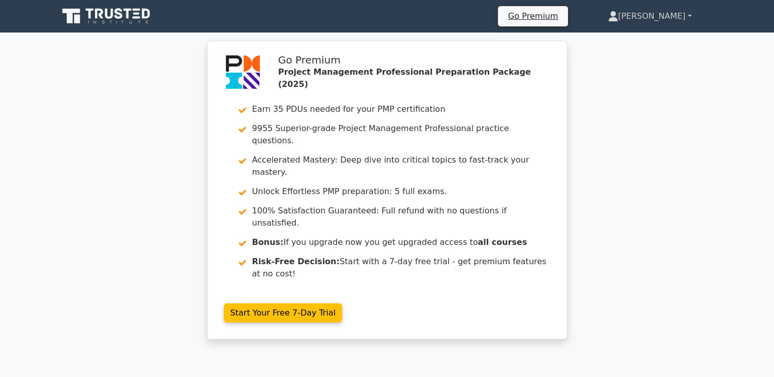
click at [656, 19] on link "Mohamed" at bounding box center [650, 16] width 132 height 20
click at [658, 4] on div "Go Premium Mohamed Profile" at bounding box center [387, 16] width 670 height 24
click at [654, 19] on link "Mohamed" at bounding box center [650, 16] width 132 height 20
click at [687, 15] on link "Mohamed" at bounding box center [650, 16] width 132 height 20
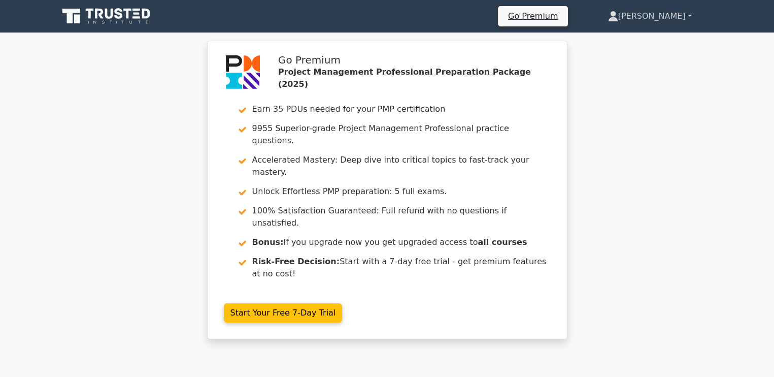
click at [630, 16] on link "Mohamed" at bounding box center [650, 16] width 132 height 20
drag, startPoint x: 630, startPoint y: 16, endPoint x: 669, endPoint y: 11, distance: 38.8
click at [669, 11] on link "Mohamed" at bounding box center [650, 16] width 132 height 20
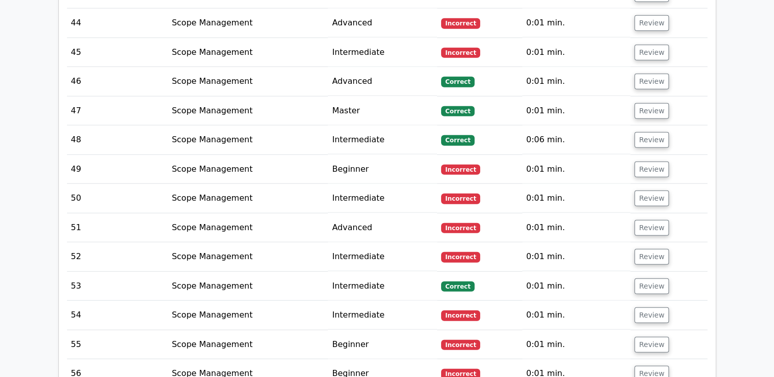
scroll to position [3102, 0]
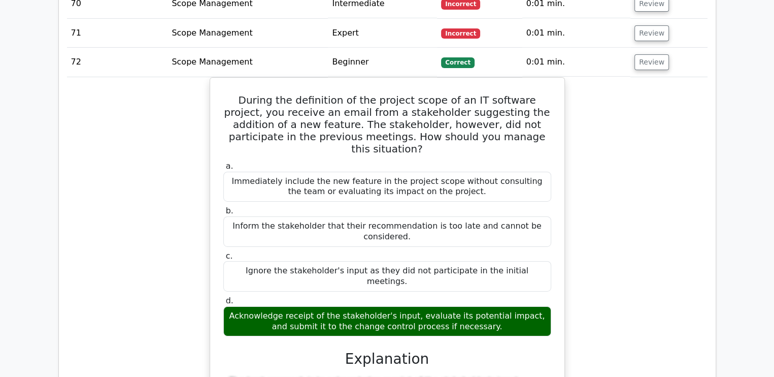
scroll to position [3762, 0]
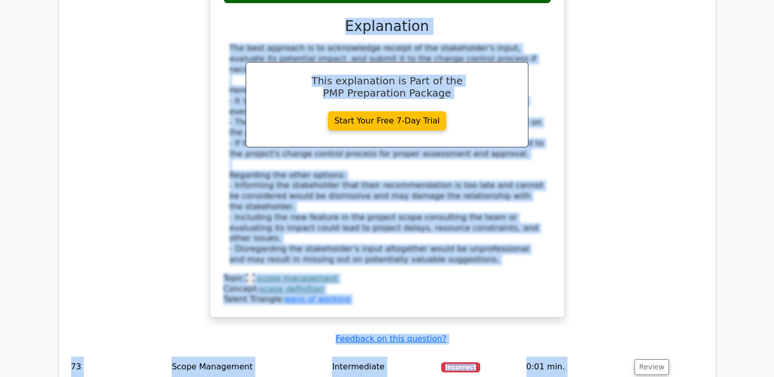
click at [589, 73] on div "During the definition of the project scope of an IT software project, you recei…" at bounding box center [387, 37] width 641 height 585
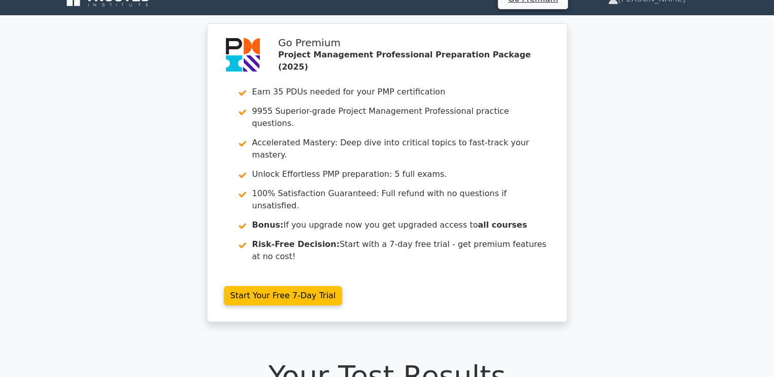
scroll to position [0, 0]
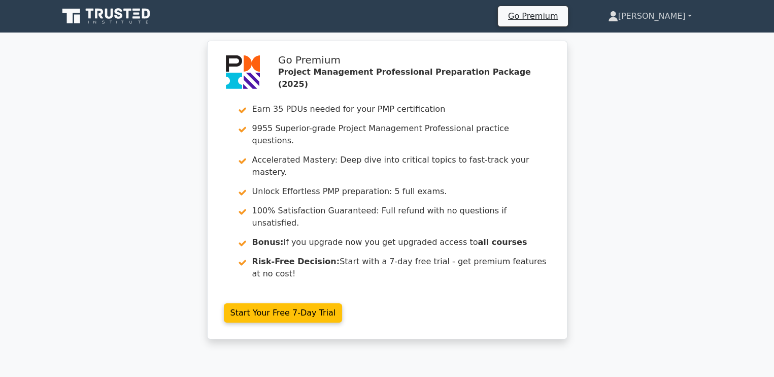
click at [690, 14] on link "Mohamed" at bounding box center [650, 16] width 132 height 20
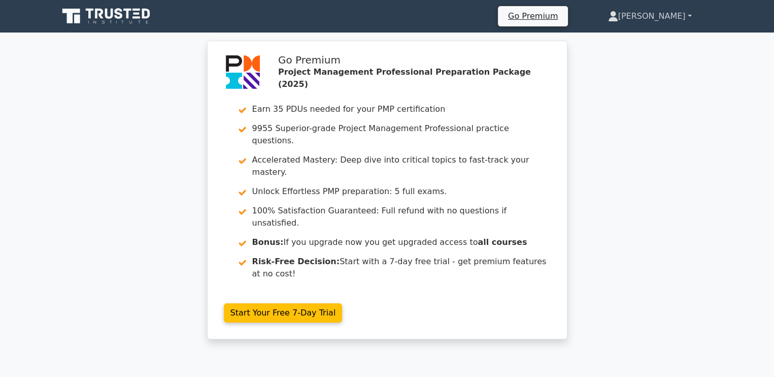
click at [690, 14] on link "Mohamed" at bounding box center [650, 16] width 132 height 20
click at [616, 13] on icon at bounding box center [613, 14] width 6 height 6
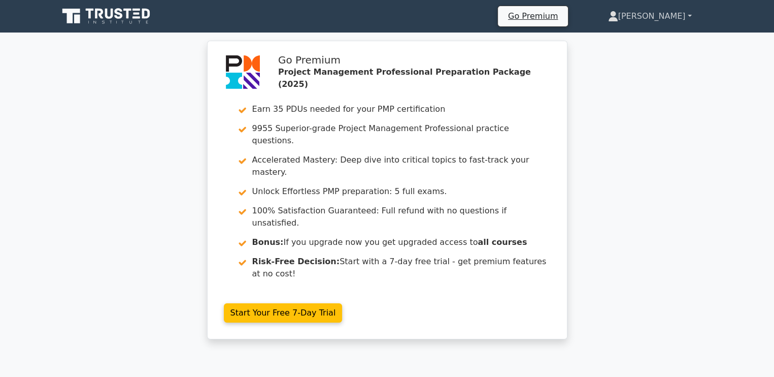
click at [616, 13] on icon at bounding box center [613, 14] width 6 height 6
click at [645, 20] on link "[PERSON_NAME]" at bounding box center [650, 16] width 132 height 20
click at [564, 12] on link "Go Premium" at bounding box center [533, 16] width 62 height 14
click at [687, 15] on link "[PERSON_NAME]" at bounding box center [650, 16] width 132 height 20
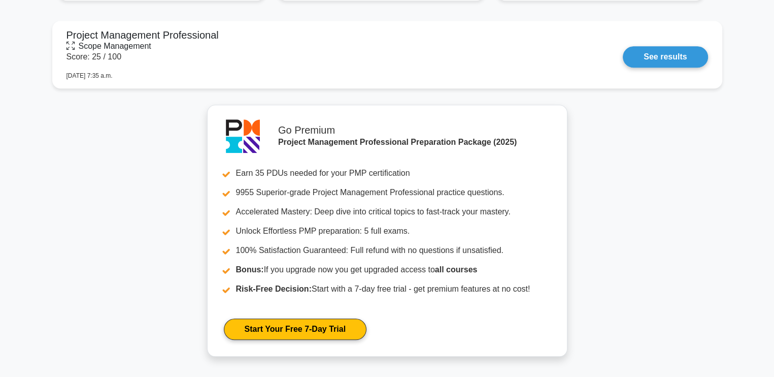
scroll to position [1219, 0]
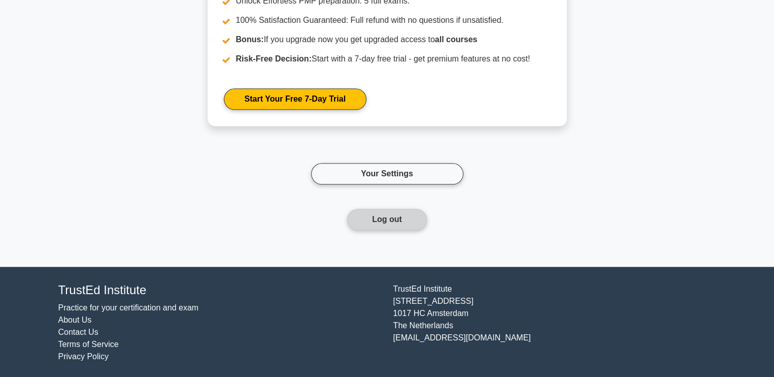
click at [398, 226] on button "Log out" at bounding box center [387, 219] width 80 height 21
